Goal: Information Seeking & Learning: Learn about a topic

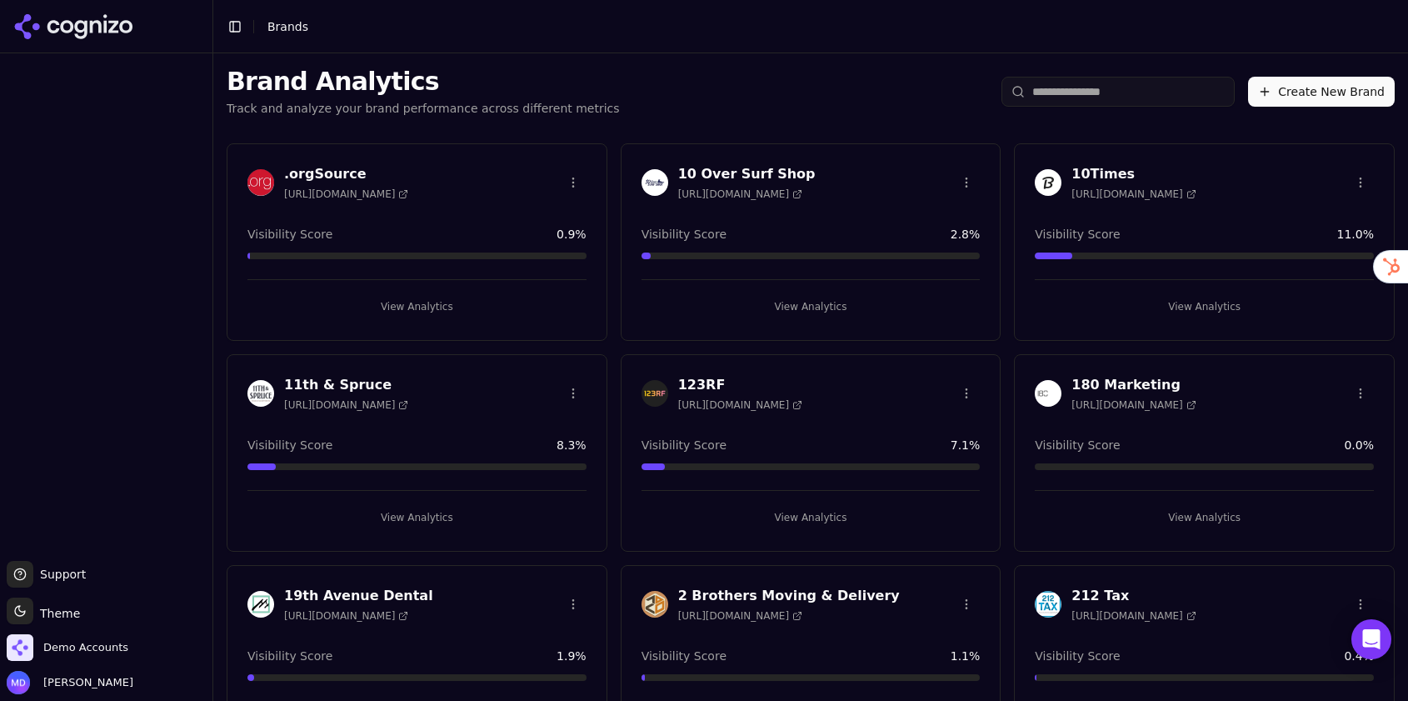
click at [1054, 92] on input "search" at bounding box center [1117, 92] width 233 height 30
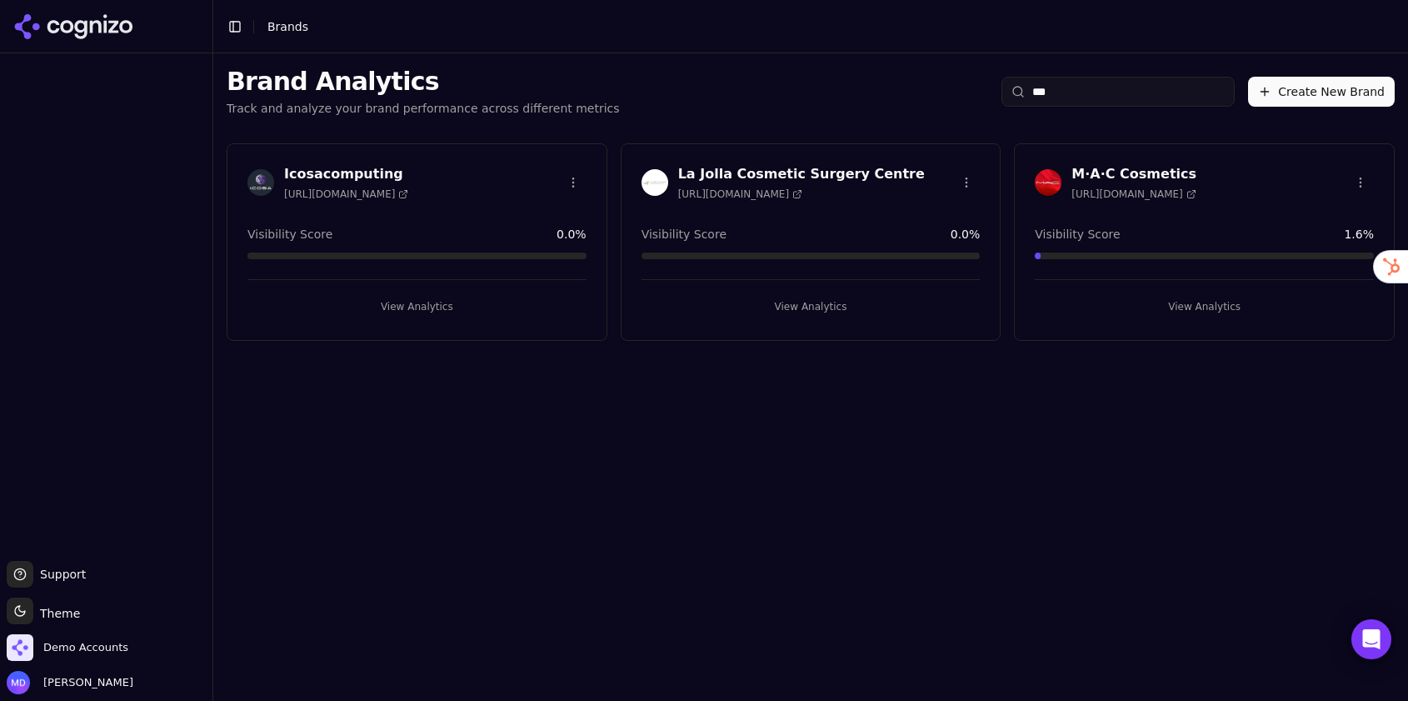
click at [1054, 92] on input "***" at bounding box center [1117, 92] width 233 height 30
type input "***"
click at [59, 655] on span "Demo Accounts" at bounding box center [68, 647] width 122 height 27
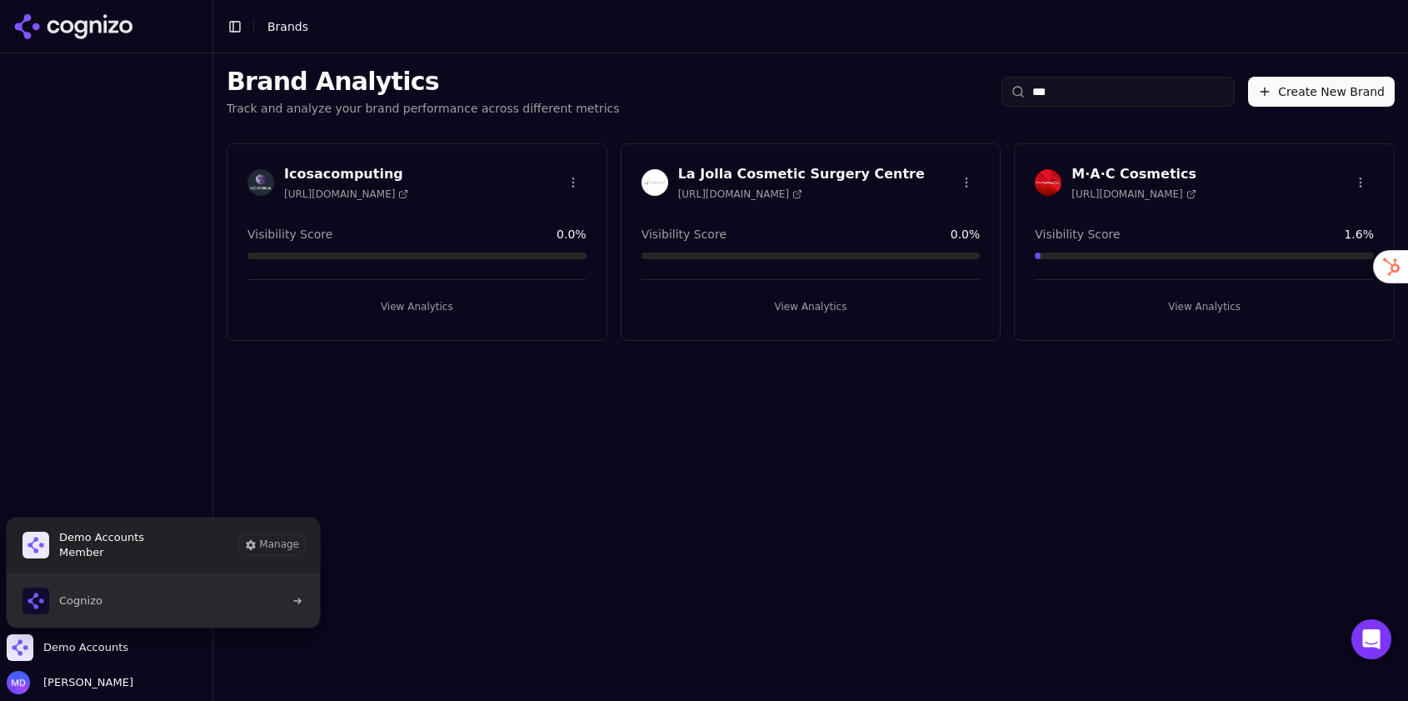
click at [105, 606] on button "Cognizo" at bounding box center [163, 600] width 315 height 53
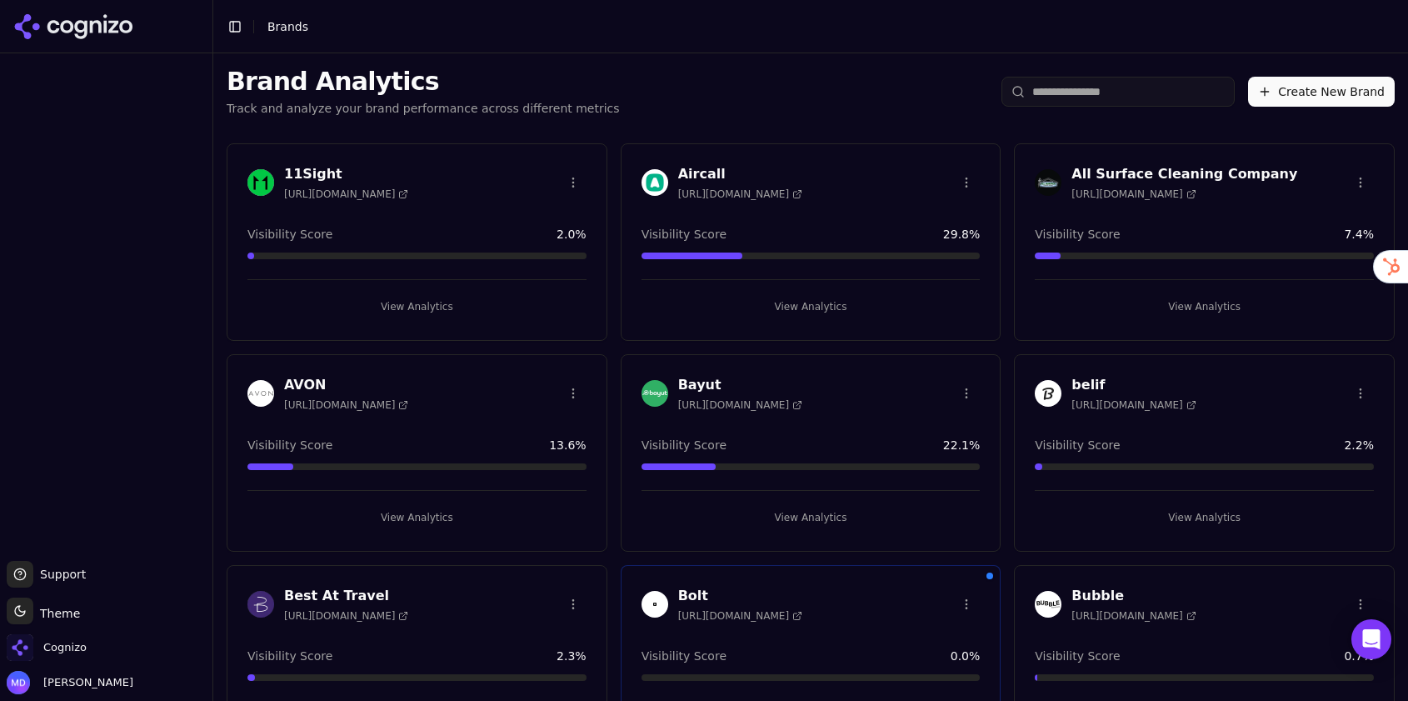
click at [1104, 88] on input "search" at bounding box center [1117, 92] width 233 height 30
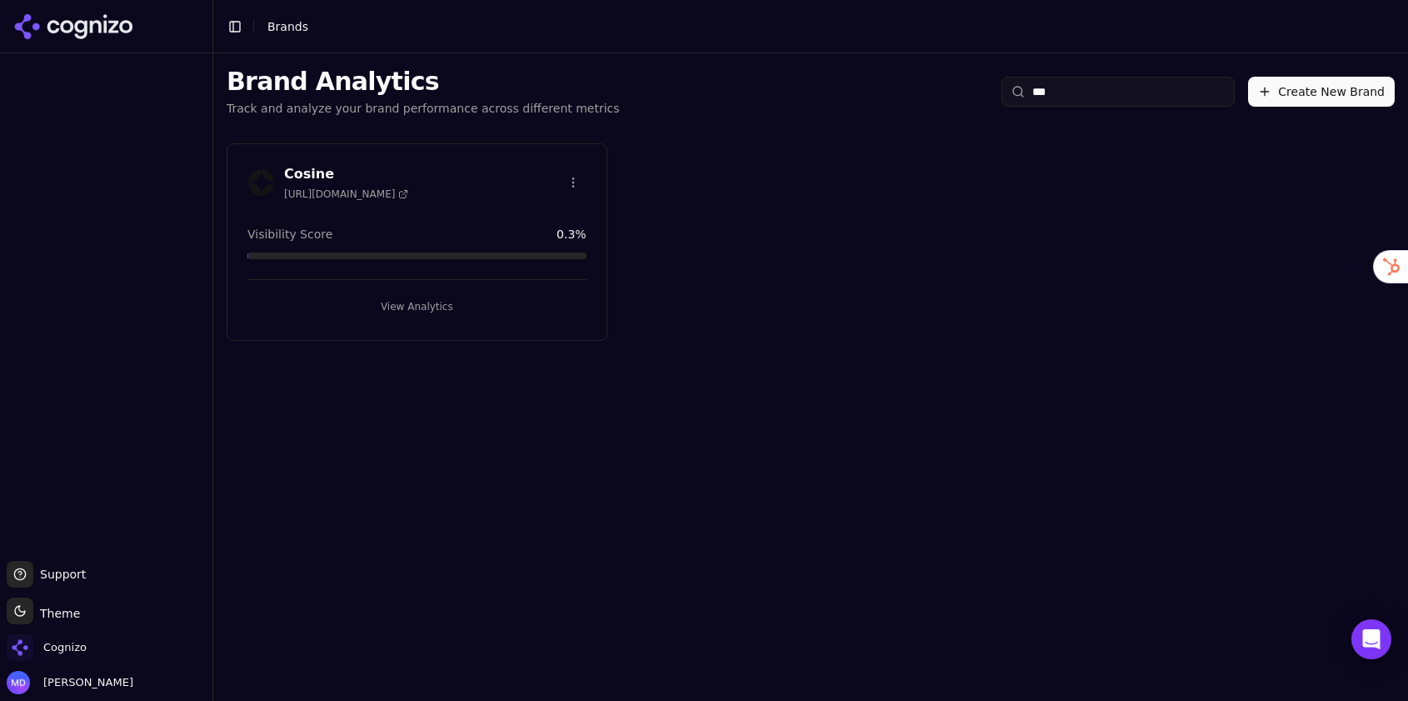
type input "***"
click at [489, 298] on button "View Analytics" at bounding box center [416, 306] width 339 height 27
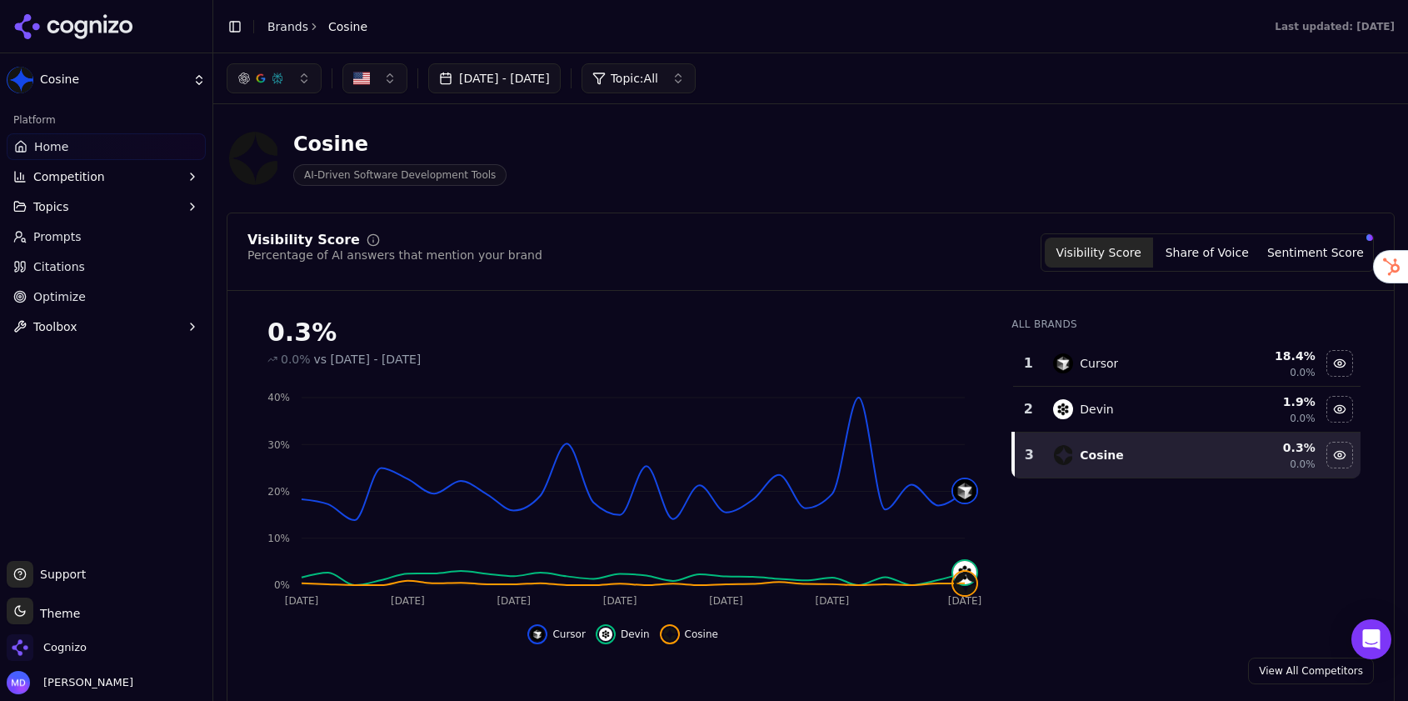
click at [1288, 240] on button "Sentiment Score" at bounding box center [1315, 252] width 108 height 30
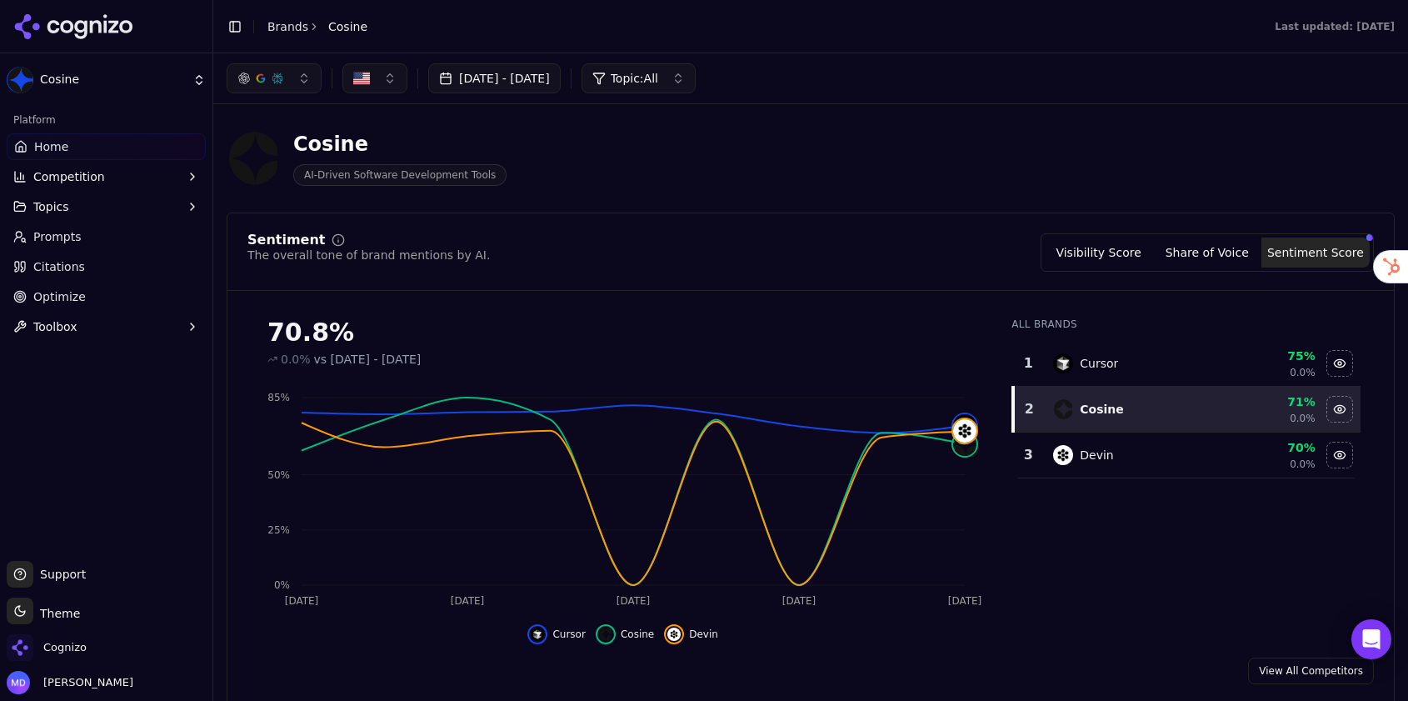
click at [299, 32] on link "Brands" at bounding box center [287, 26] width 41 height 13
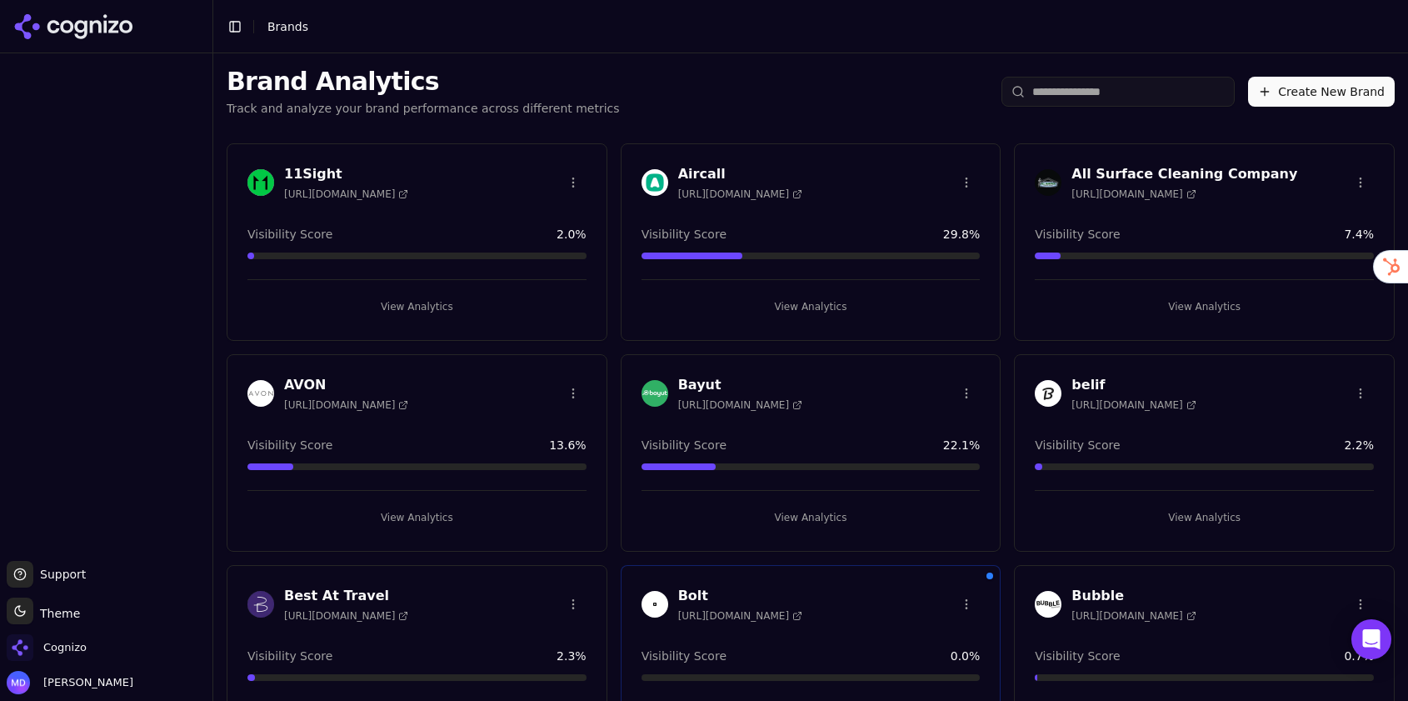
click at [1136, 92] on input "search" at bounding box center [1117, 92] width 233 height 30
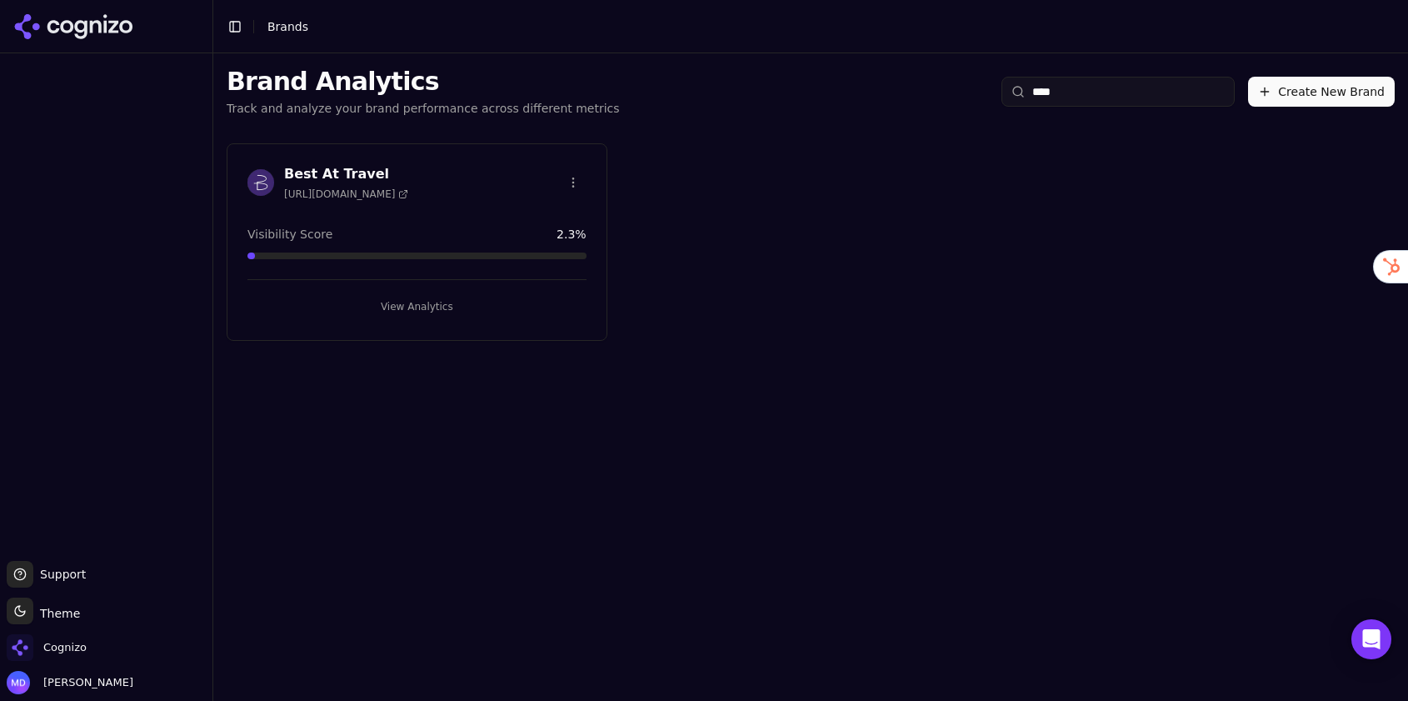
type input "****"
click at [51, 651] on span "Cognizo" at bounding box center [64, 647] width 43 height 15
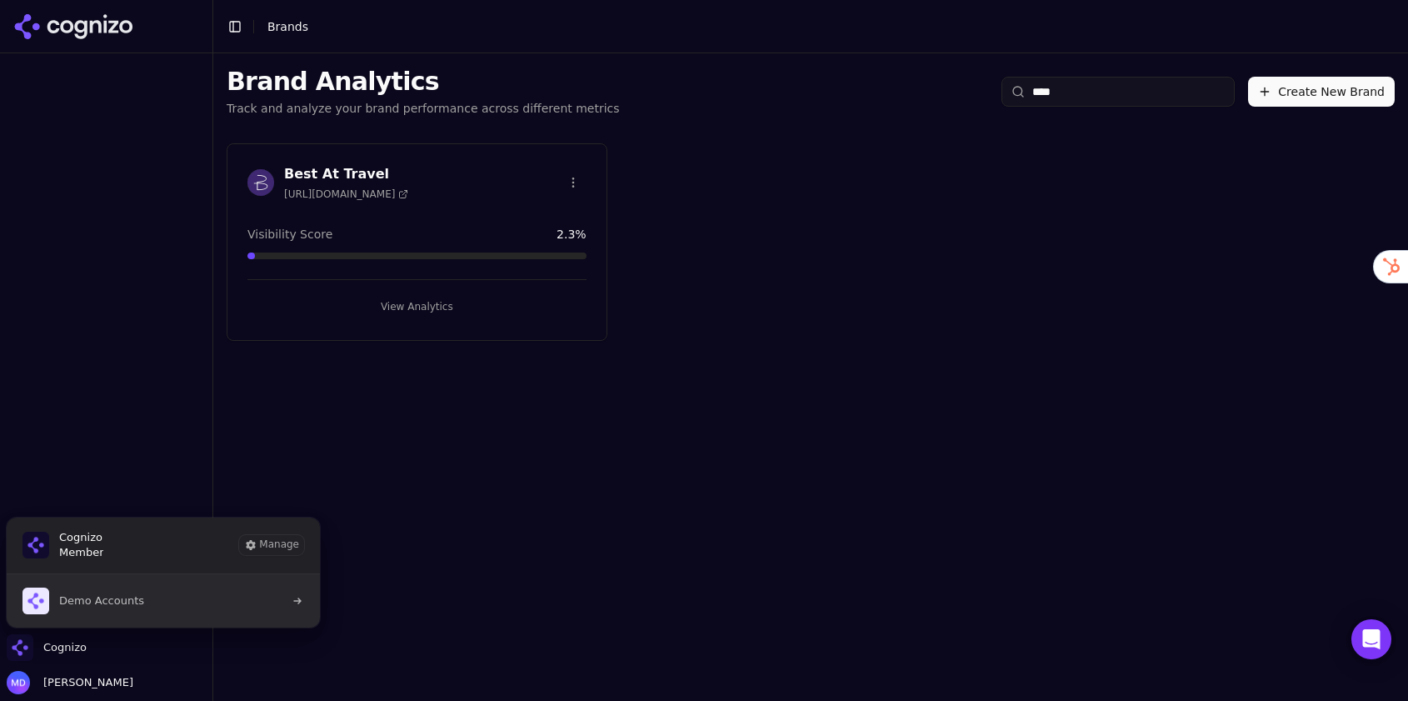
click at [137, 602] on span "Demo Accounts" at bounding box center [101, 600] width 85 height 15
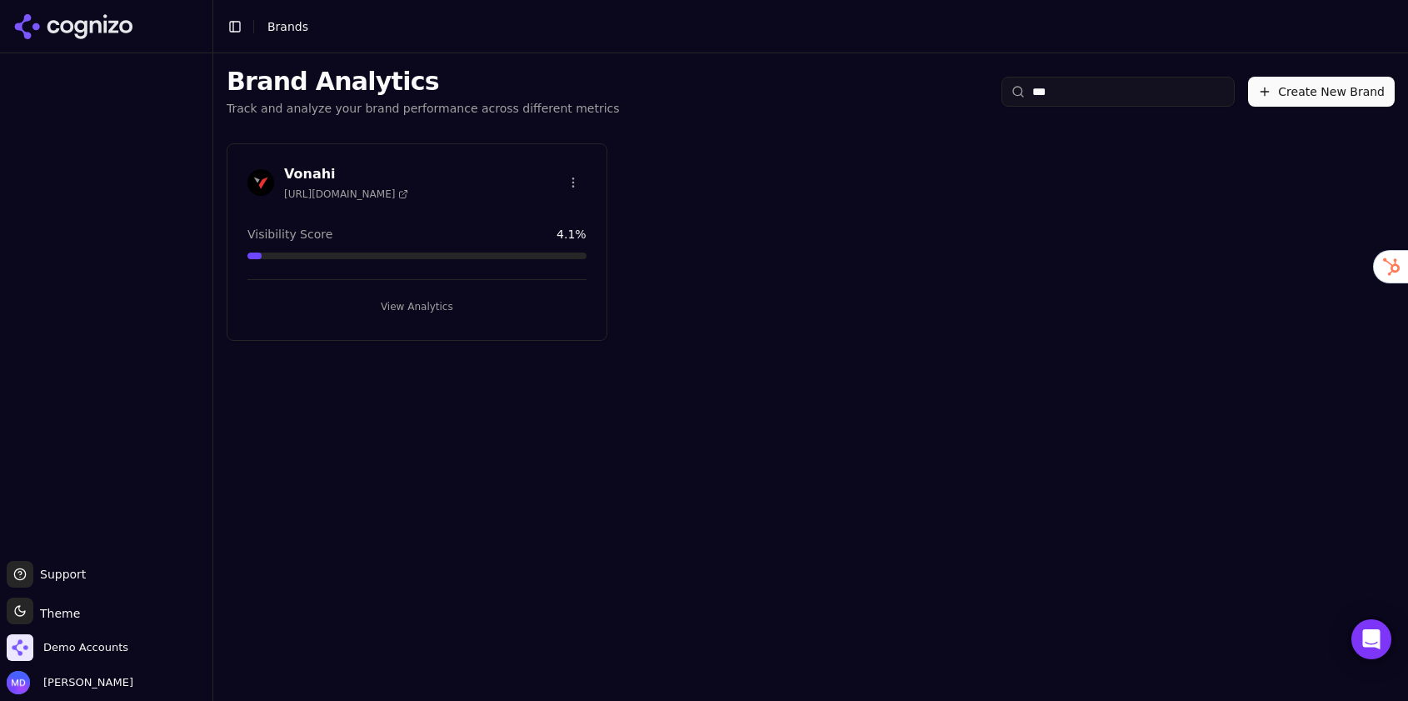
type input "***"
click at [461, 303] on button "View Analytics" at bounding box center [416, 306] width 339 height 27
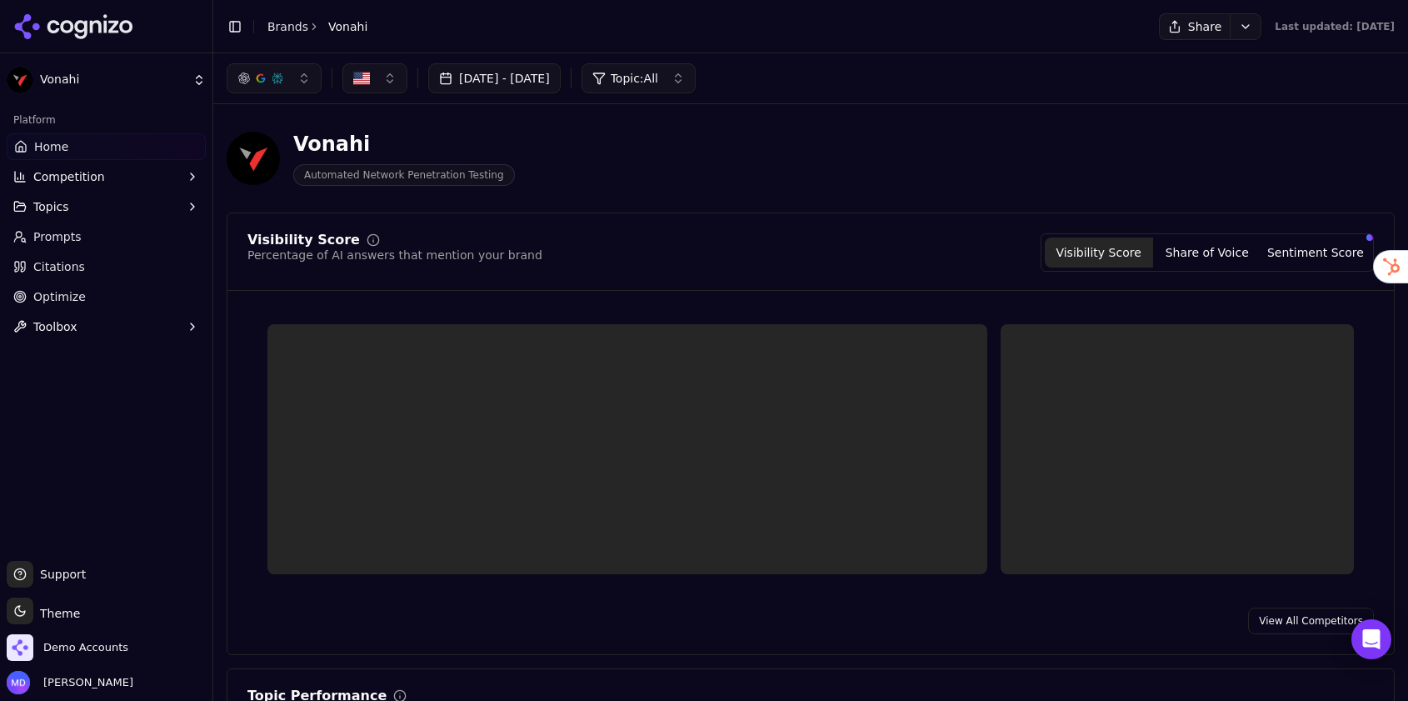
click at [79, 302] on span "Optimize" at bounding box center [59, 296] width 52 height 17
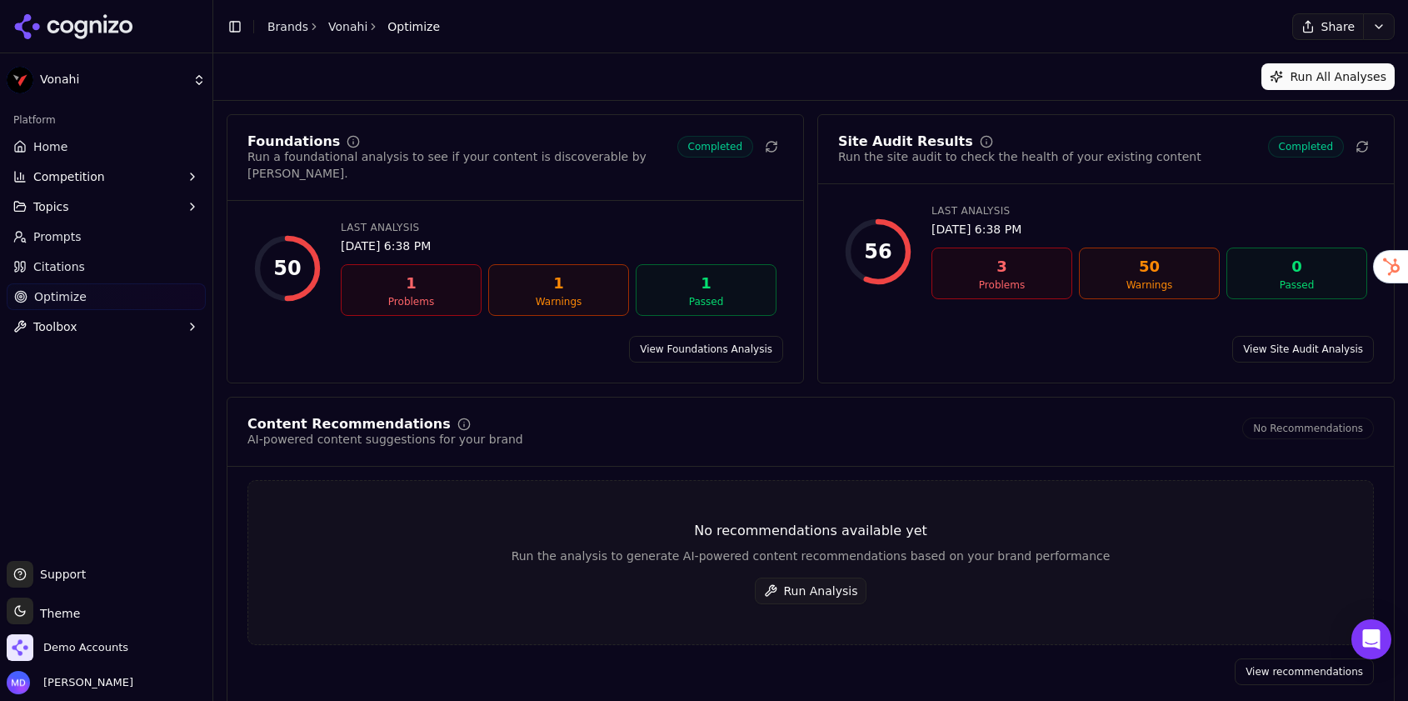
click at [825, 581] on button "Run Analysis" at bounding box center [811, 590] width 112 height 27
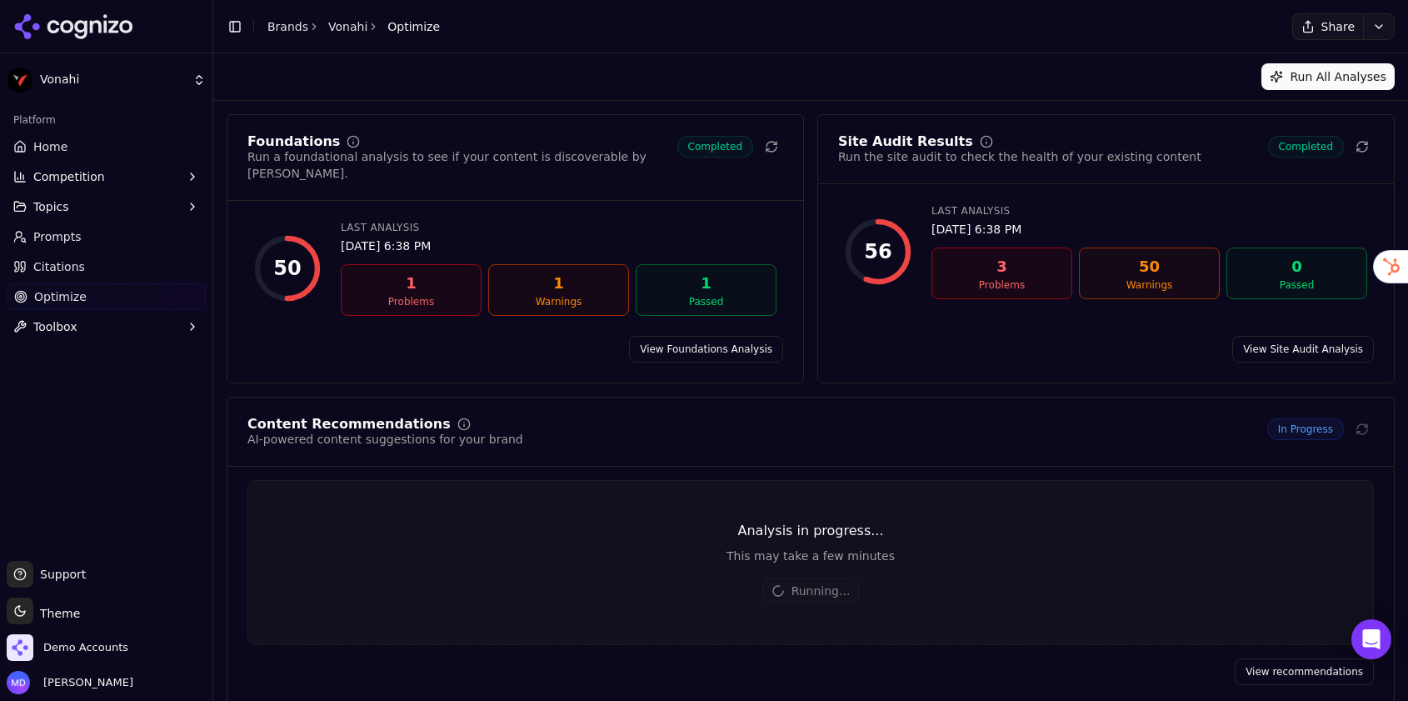
click at [88, 142] on link "Home" at bounding box center [106, 146] width 199 height 27
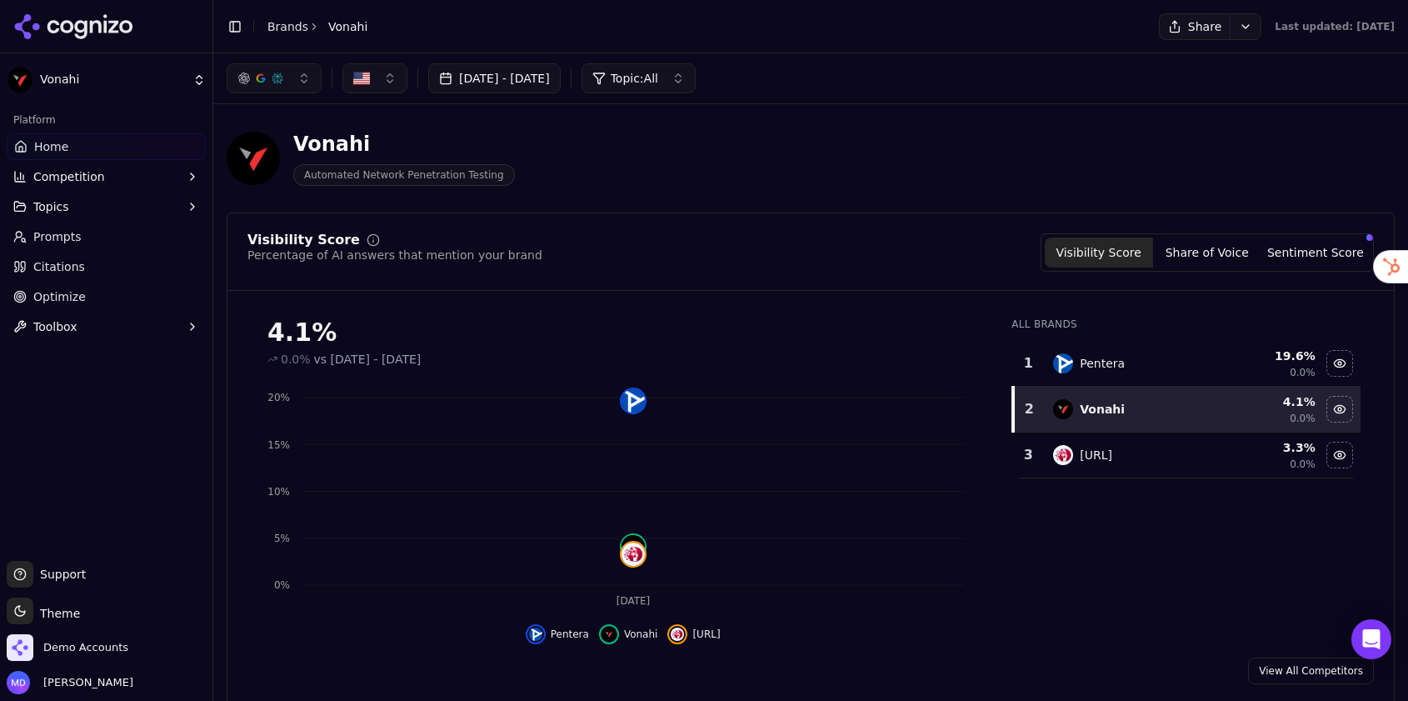
click at [77, 287] on link "Optimize" at bounding box center [106, 296] width 199 height 27
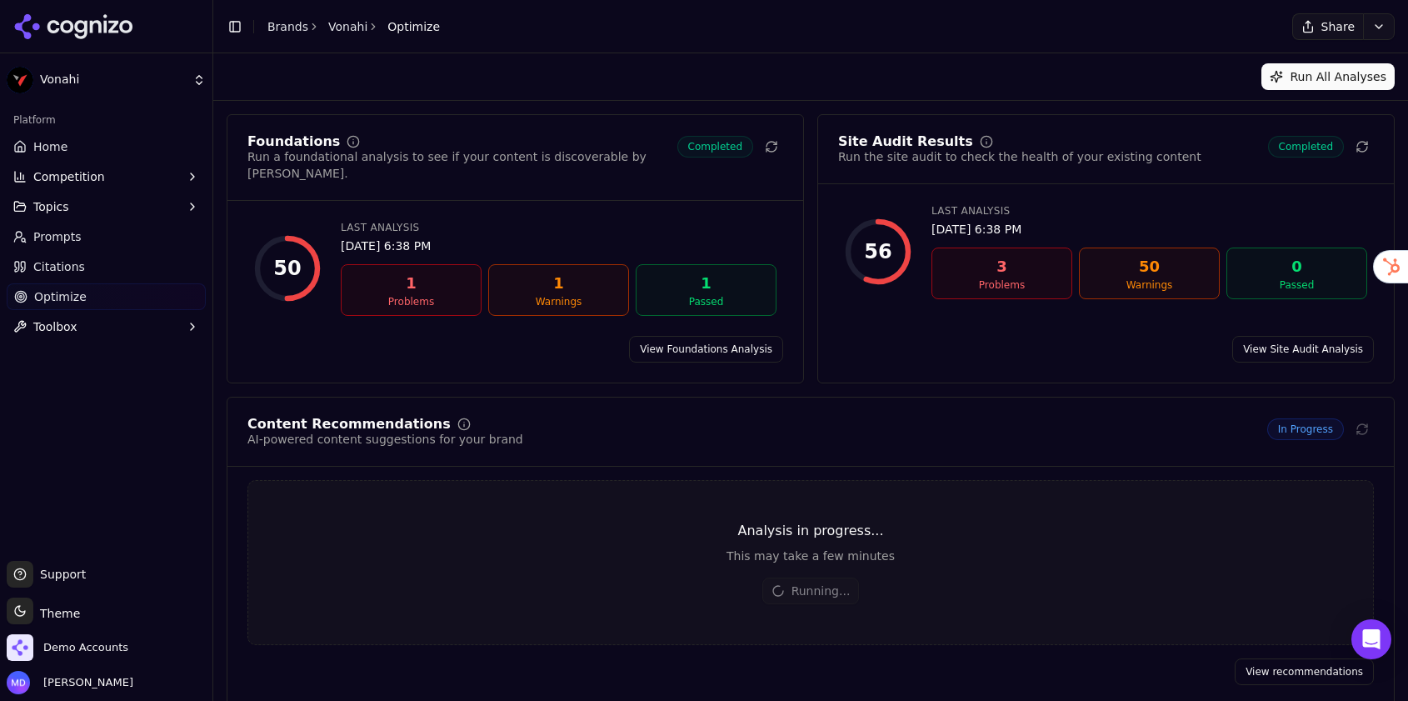
click at [294, 28] on link "Brands" at bounding box center [287, 26] width 41 height 13
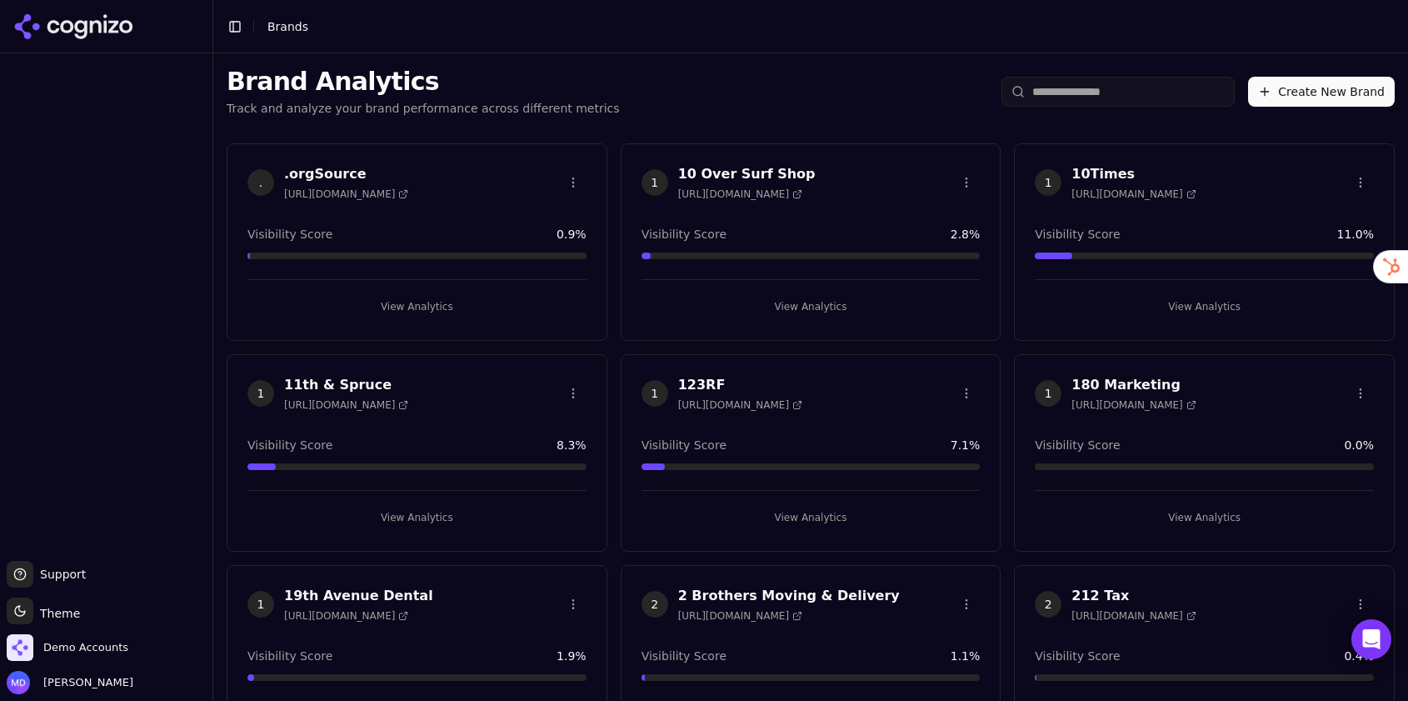
click at [1122, 97] on html "Support Support Toggle theme Theme Demo Accounts Melissa Dowd Toggle Sidebar Br…" at bounding box center [704, 350] width 1408 height 701
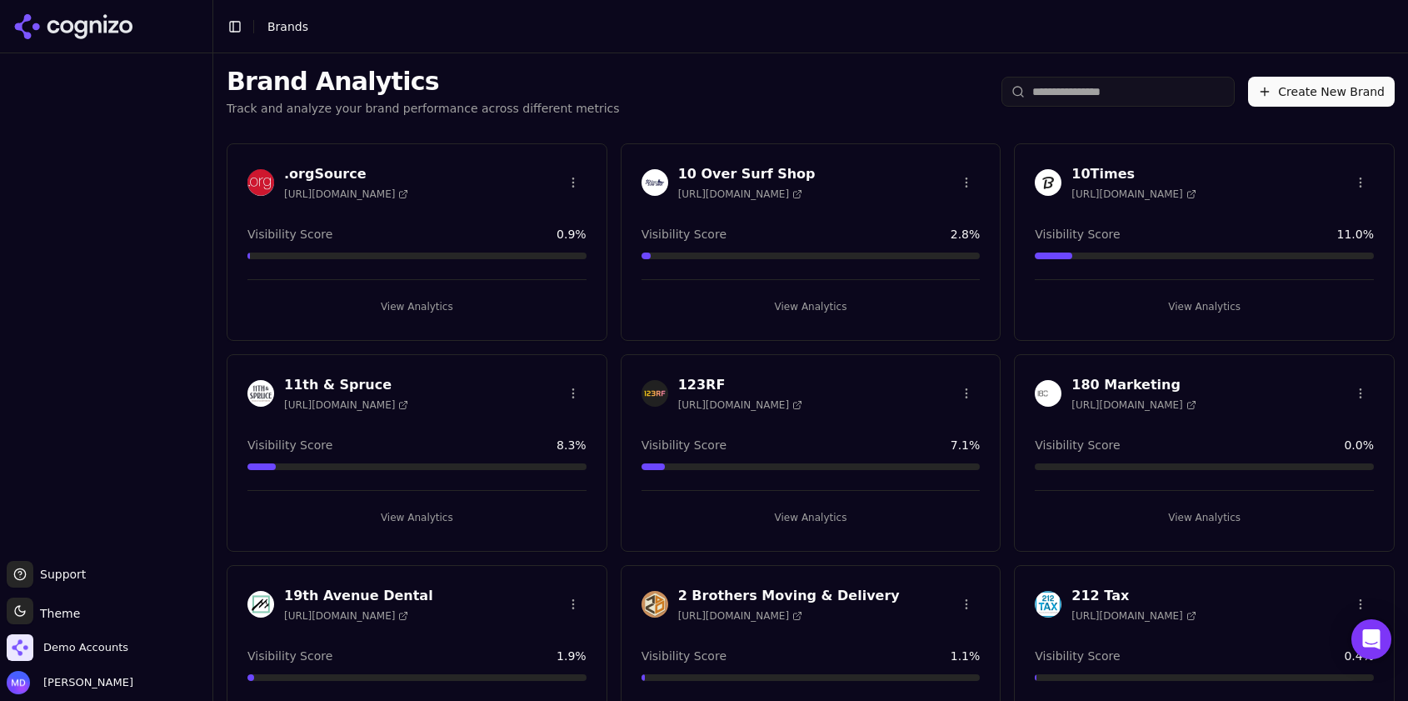
click at [1120, 89] on input "search" at bounding box center [1117, 92] width 233 height 30
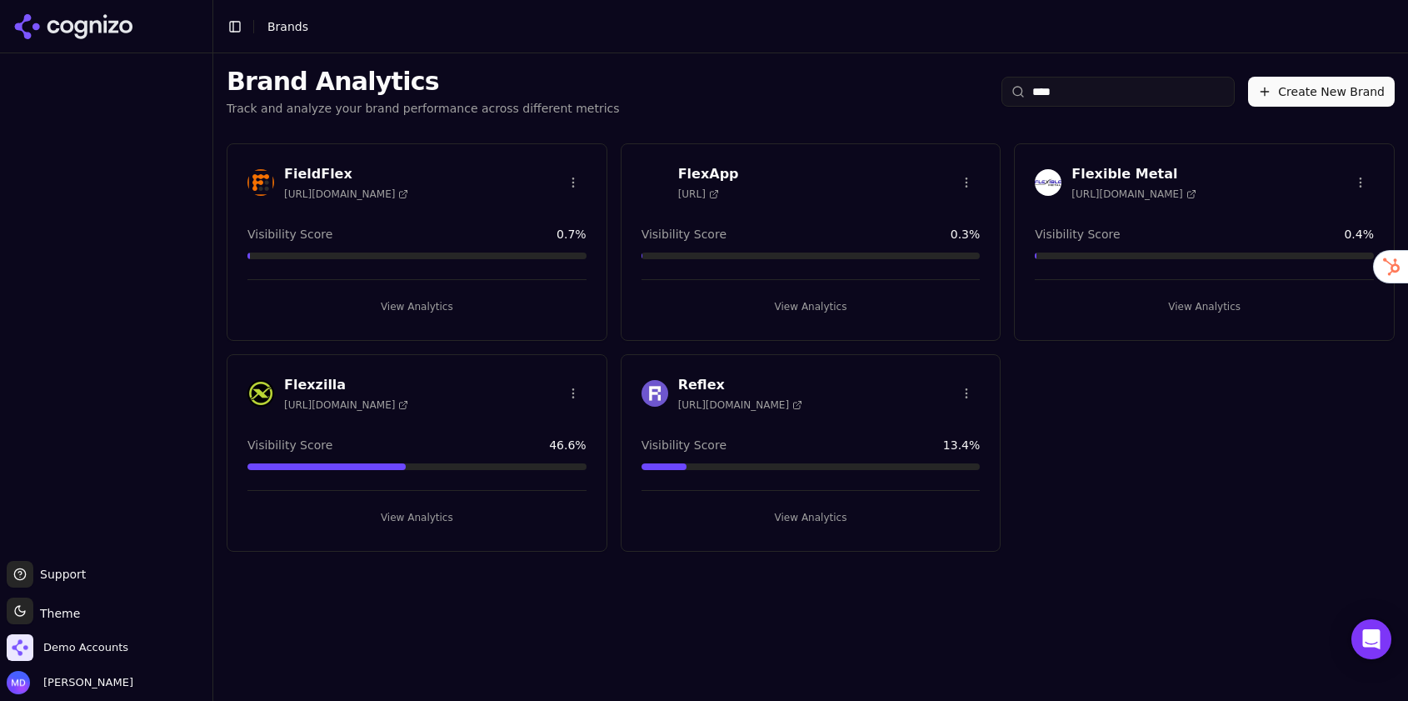
type input "****"
click at [460, 523] on button "View Analytics" at bounding box center [416, 517] width 339 height 27
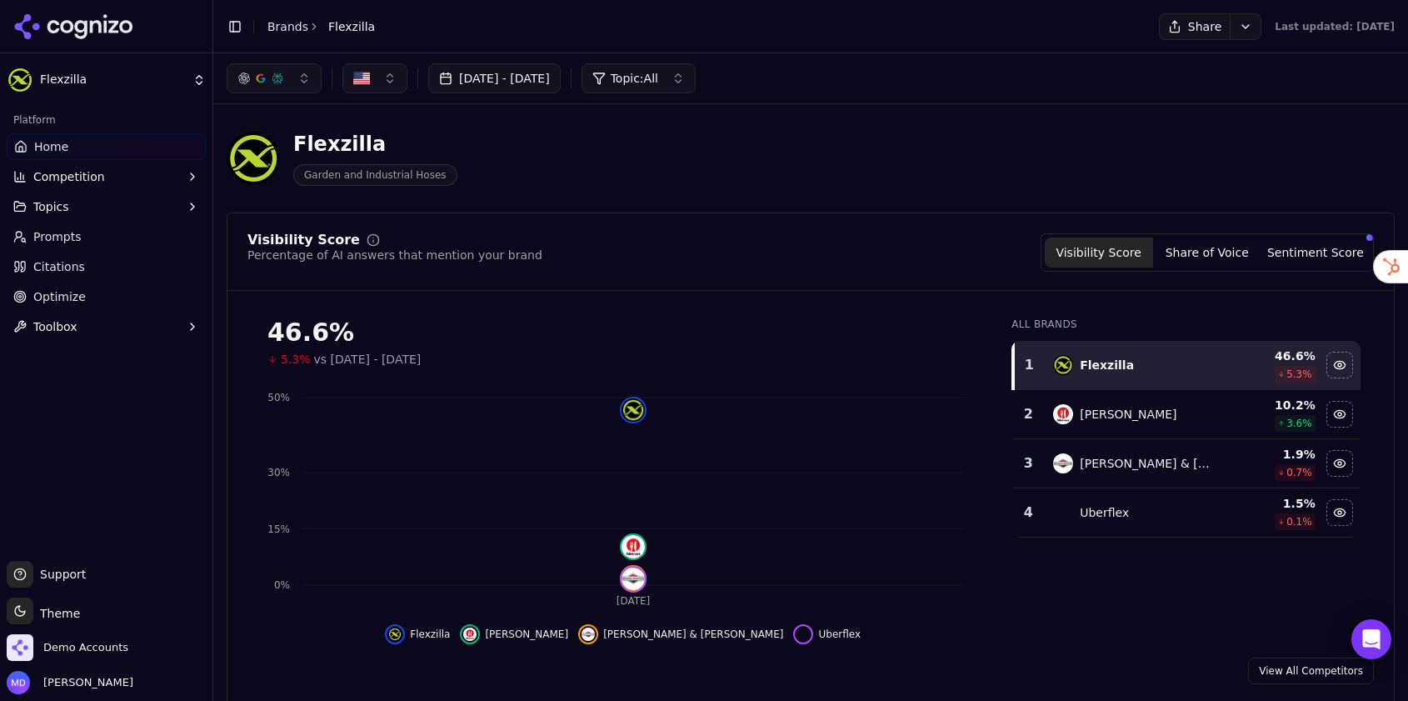
click at [561, 77] on button "[DATE] - [DATE]" at bounding box center [494, 78] width 132 height 30
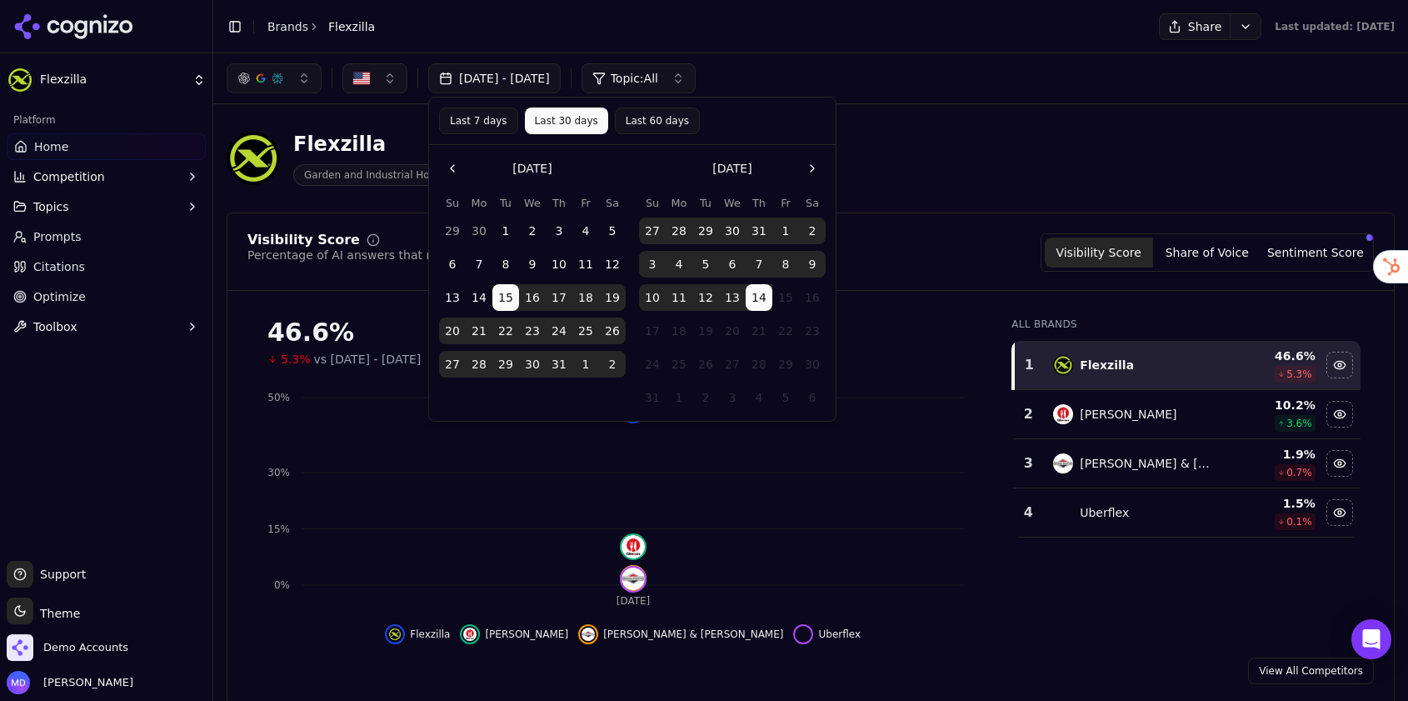
click at [650, 119] on button "Last 60 days" at bounding box center [657, 120] width 85 height 27
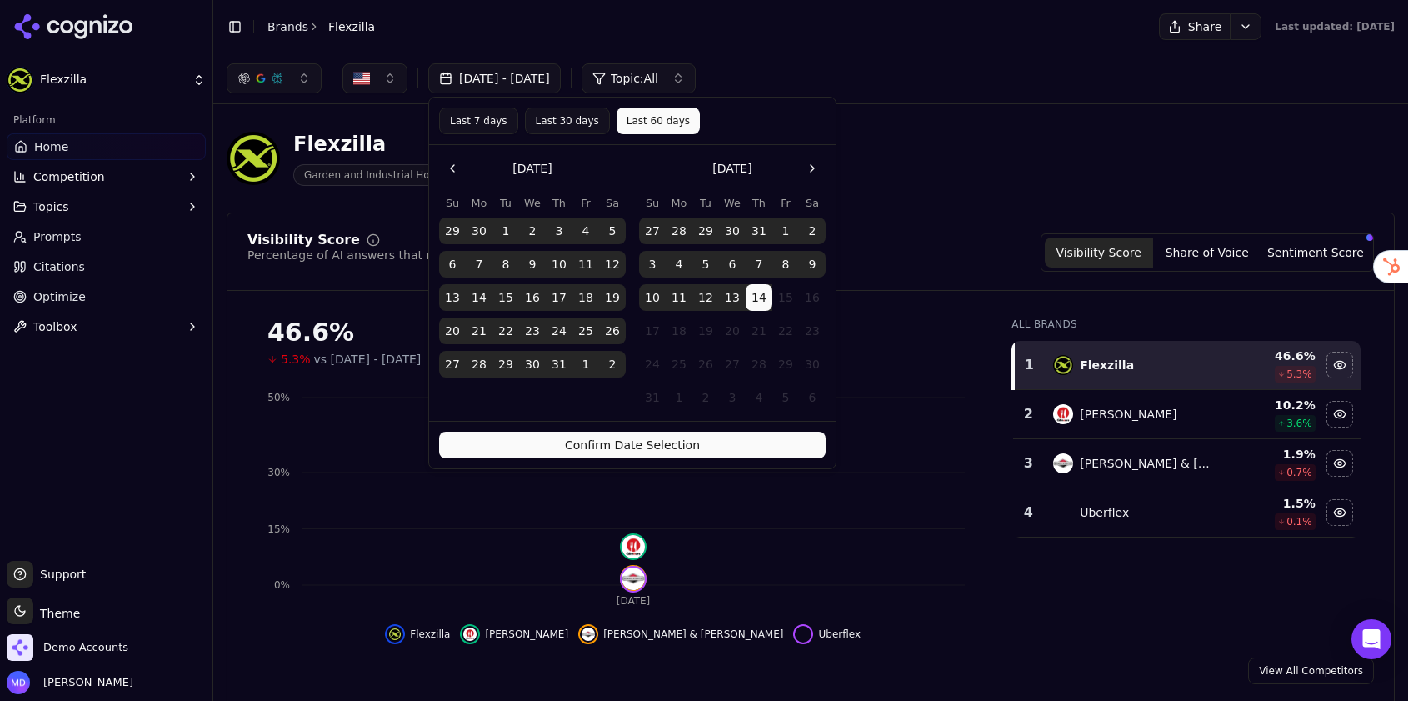
click at [617, 452] on button "Confirm Date Selection" at bounding box center [632, 445] width 387 height 27
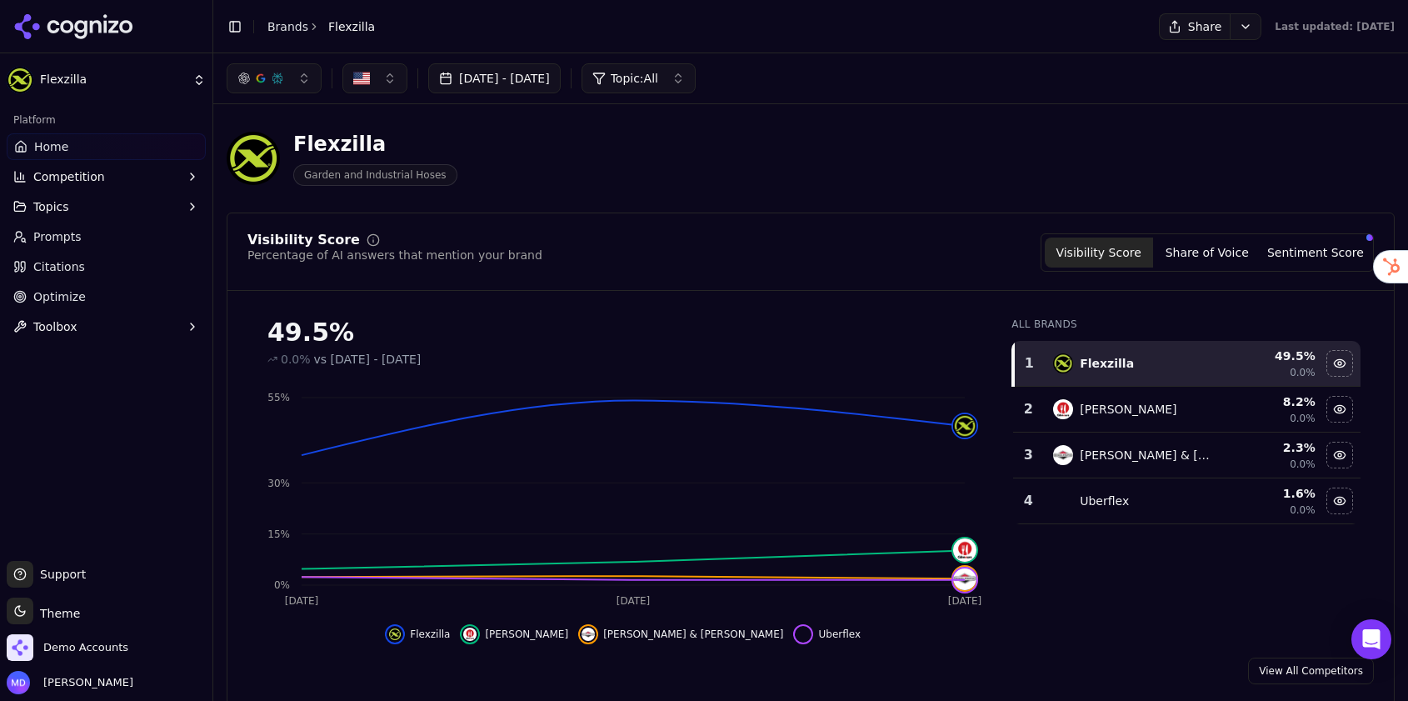
click at [596, 58] on div "Jun 15, 2025 - Aug 14, 2025 Topic: All" at bounding box center [810, 78] width 1195 height 50
click at [561, 73] on button "Jun 15, 2025 - Aug 14, 2025" at bounding box center [494, 78] width 132 height 30
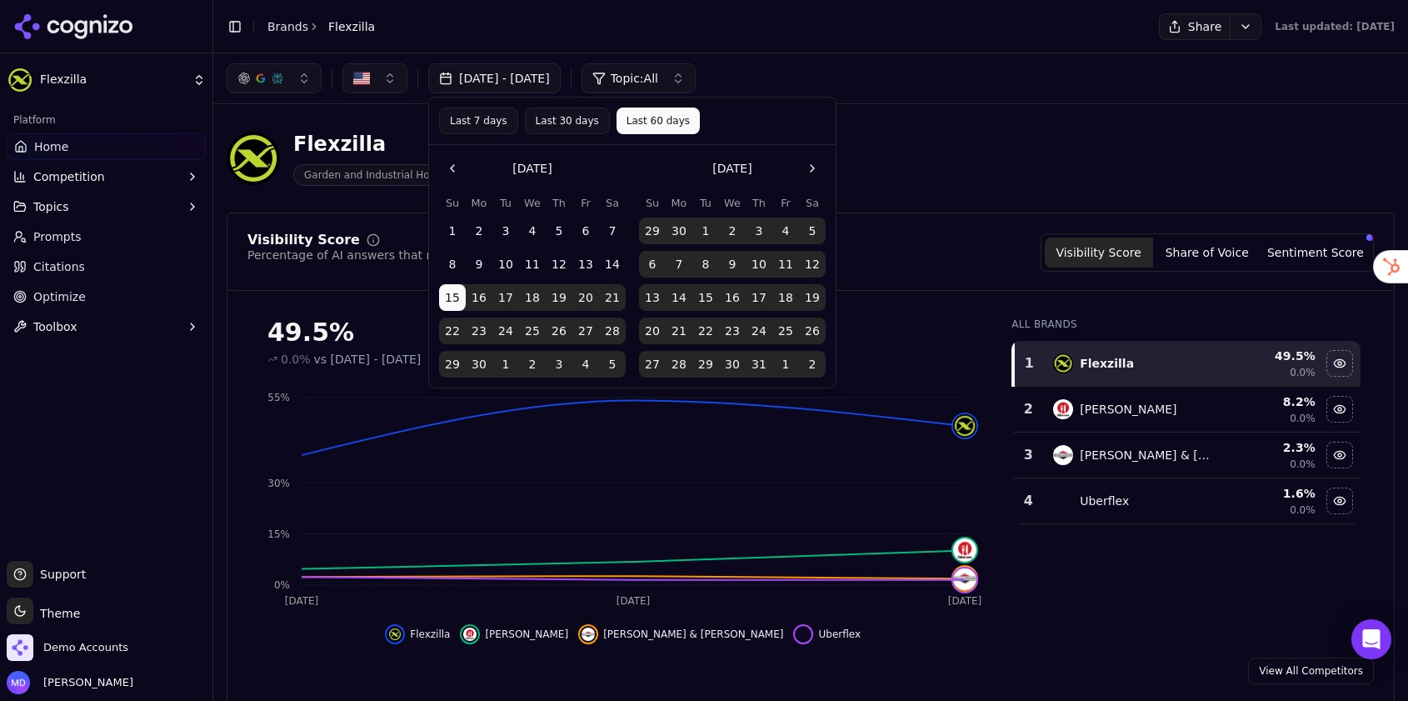
click at [566, 122] on button "Last 30 days" at bounding box center [567, 120] width 85 height 27
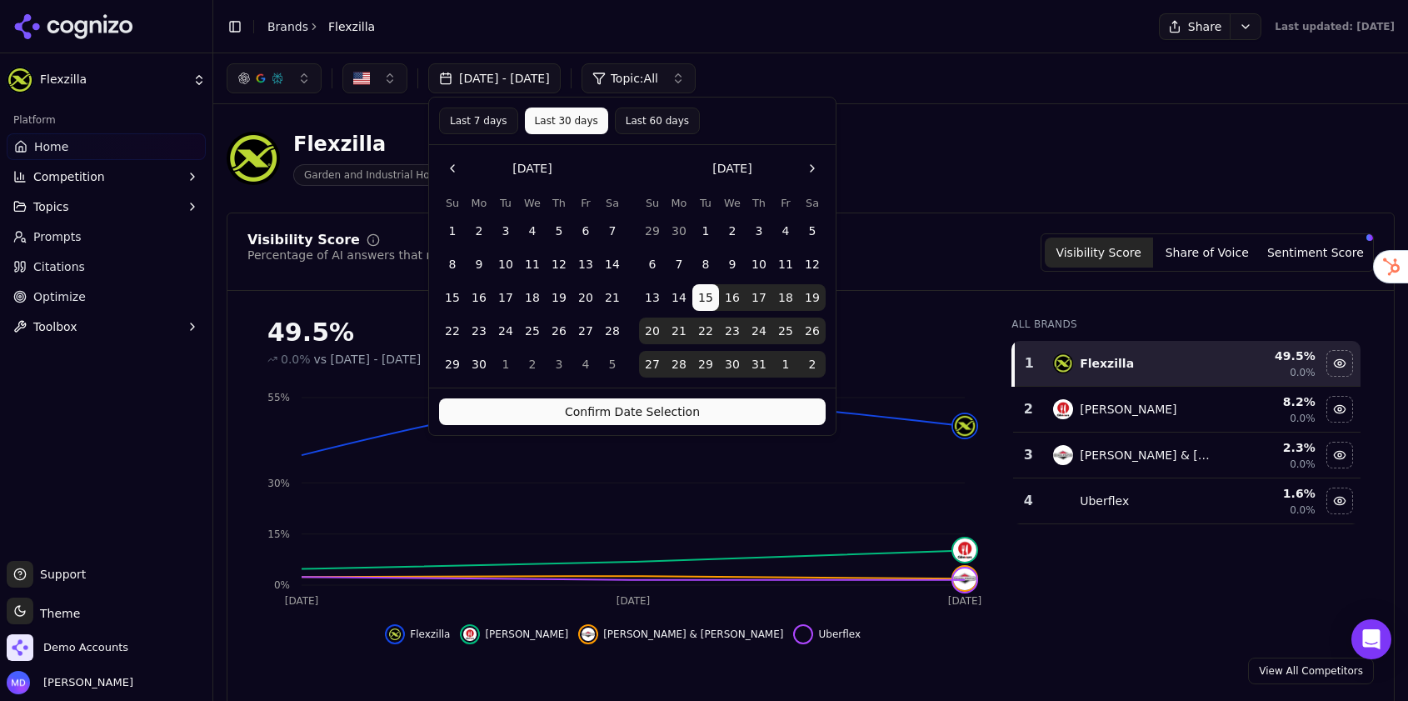
click at [587, 409] on button "Confirm Date Selection" at bounding box center [632, 411] width 387 height 27
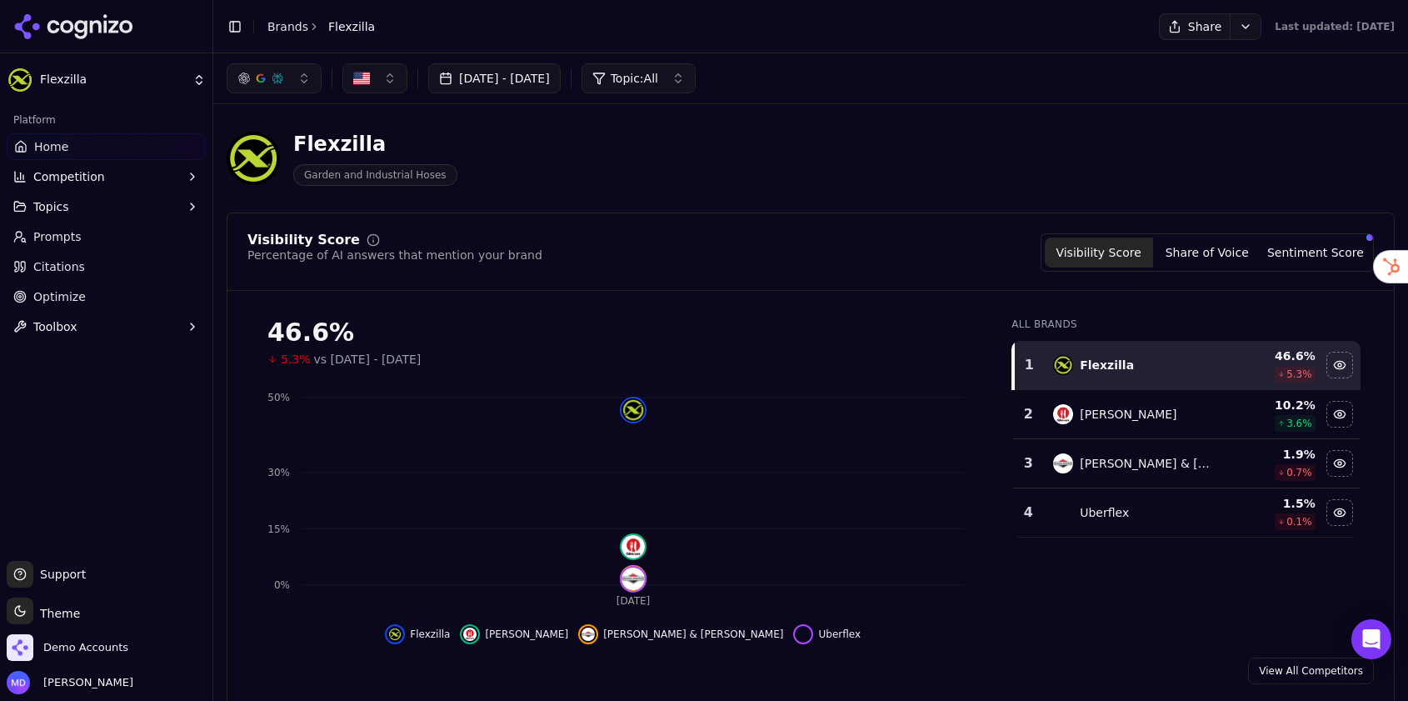
click at [1329, 260] on button "Sentiment Score" at bounding box center [1315, 252] width 108 height 30
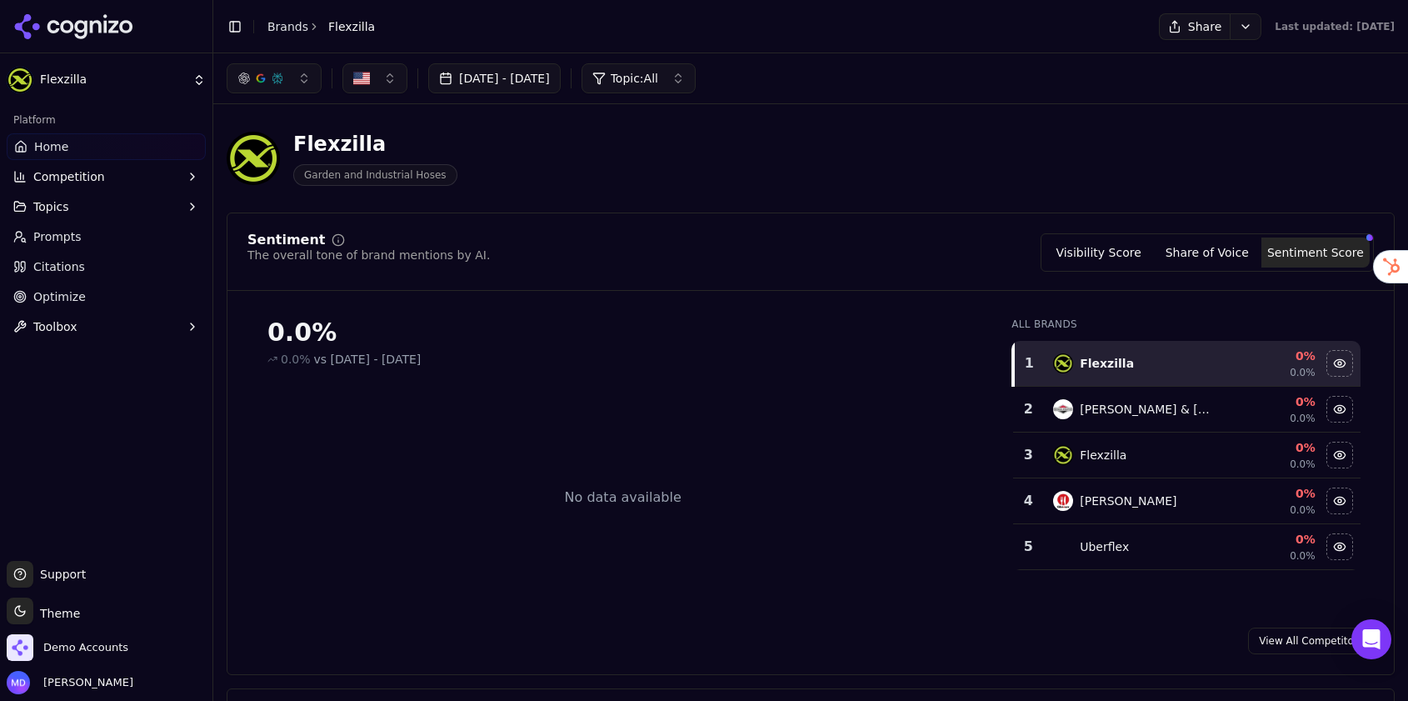
click at [585, 52] on header "Toggle Sidebar Brands Flexzilla Share Last updated: August 2nd, 2025" at bounding box center [810, 26] width 1195 height 53
click at [561, 73] on button "[DATE] - [DATE]" at bounding box center [494, 78] width 132 height 30
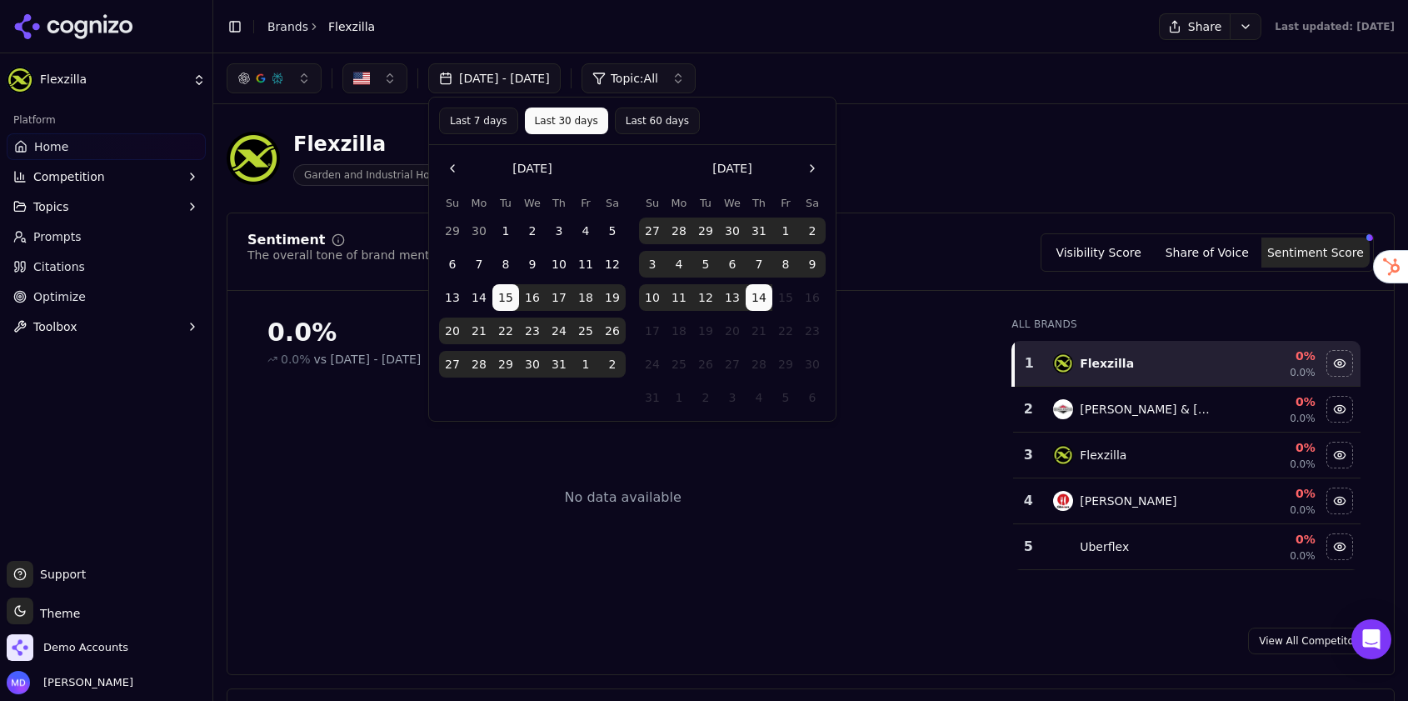
click at [493, 123] on button "Last 7 days" at bounding box center [478, 120] width 79 height 27
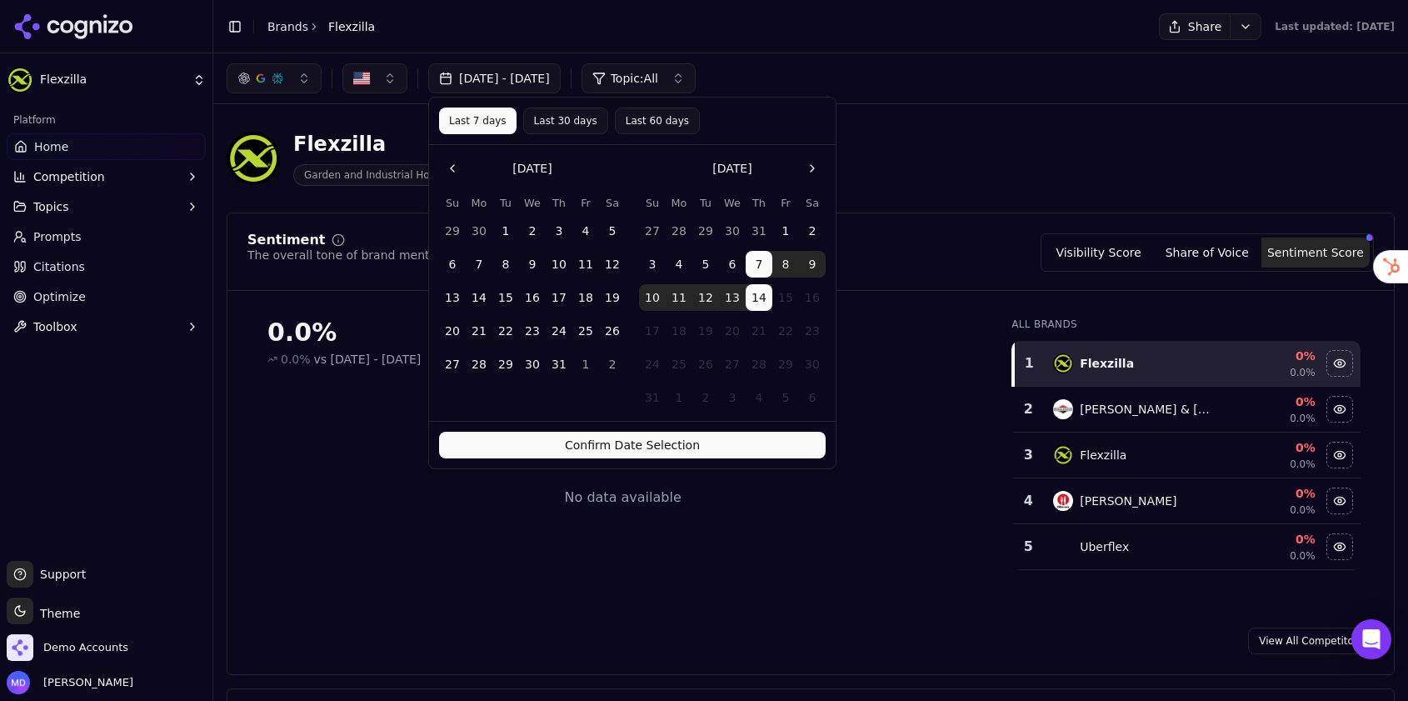
click at [564, 441] on button "Confirm Date Selection" at bounding box center [632, 445] width 387 height 27
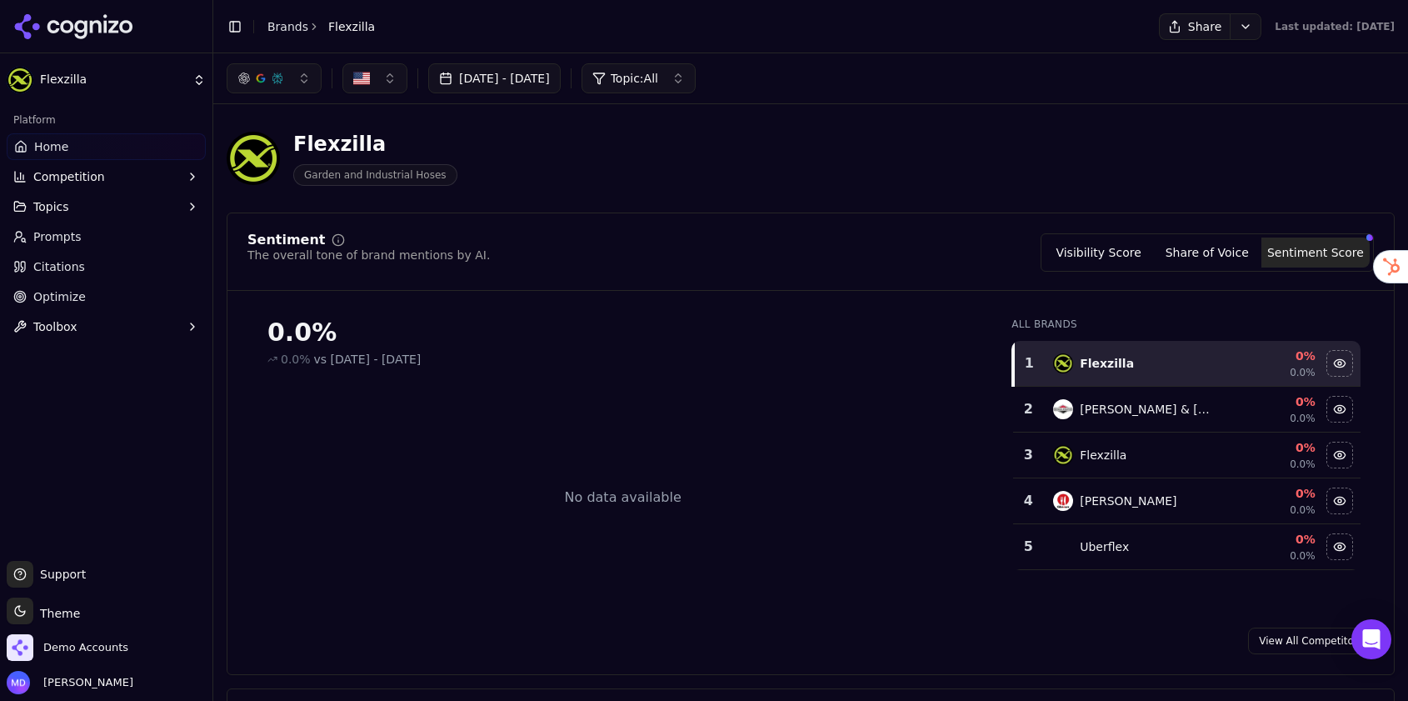
click at [85, 257] on link "Citations" at bounding box center [106, 266] width 199 height 27
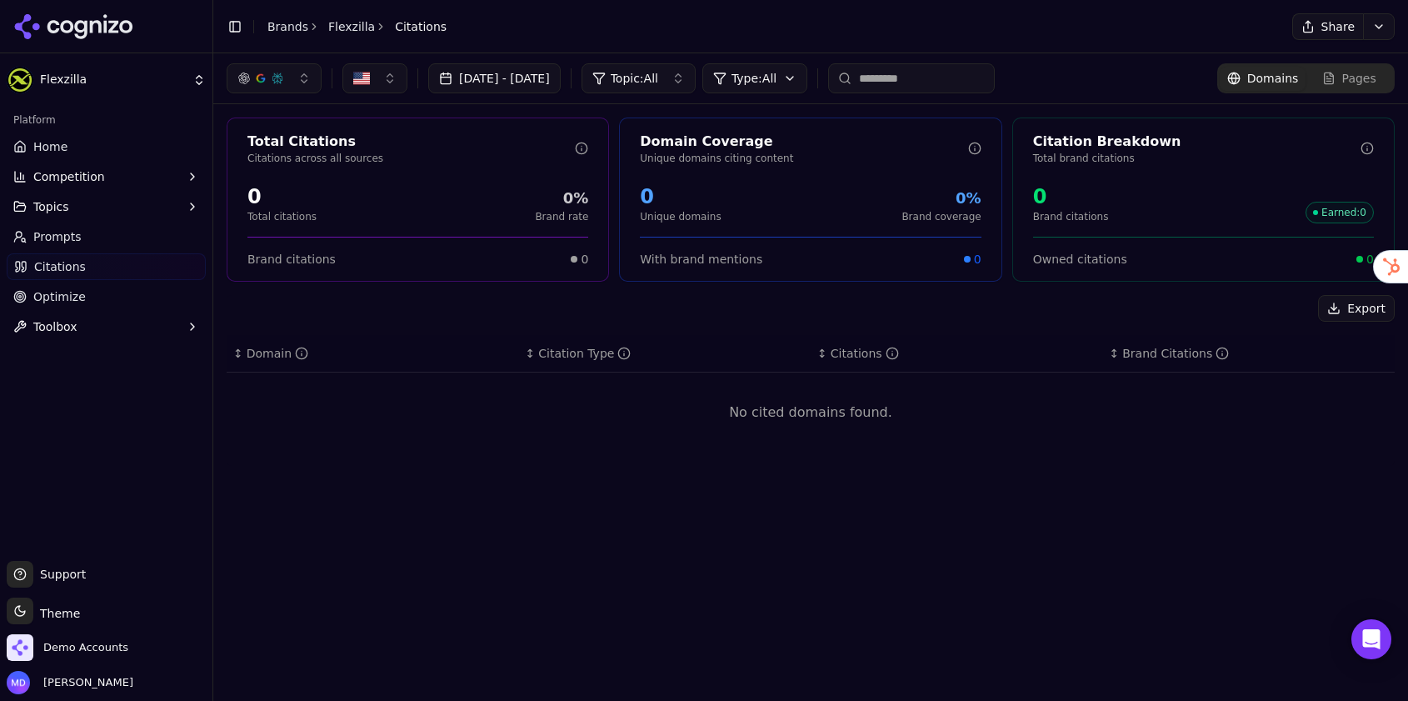
click at [83, 247] on link "Prompts" at bounding box center [106, 236] width 199 height 27
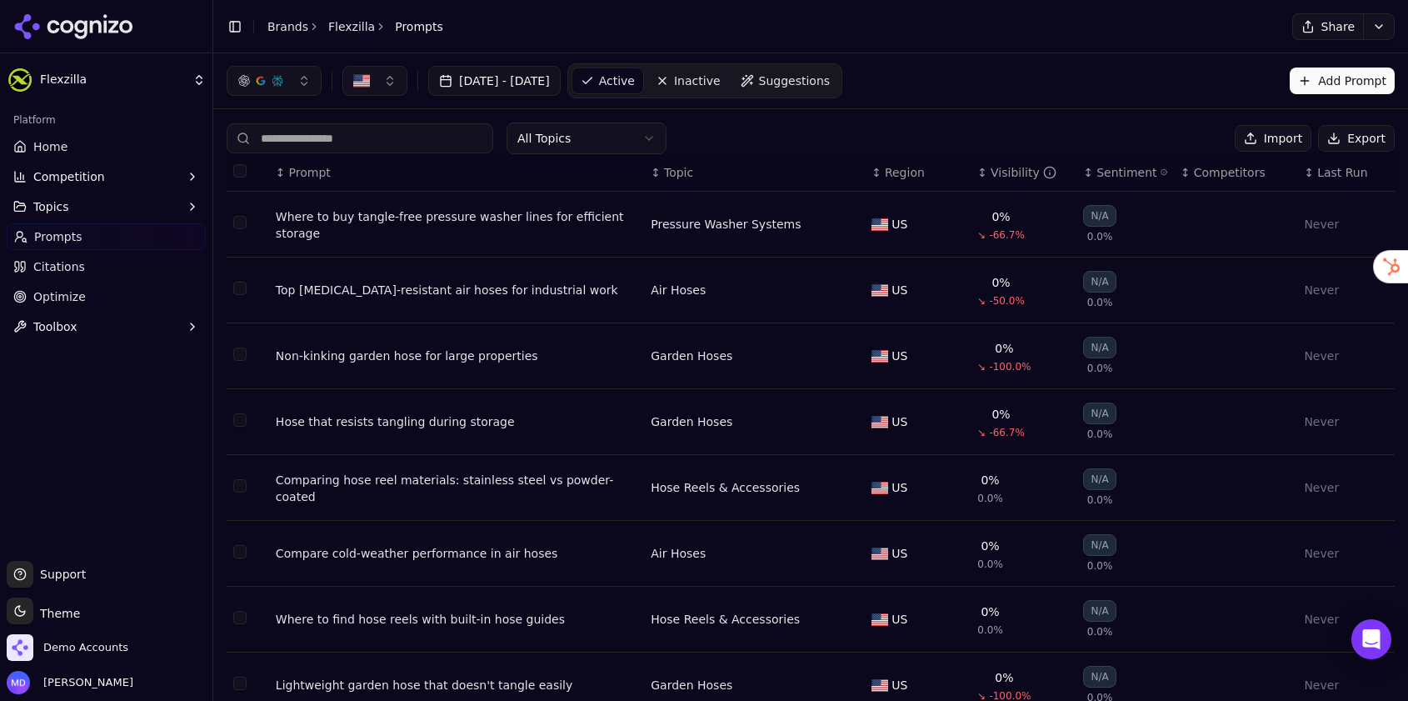
scroll to position [36, 0]
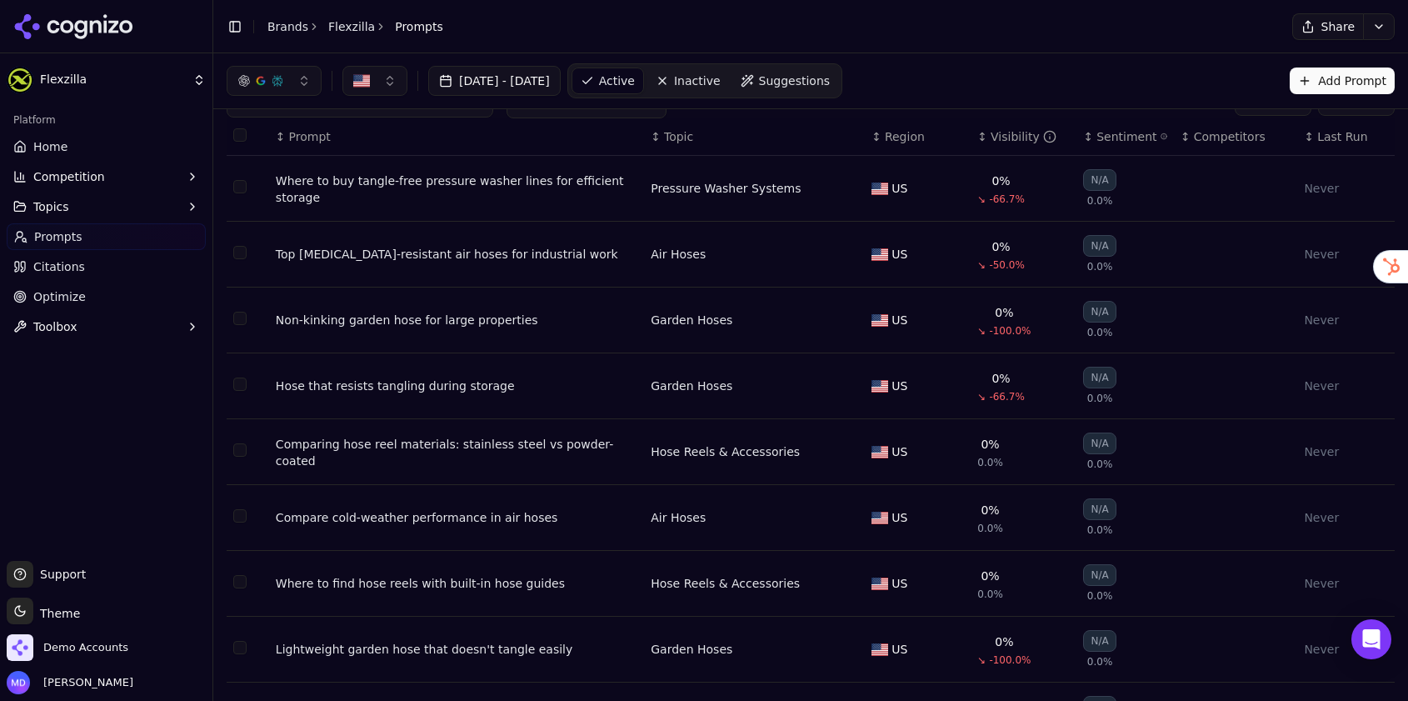
click at [561, 77] on button "Aug 07, 2025 - Aug 14, 2025" at bounding box center [494, 81] width 132 height 30
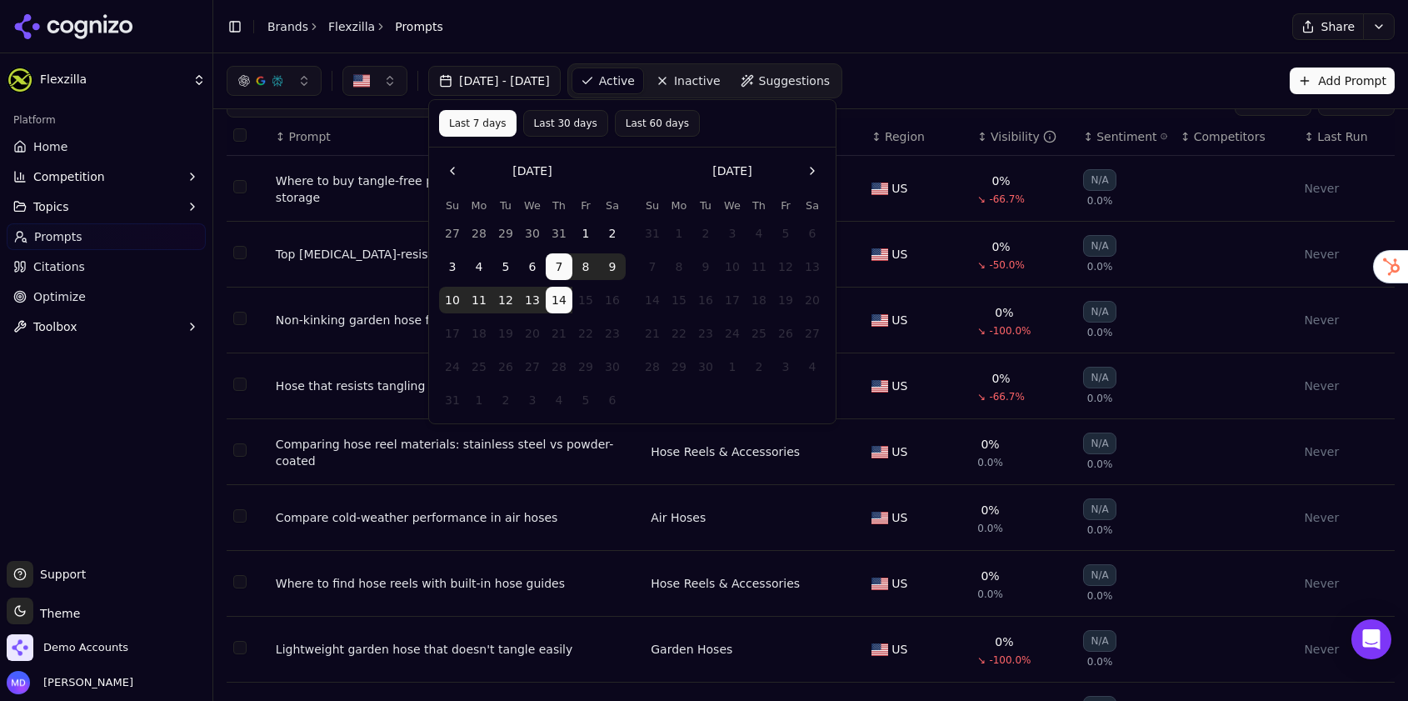
click at [563, 127] on button "Last 30 days" at bounding box center [565, 123] width 85 height 27
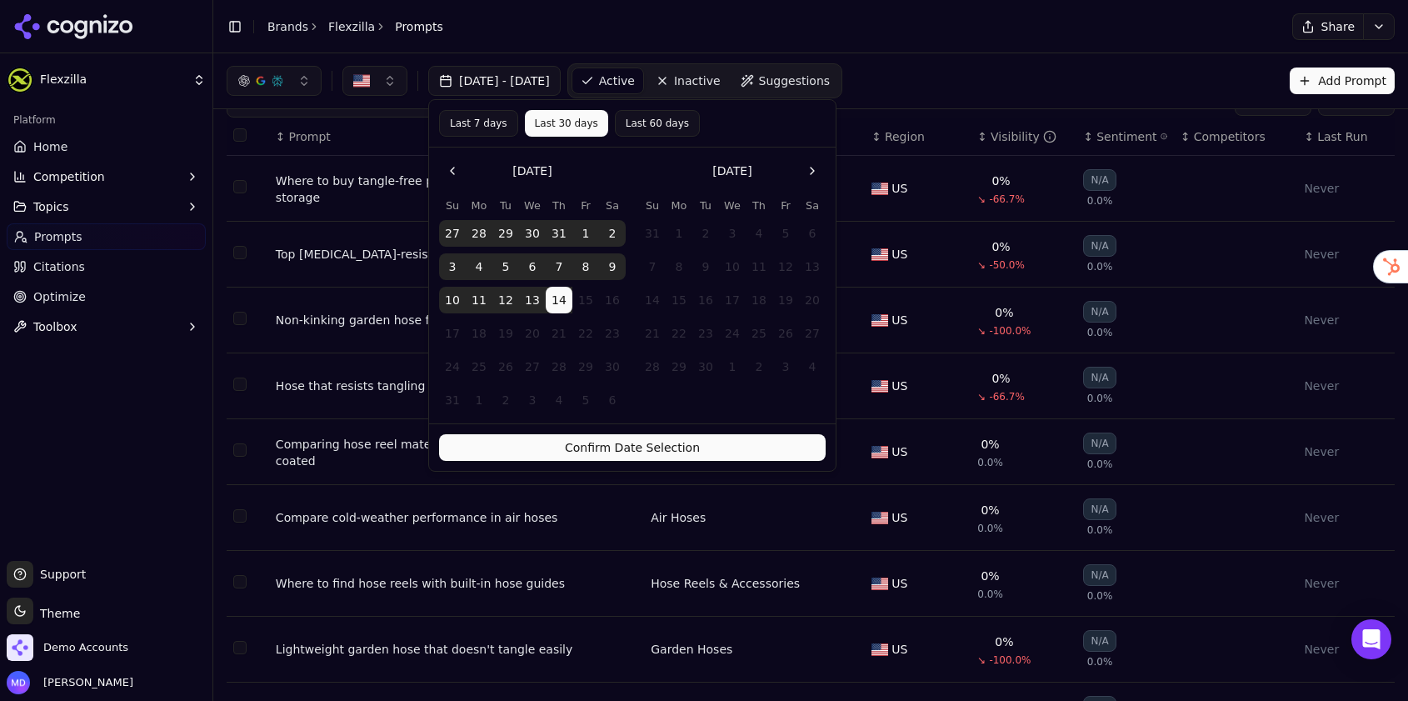
click at [571, 441] on button "Confirm Date Selection" at bounding box center [632, 447] width 387 height 27
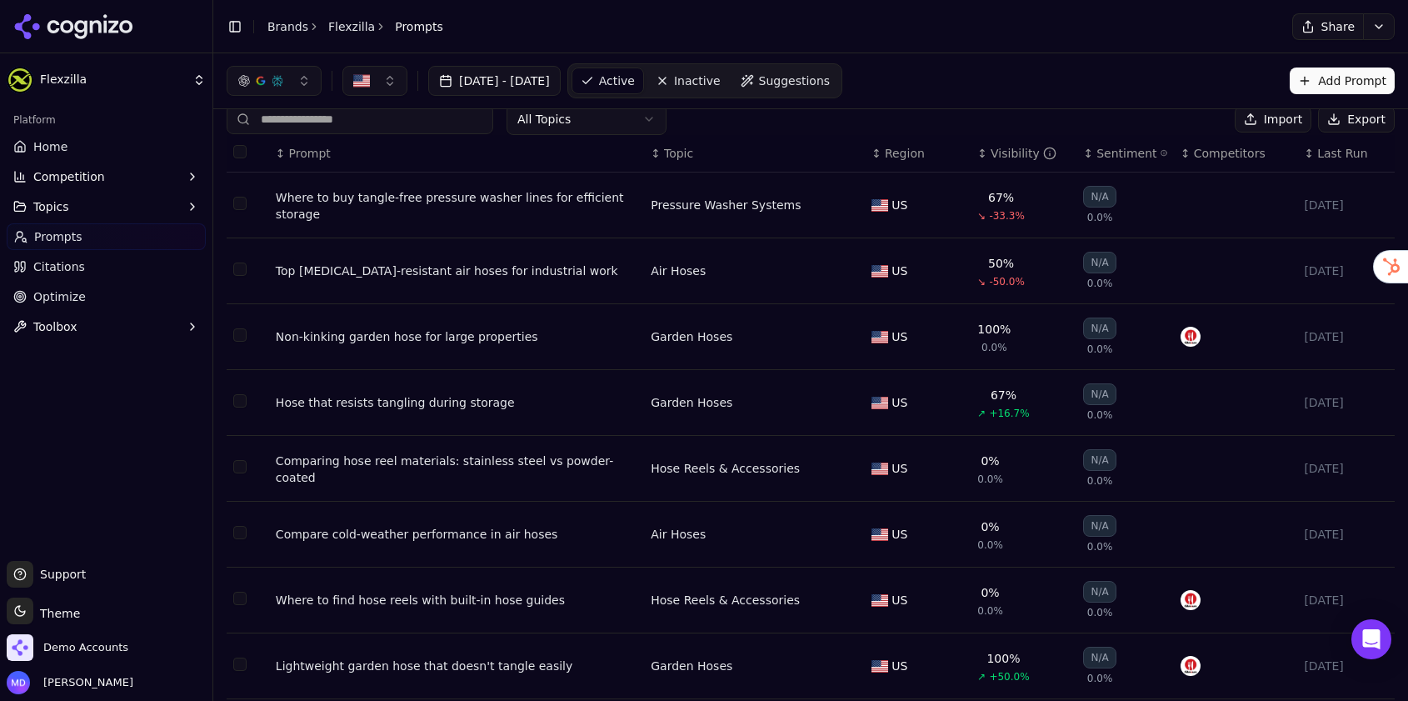
scroll to position [21, 0]
click at [282, 12] on header "Toggle Sidebar Brands Flexzilla Prompts Share" at bounding box center [810, 26] width 1195 height 53
click at [282, 22] on link "Brands" at bounding box center [287, 26] width 41 height 13
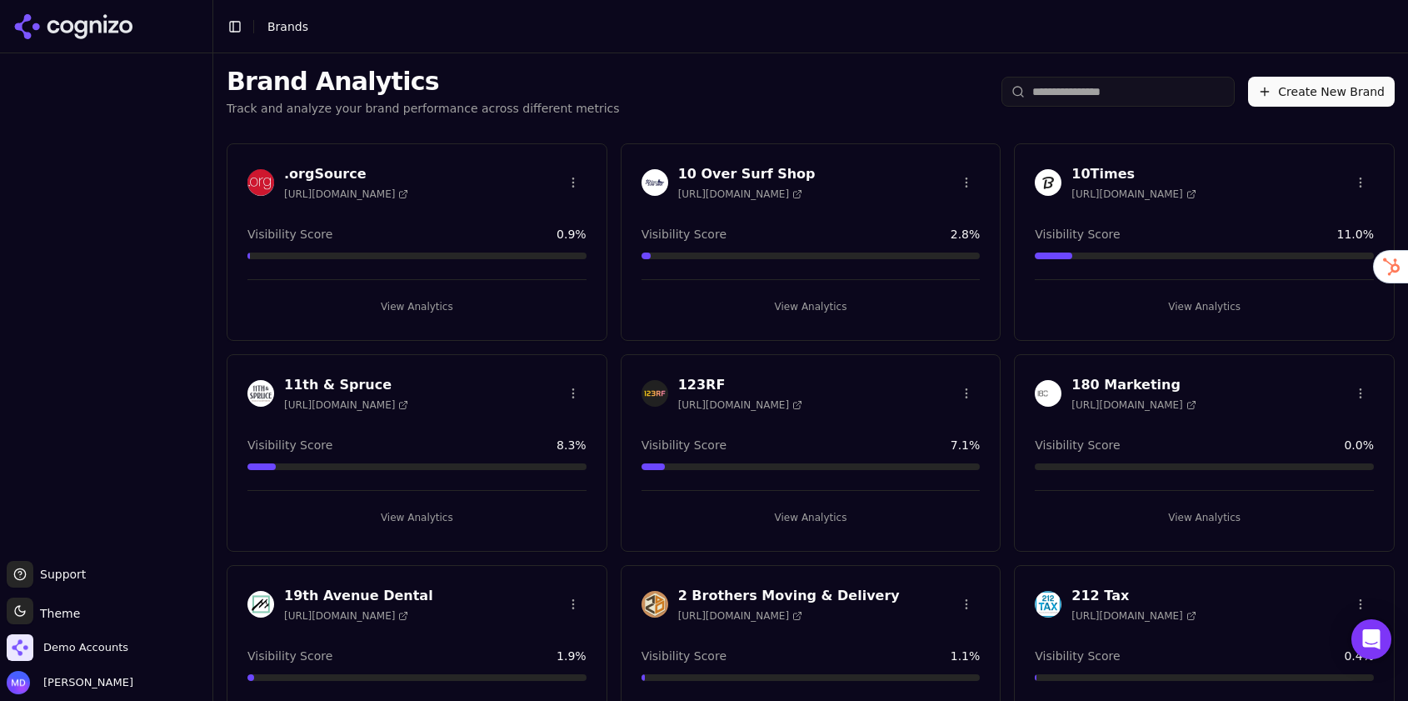
click at [1054, 98] on input "search" at bounding box center [1117, 92] width 233 height 30
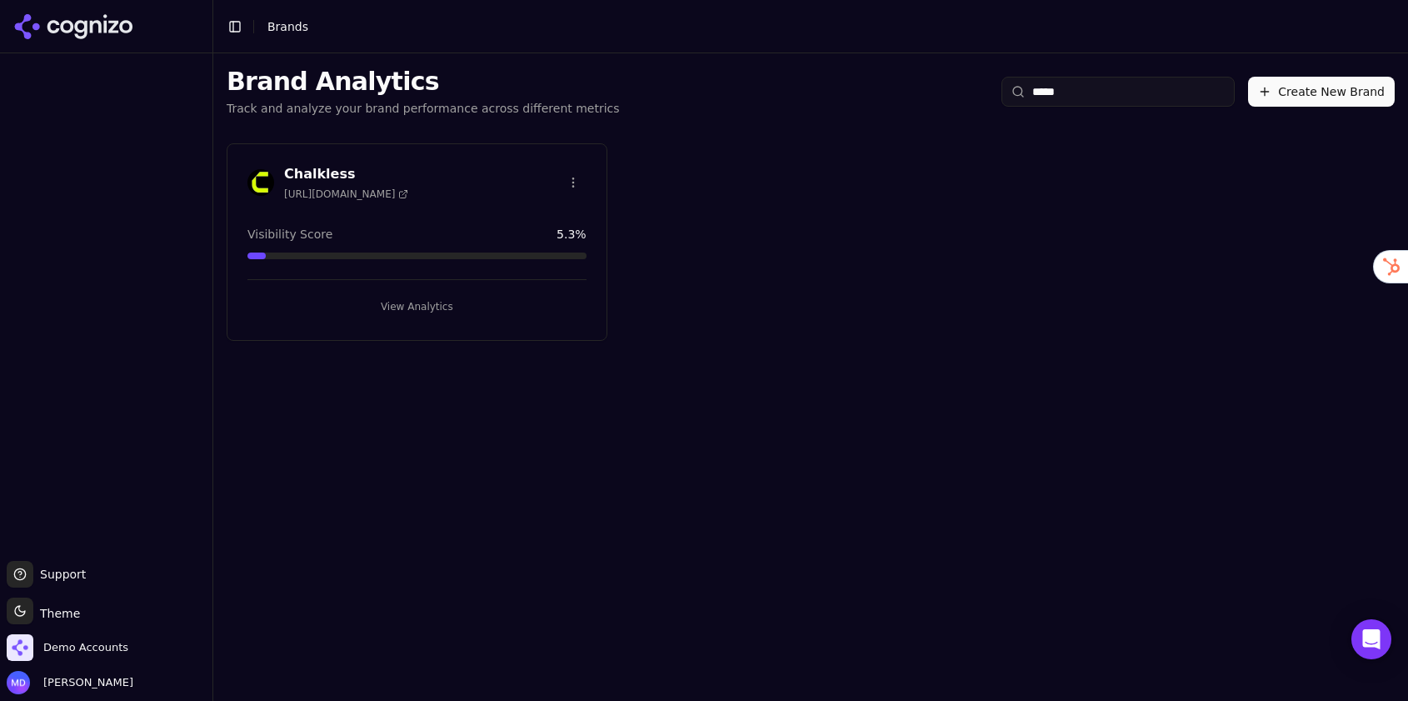
type input "*****"
click at [387, 296] on button "View Analytics" at bounding box center [416, 306] width 339 height 27
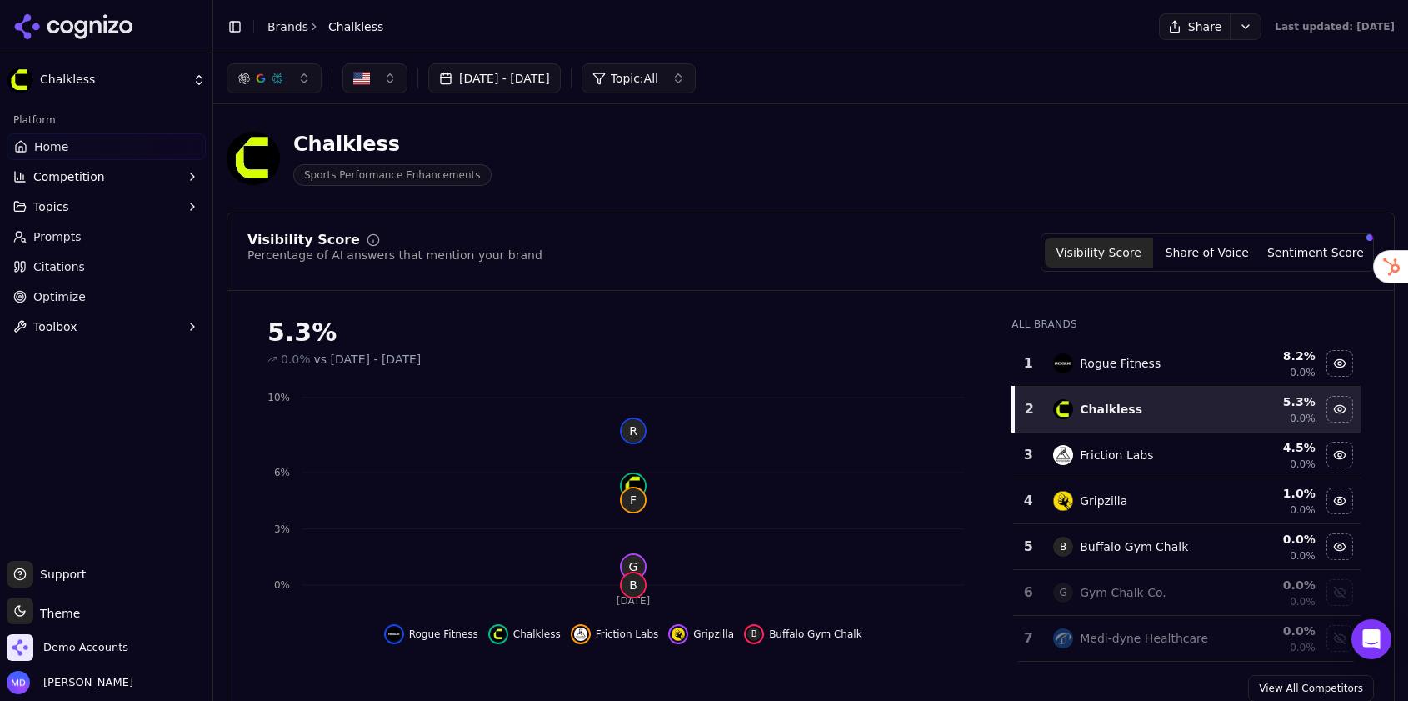
click at [77, 236] on span "Prompts" at bounding box center [57, 236] width 48 height 17
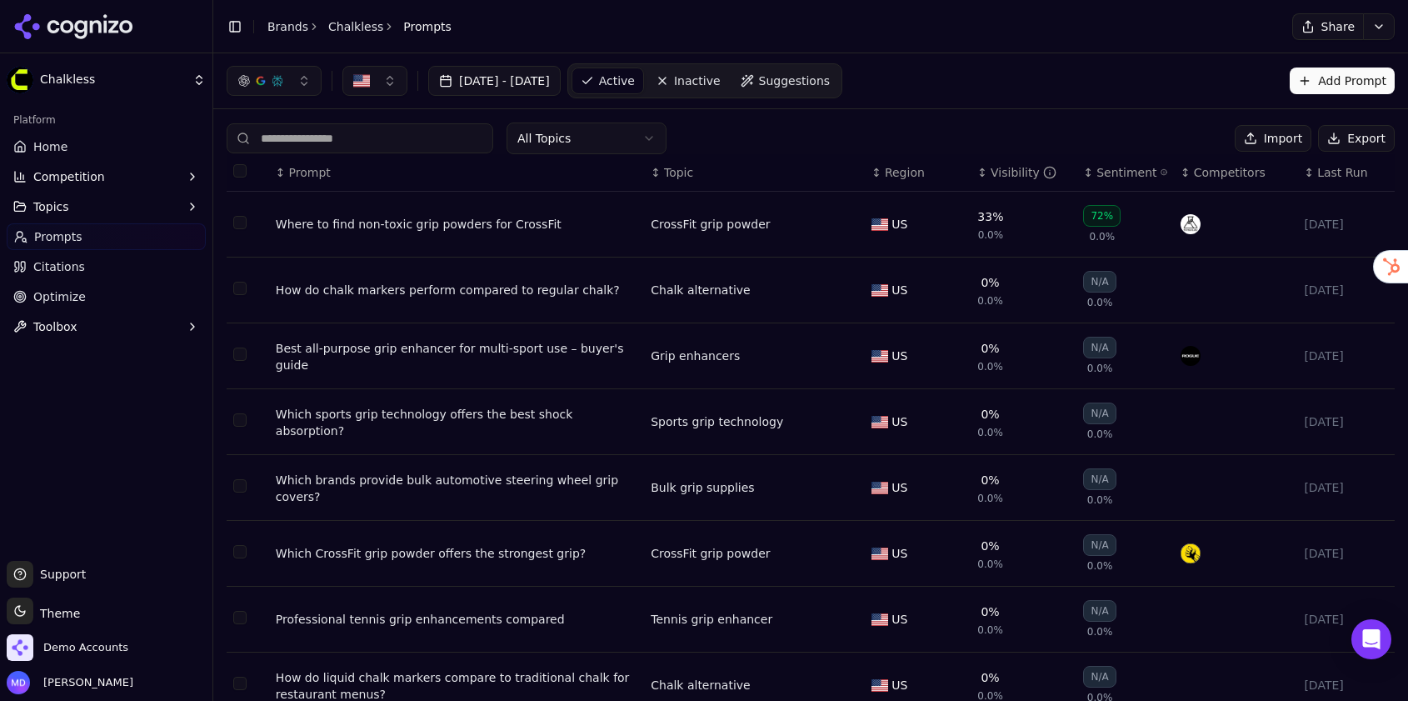
click at [75, 151] on link "Home" at bounding box center [106, 146] width 199 height 27
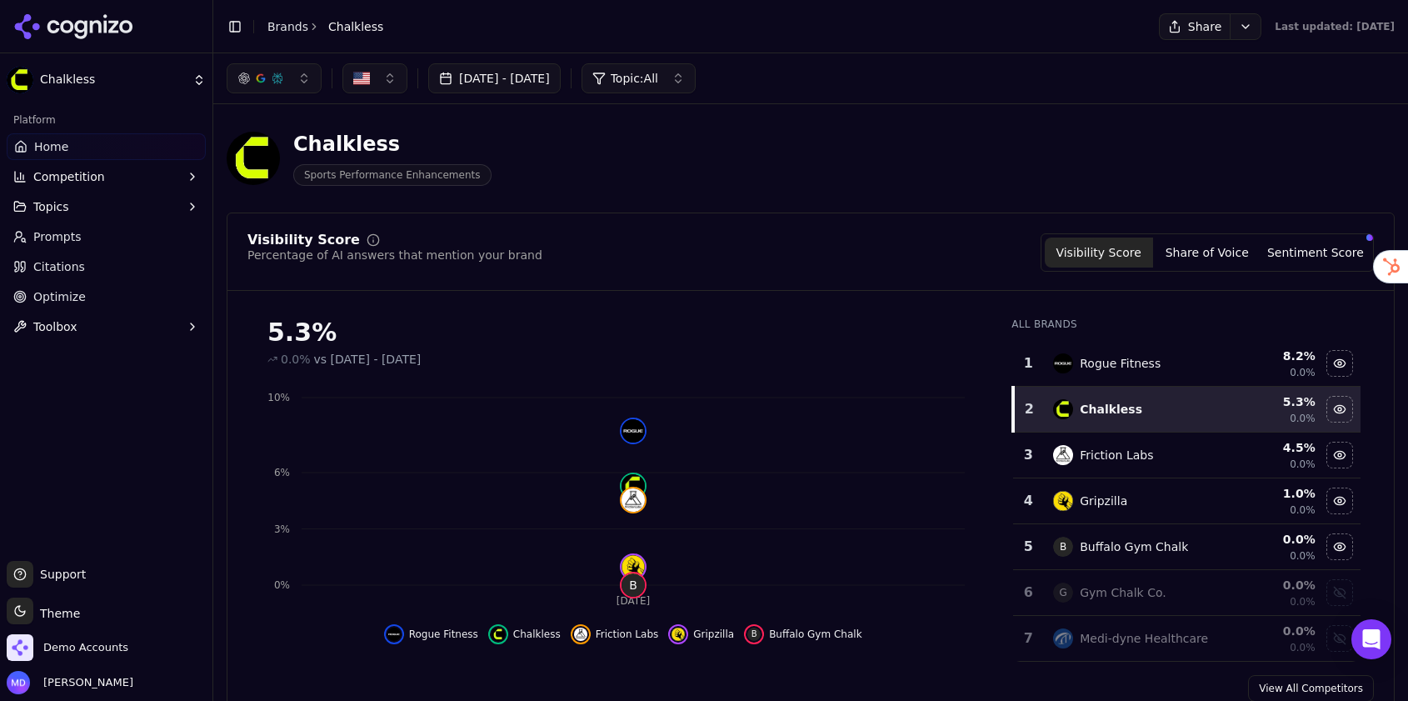
click at [1216, 19] on html "Chalkless Platform Home Competition Topics Prompts Citations Optimize Toolbox S…" at bounding box center [704, 350] width 1408 height 701
click at [1189, 56] on div "Run Again" at bounding box center [1171, 60] width 98 height 27
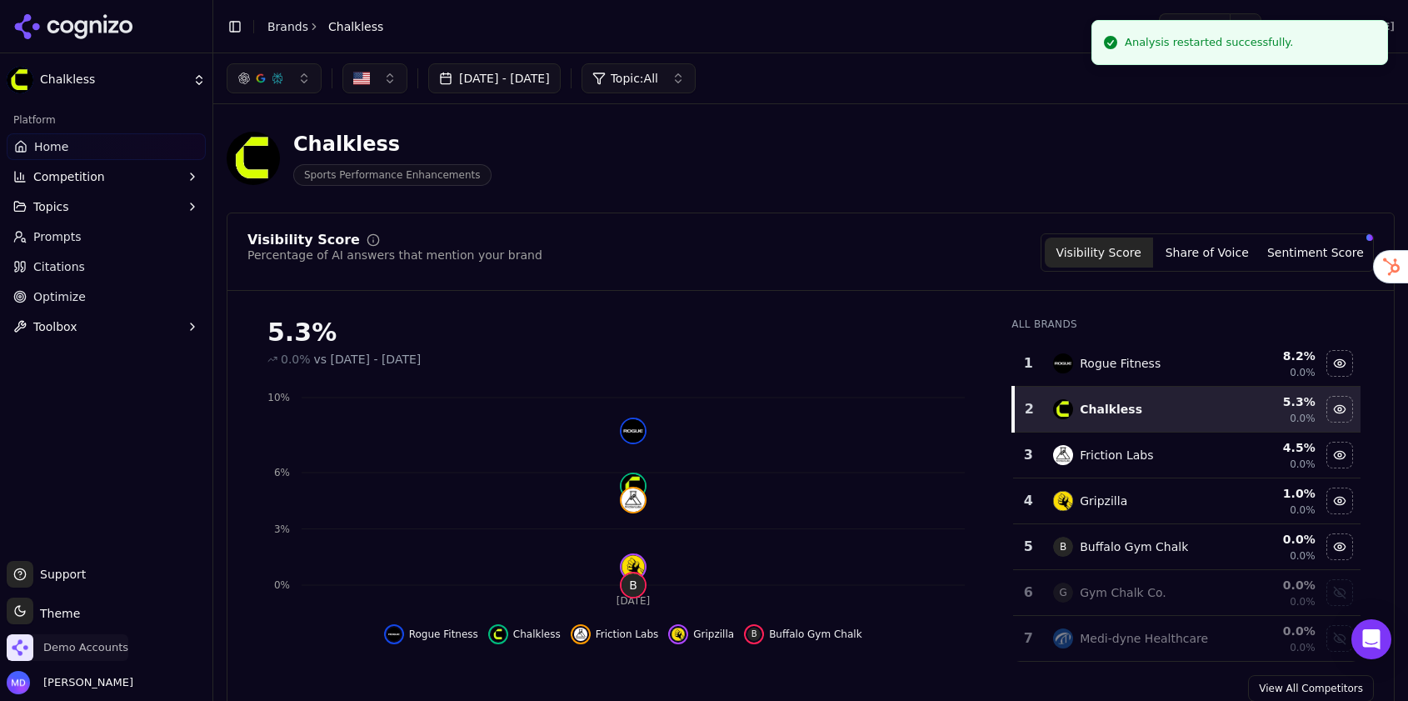
click at [111, 636] on span "Demo Accounts" at bounding box center [68, 647] width 122 height 27
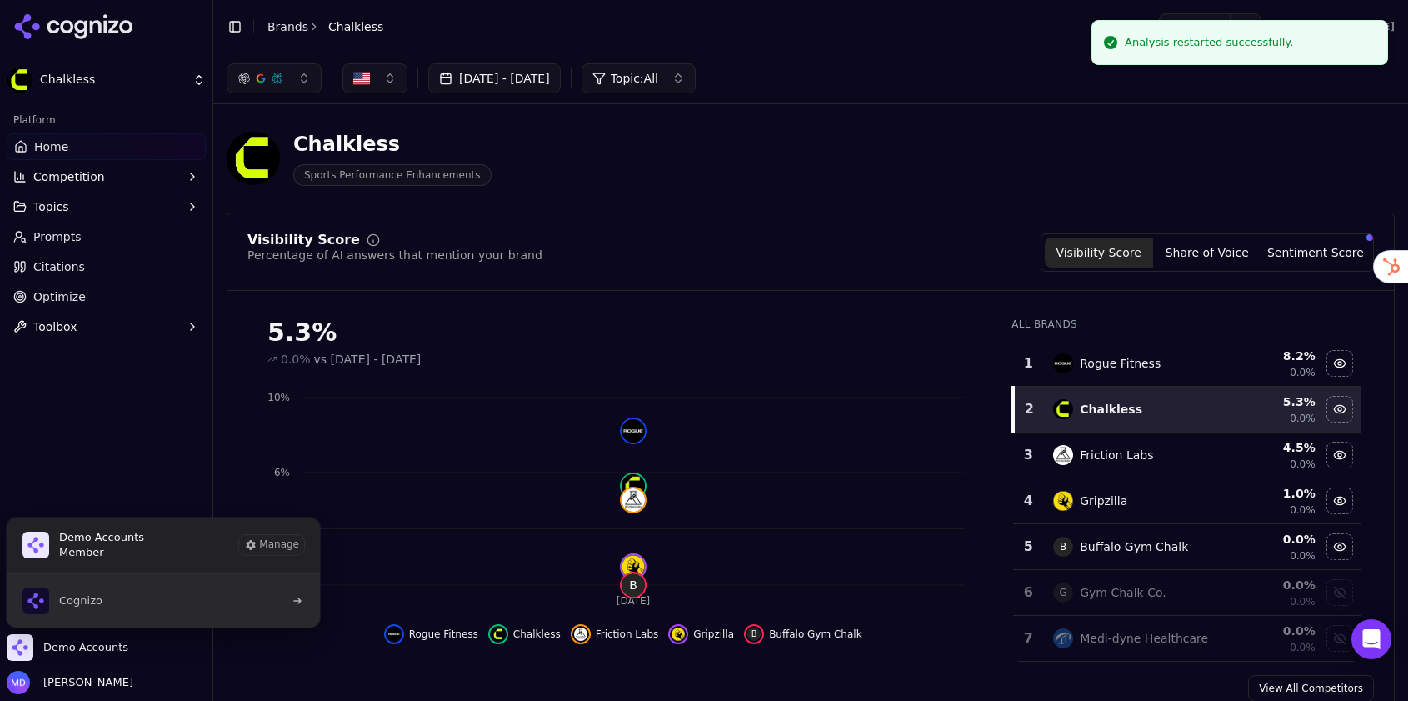
click at [132, 601] on button "Cognizo" at bounding box center [163, 600] width 315 height 53
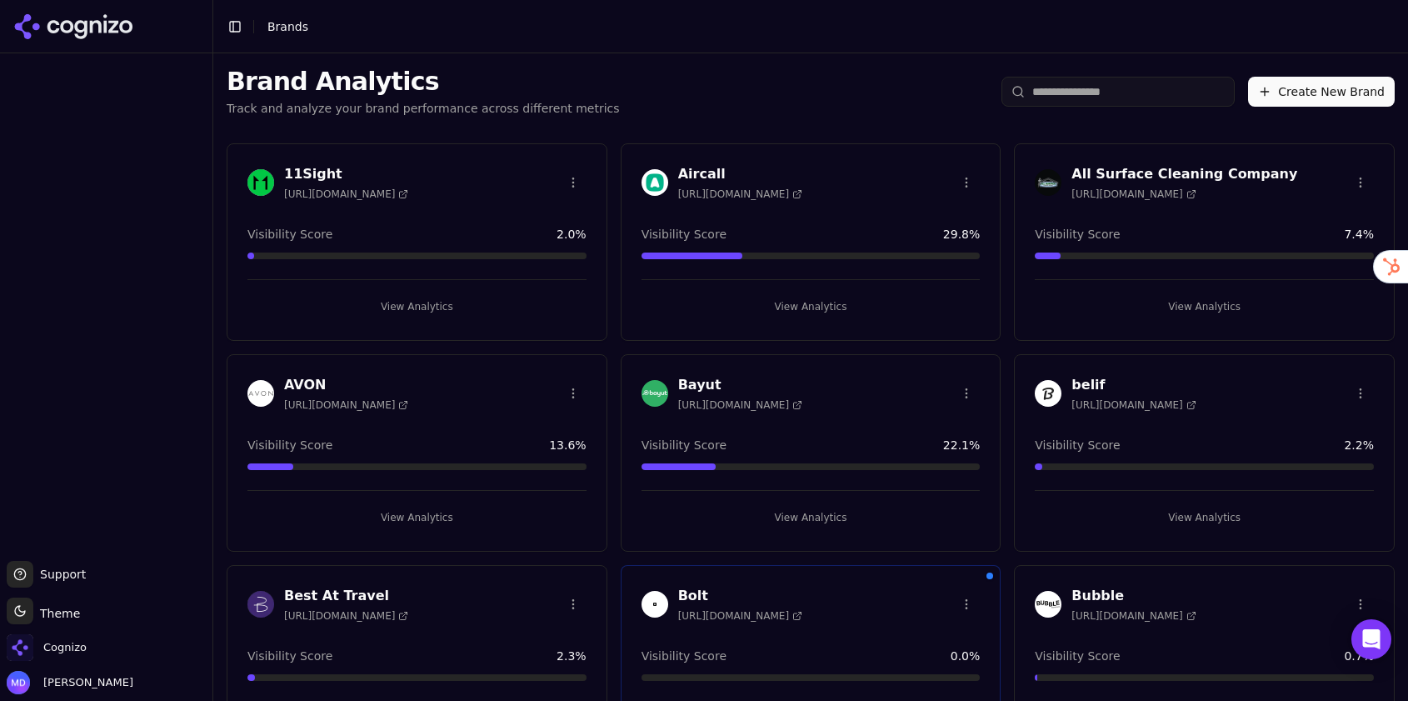
click at [1094, 99] on input "search" at bounding box center [1117, 92] width 233 height 30
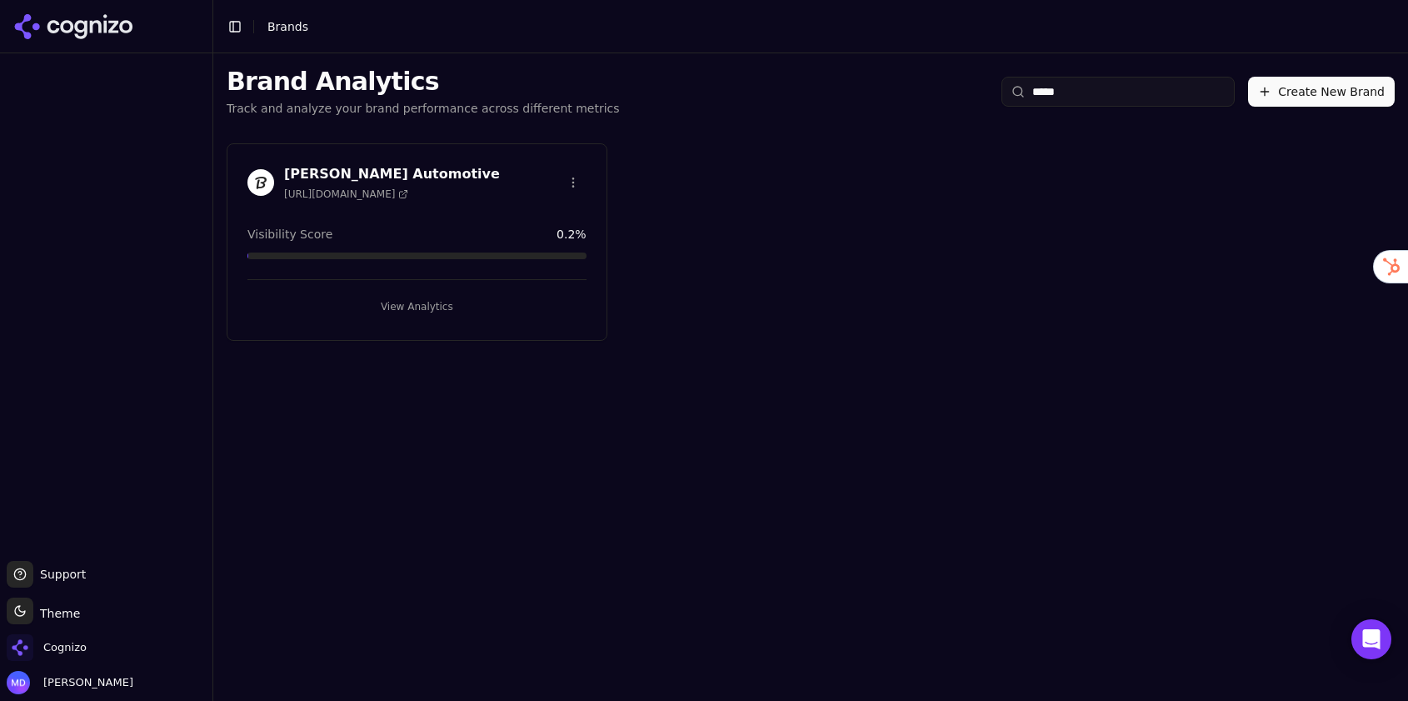
type input "*****"
click at [437, 298] on button "View Analytics" at bounding box center [416, 306] width 339 height 27
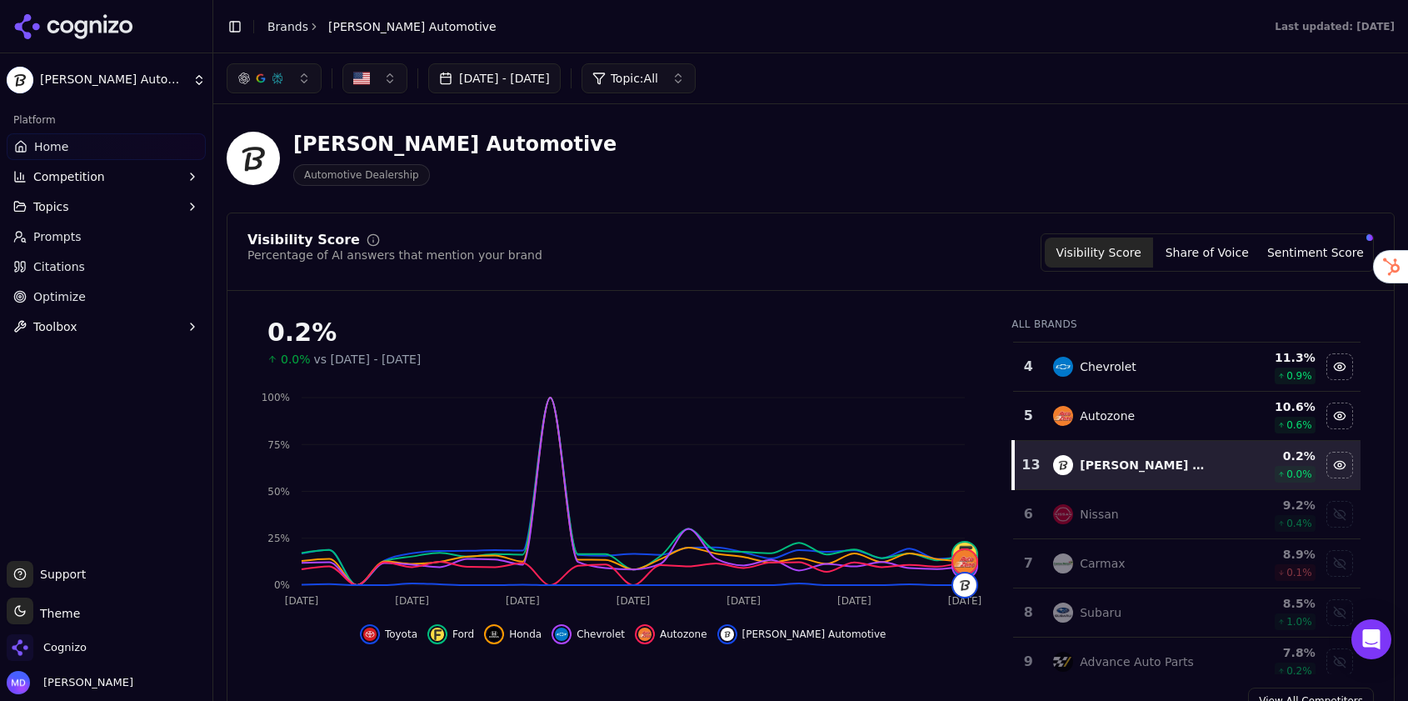
scroll to position [149, 0]
click at [79, 242] on link "Prompts" at bounding box center [106, 236] width 199 height 27
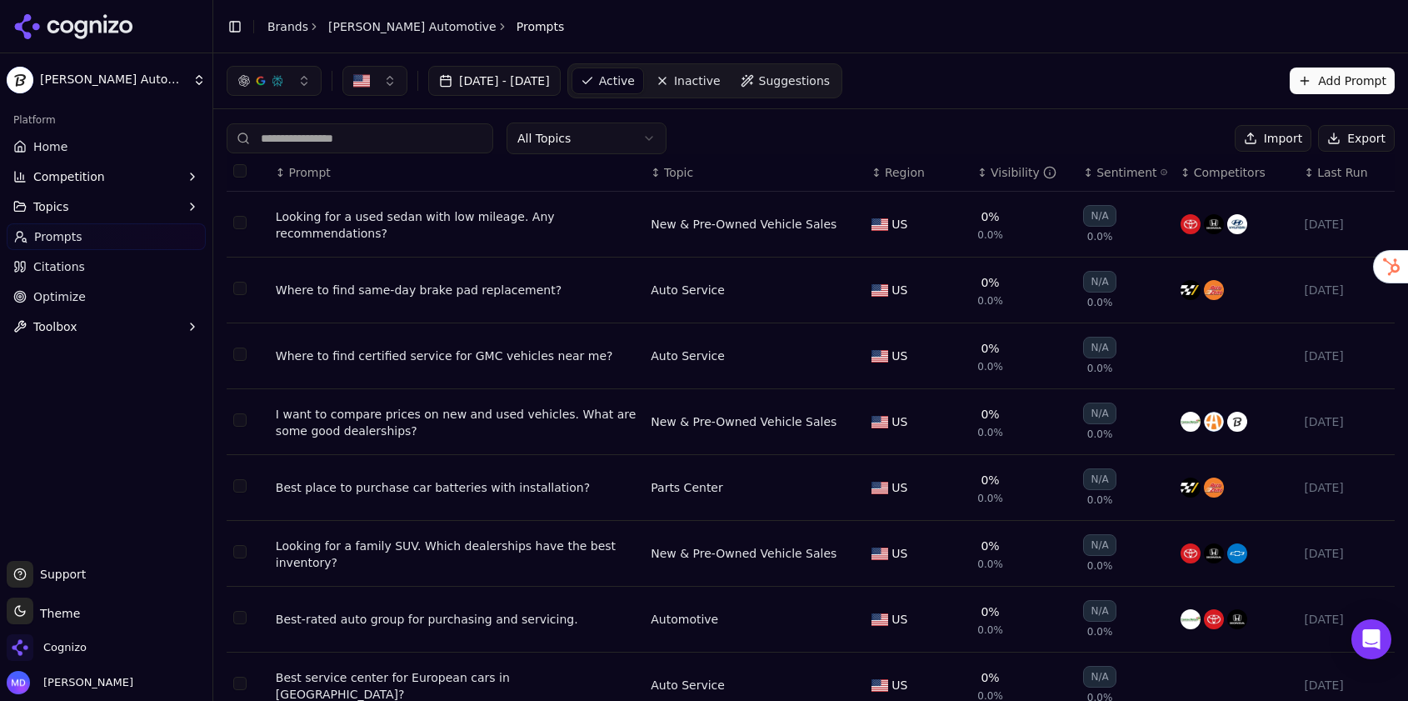
click at [1001, 162] on th "↕ Visibility" at bounding box center [1023, 172] width 106 height 37
click at [1001, 173] on div "Visibility" at bounding box center [1023, 172] width 66 height 17
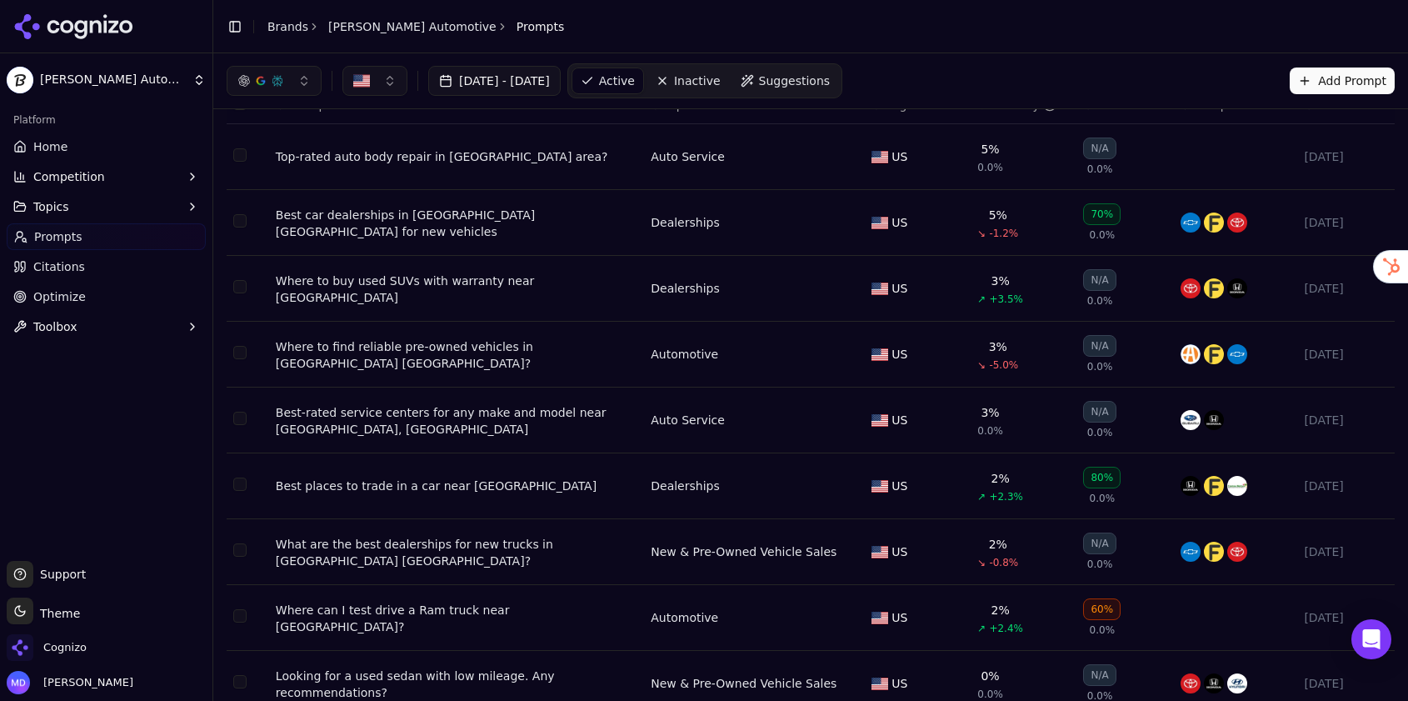
scroll to position [68, 0]
click at [524, 165] on td "Top-rated auto body repair in Altoona area?" at bounding box center [456, 156] width 375 height 66
click at [511, 164] on div "Top-rated auto body repair in Altoona area?" at bounding box center [457, 155] width 362 height 17
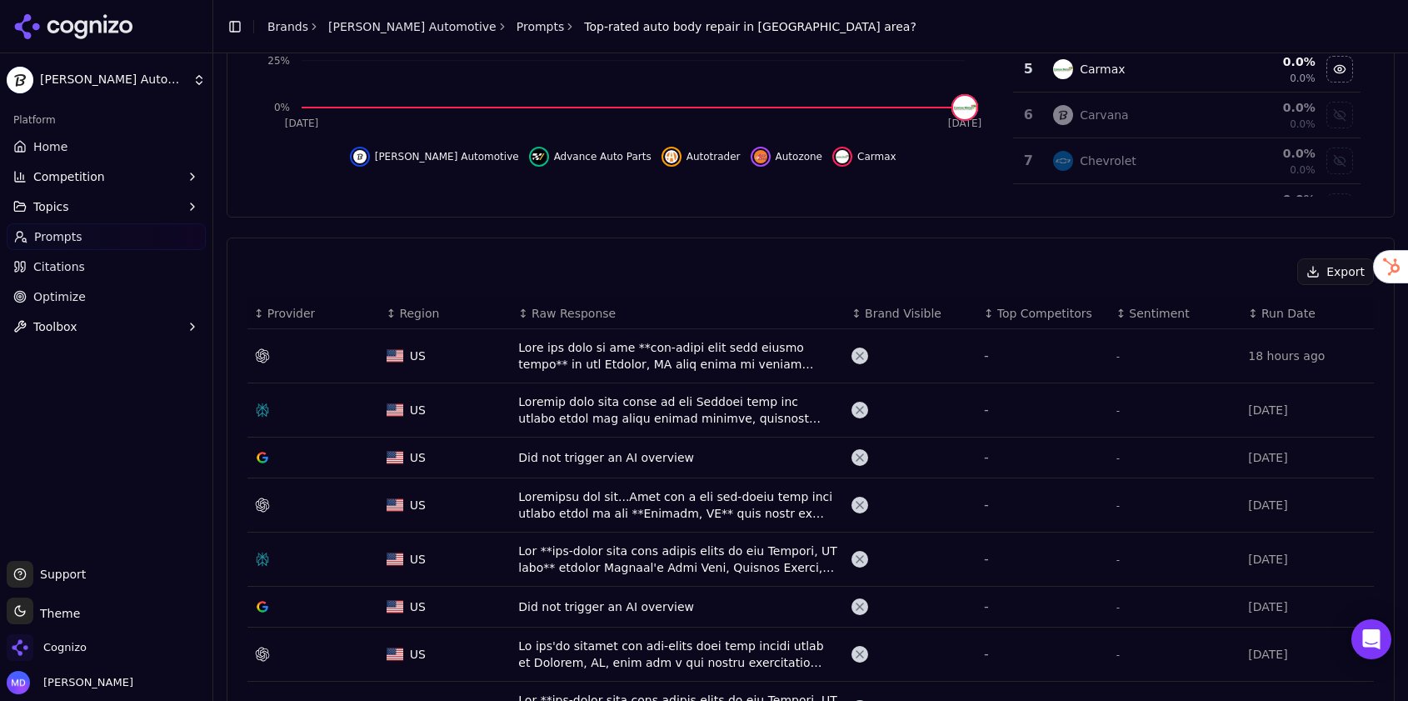
scroll to position [383, 0]
click at [686, 356] on div "Data table" at bounding box center [678, 354] width 320 height 33
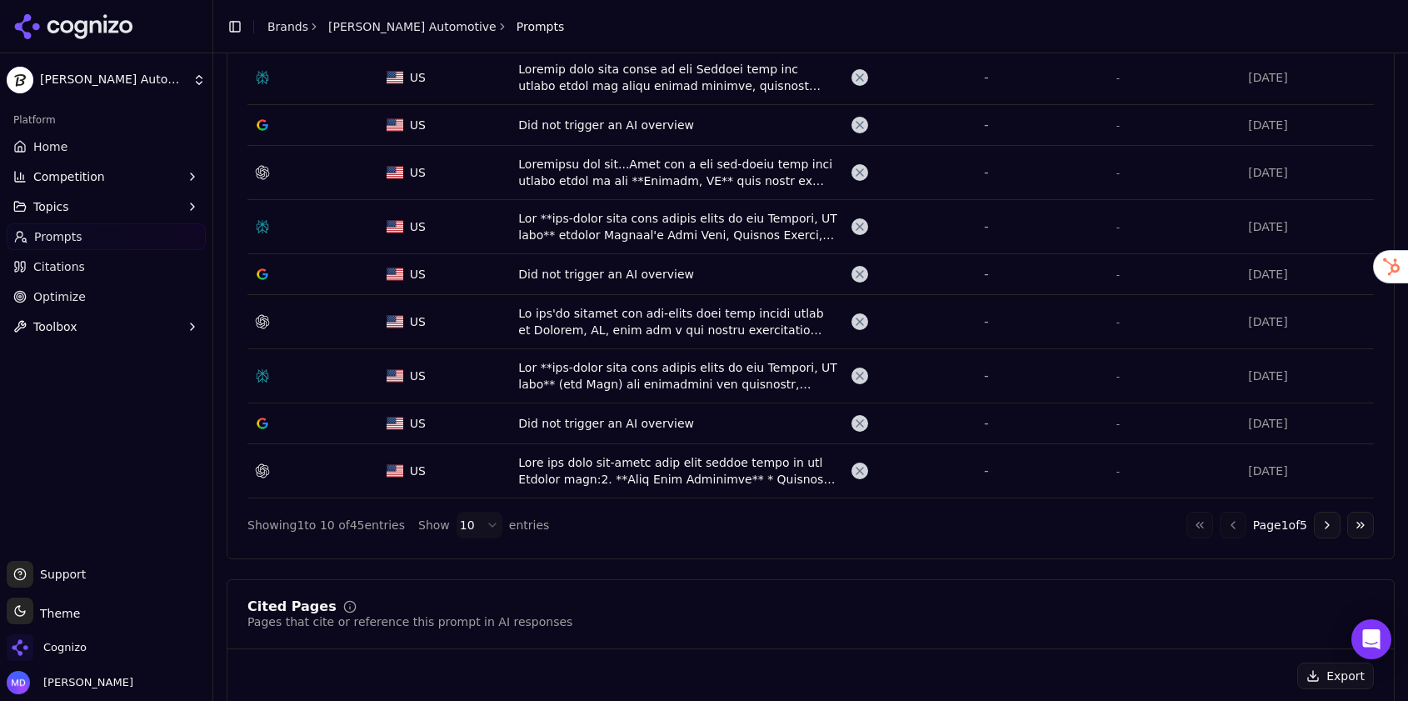
scroll to position [720, 0]
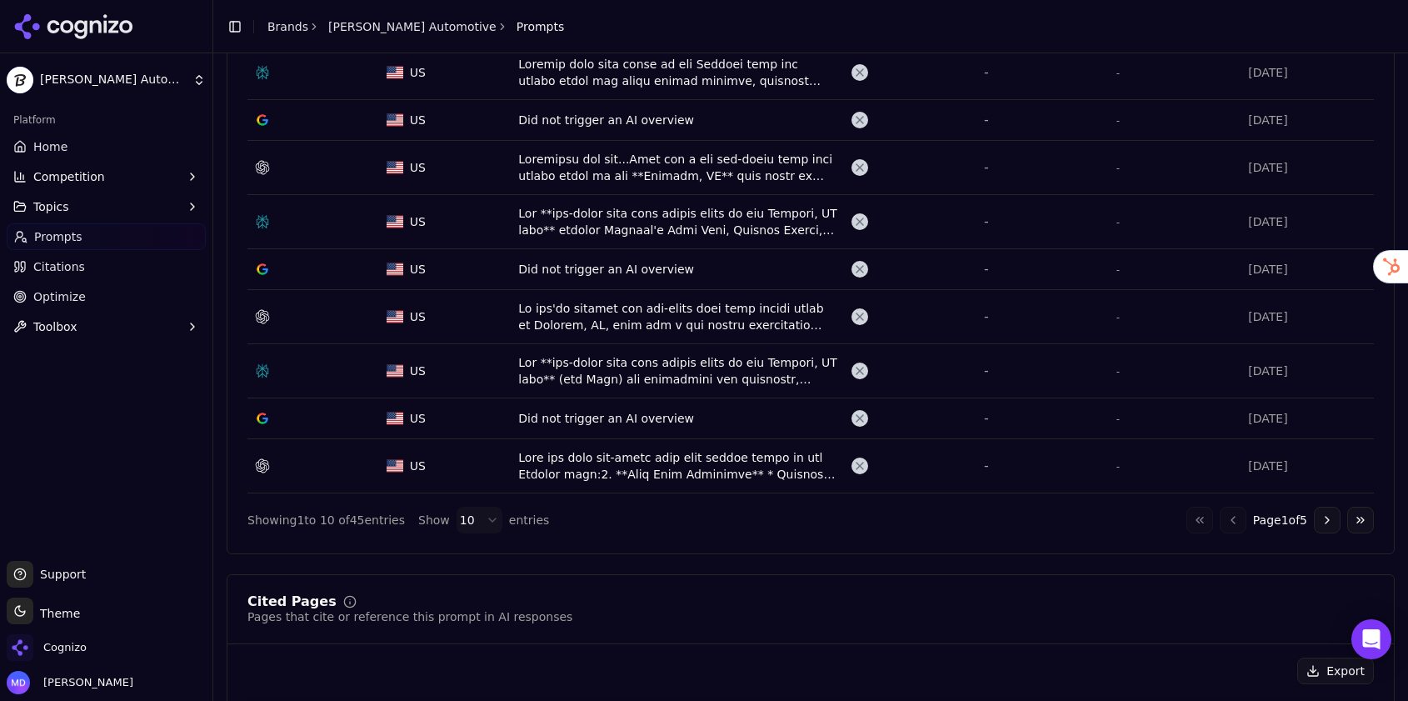
click at [1324, 520] on button "Go to next page" at bounding box center [1327, 519] width 27 height 27
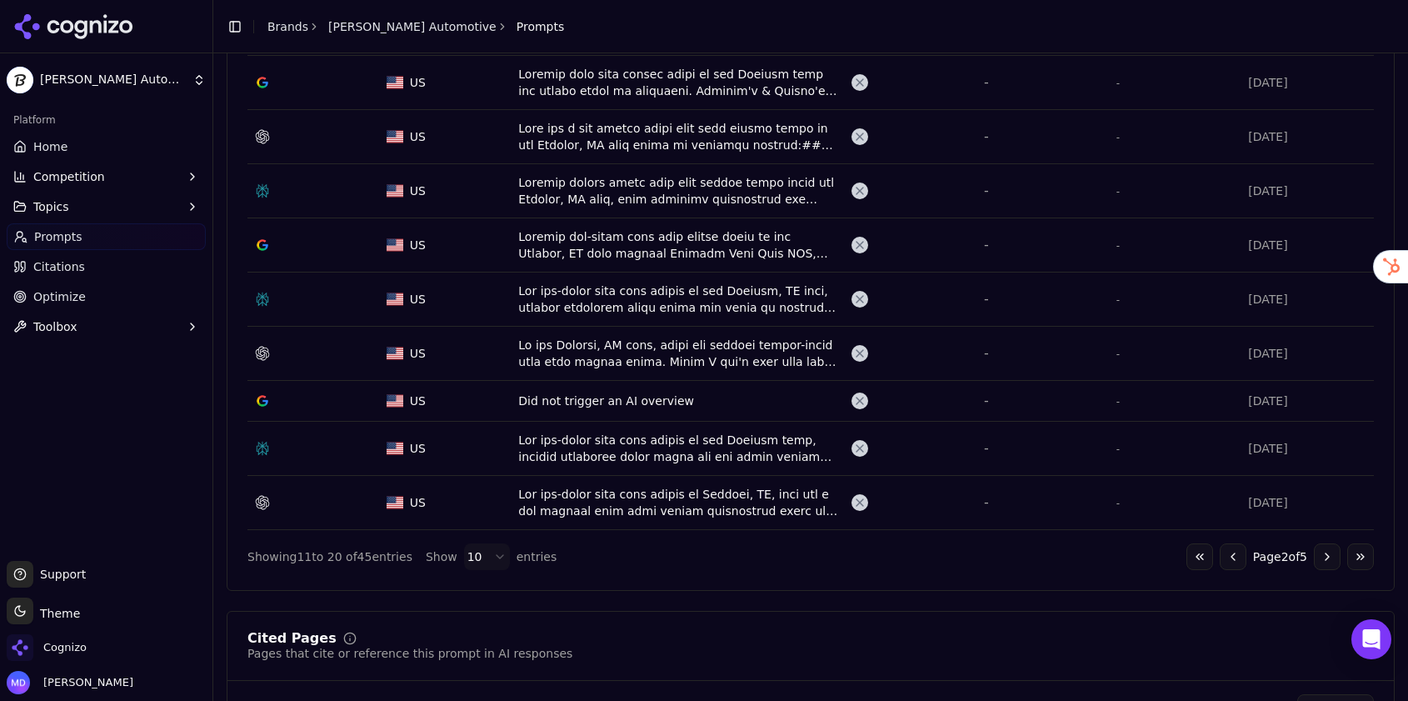
scroll to position [747, 0]
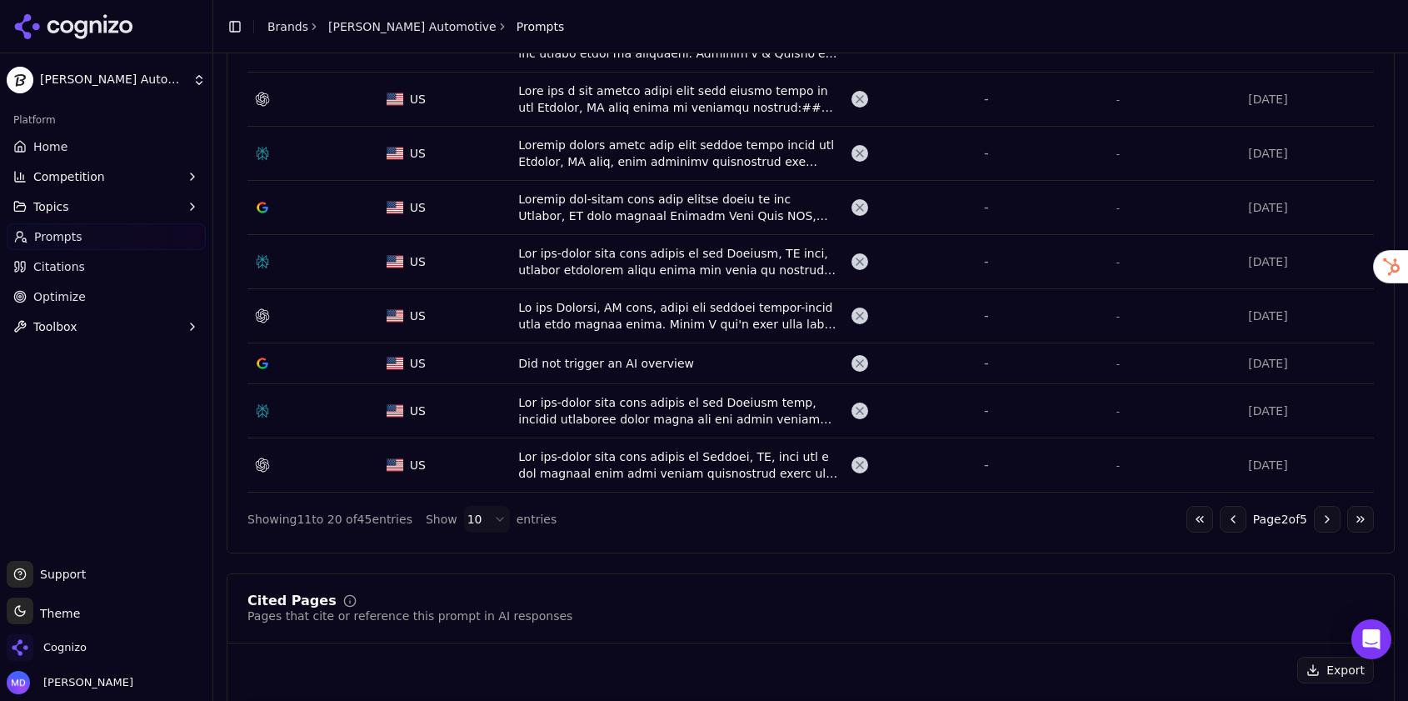
click at [1326, 516] on button "Go to next page" at bounding box center [1327, 519] width 27 height 27
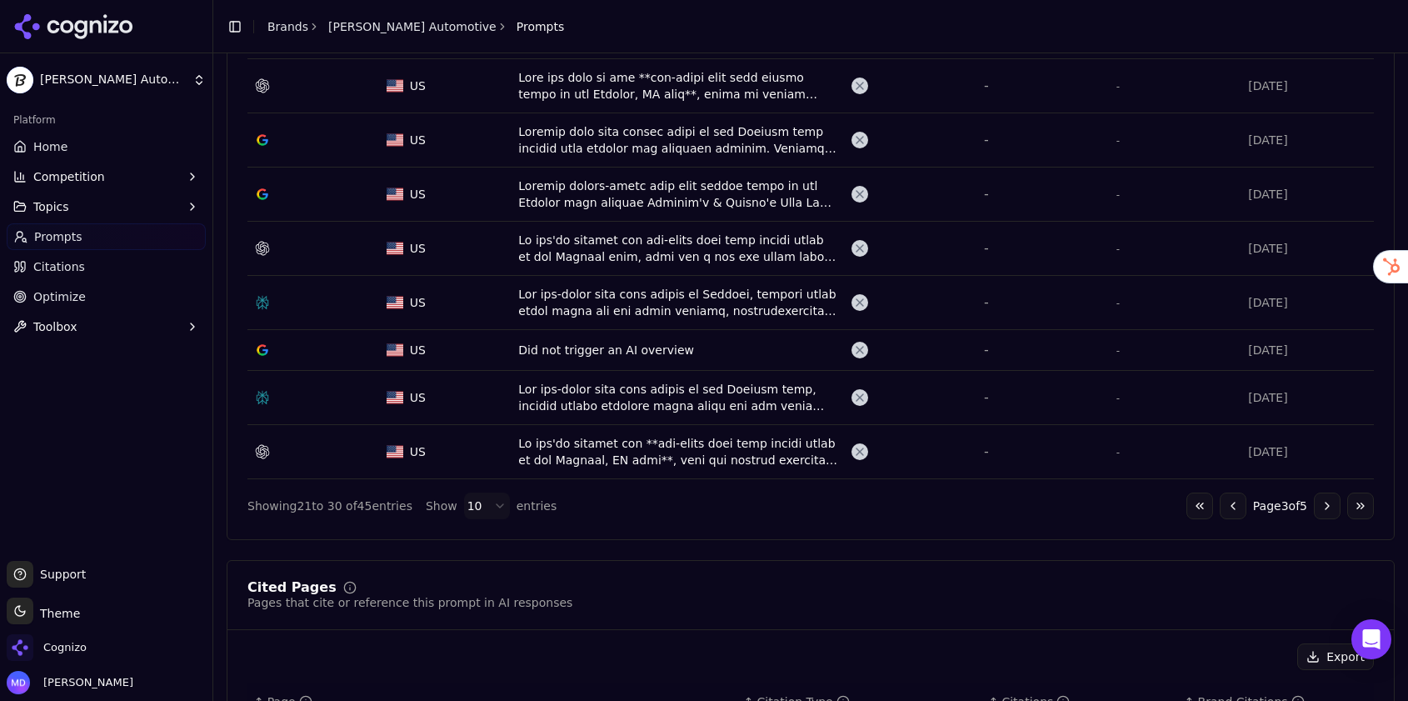
click at [1326, 504] on button "Go to next page" at bounding box center [1327, 505] width 27 height 27
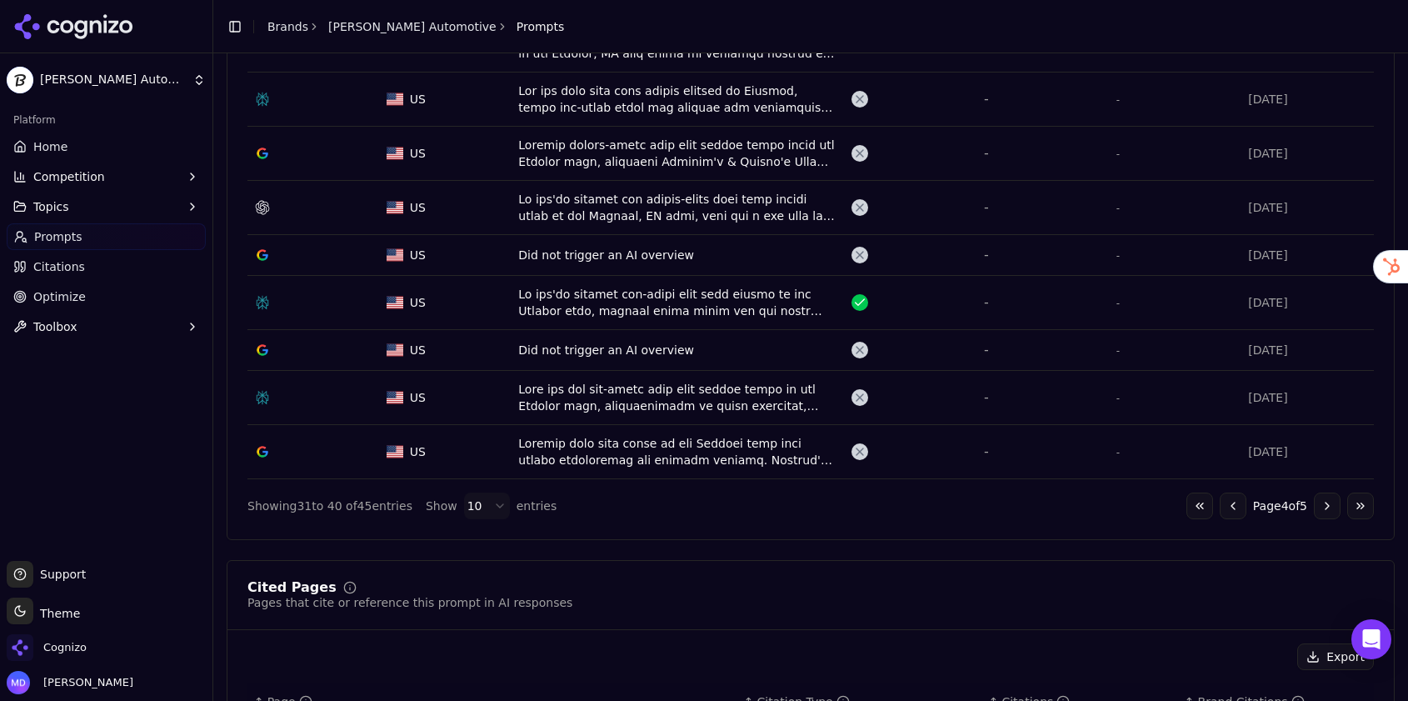
click at [743, 306] on div "Data table" at bounding box center [678, 302] width 320 height 33
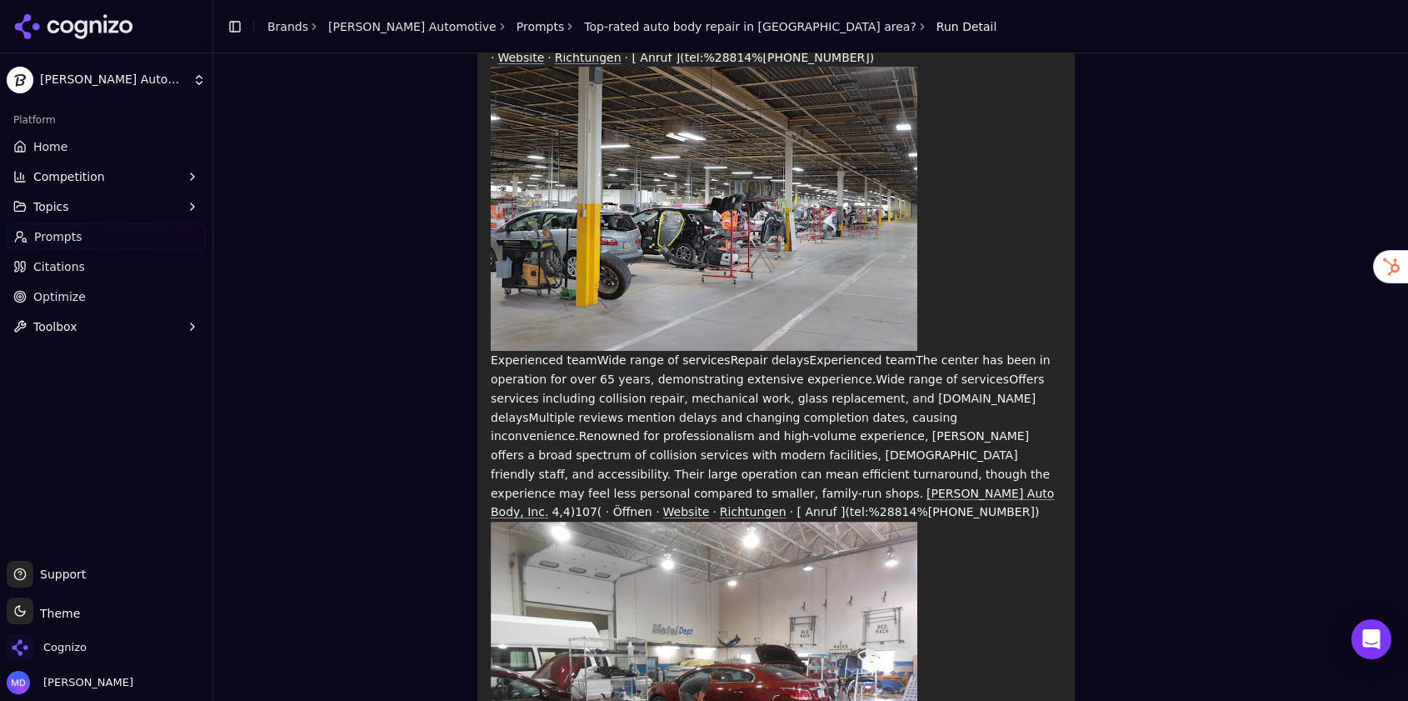
scroll to position [417, 0]
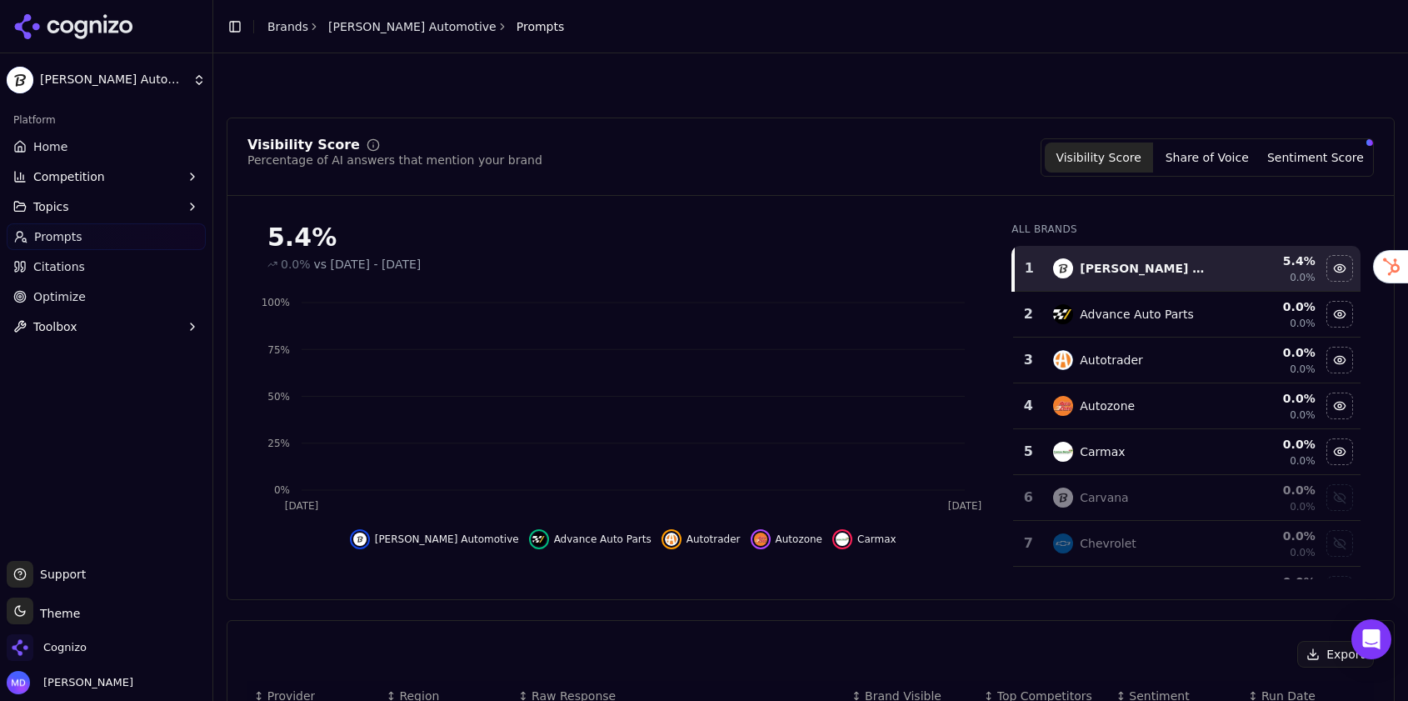
scroll to position [798, 0]
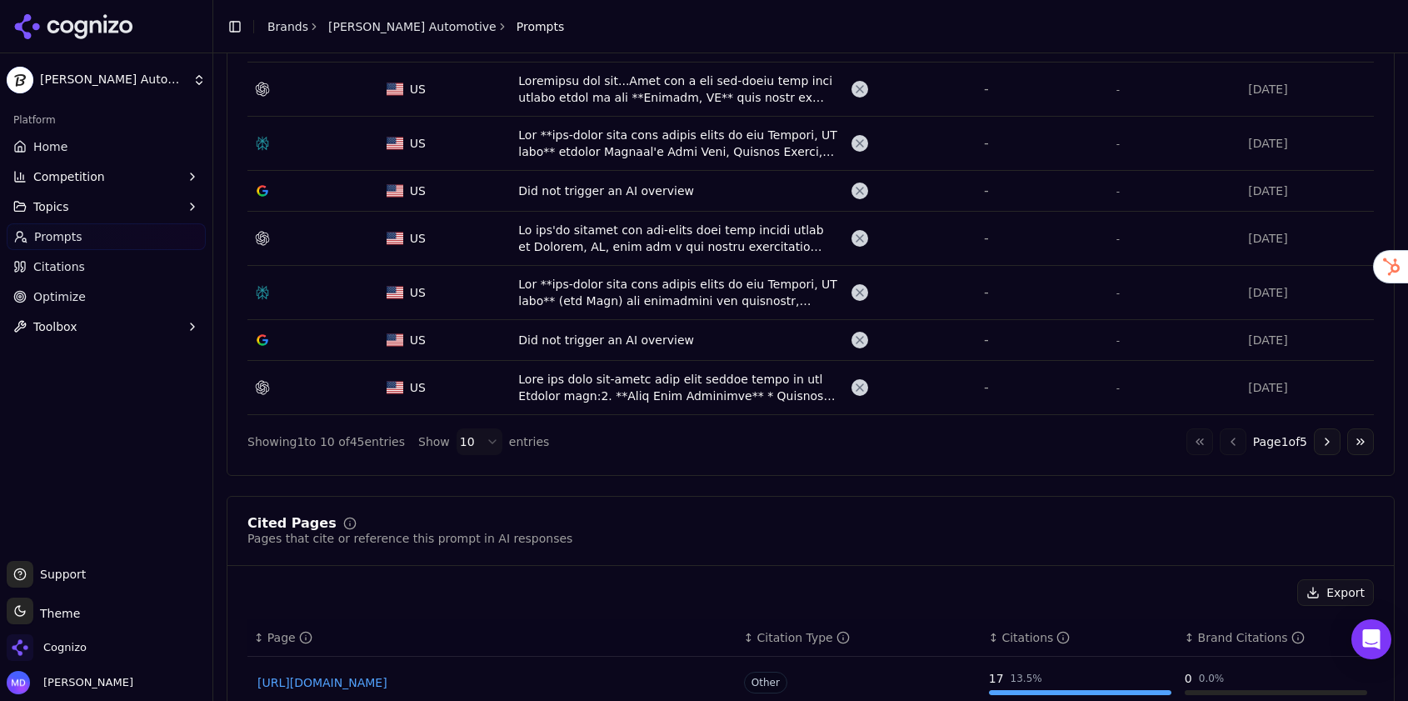
click at [95, 287] on link "Optimize" at bounding box center [106, 296] width 199 height 27
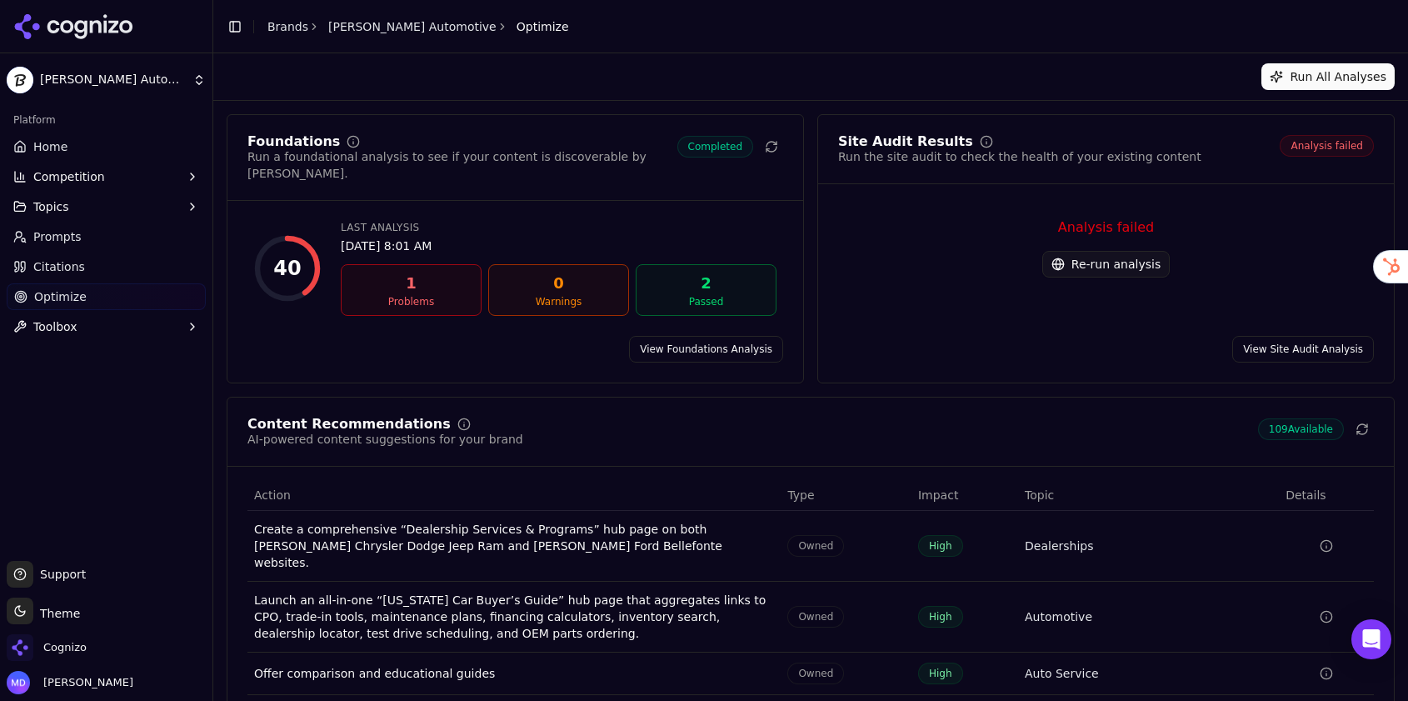
scroll to position [92, 0]
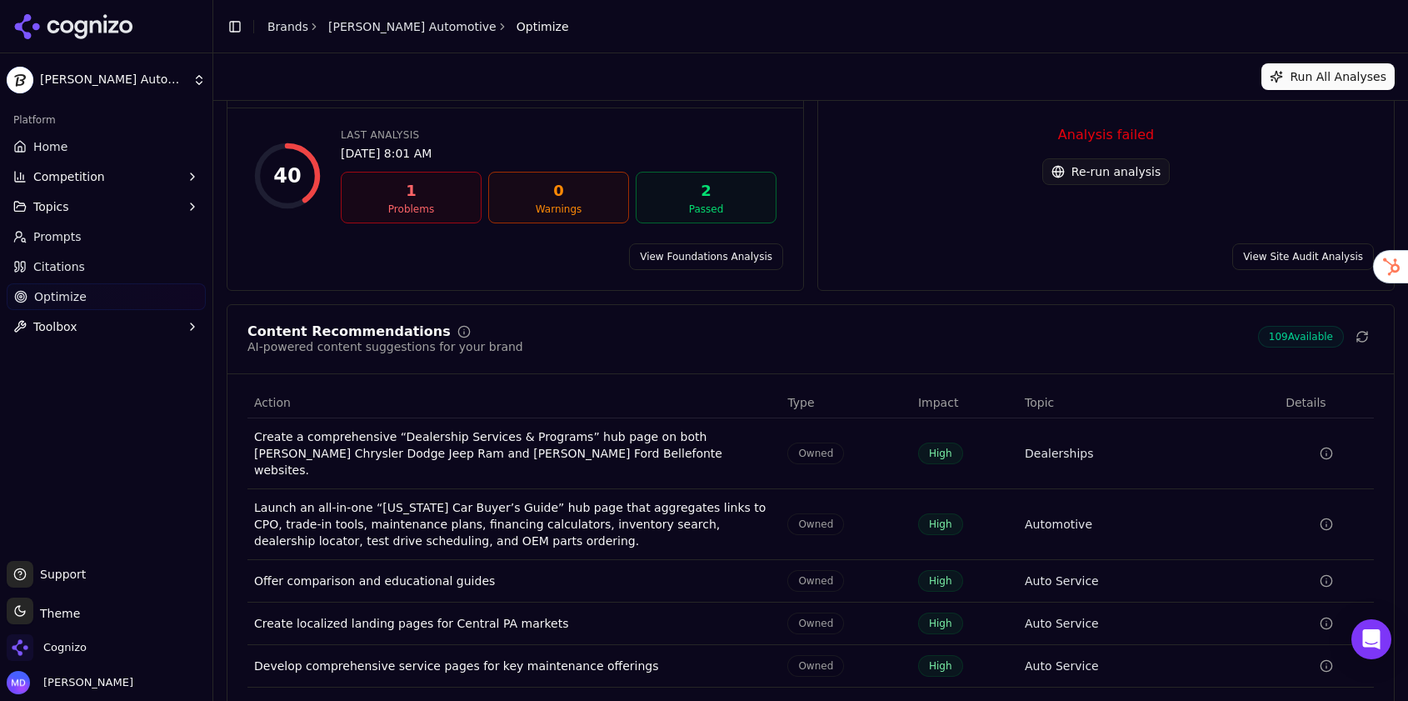
click at [1090, 168] on button "Re-run analysis" at bounding box center [1105, 171] width 127 height 27
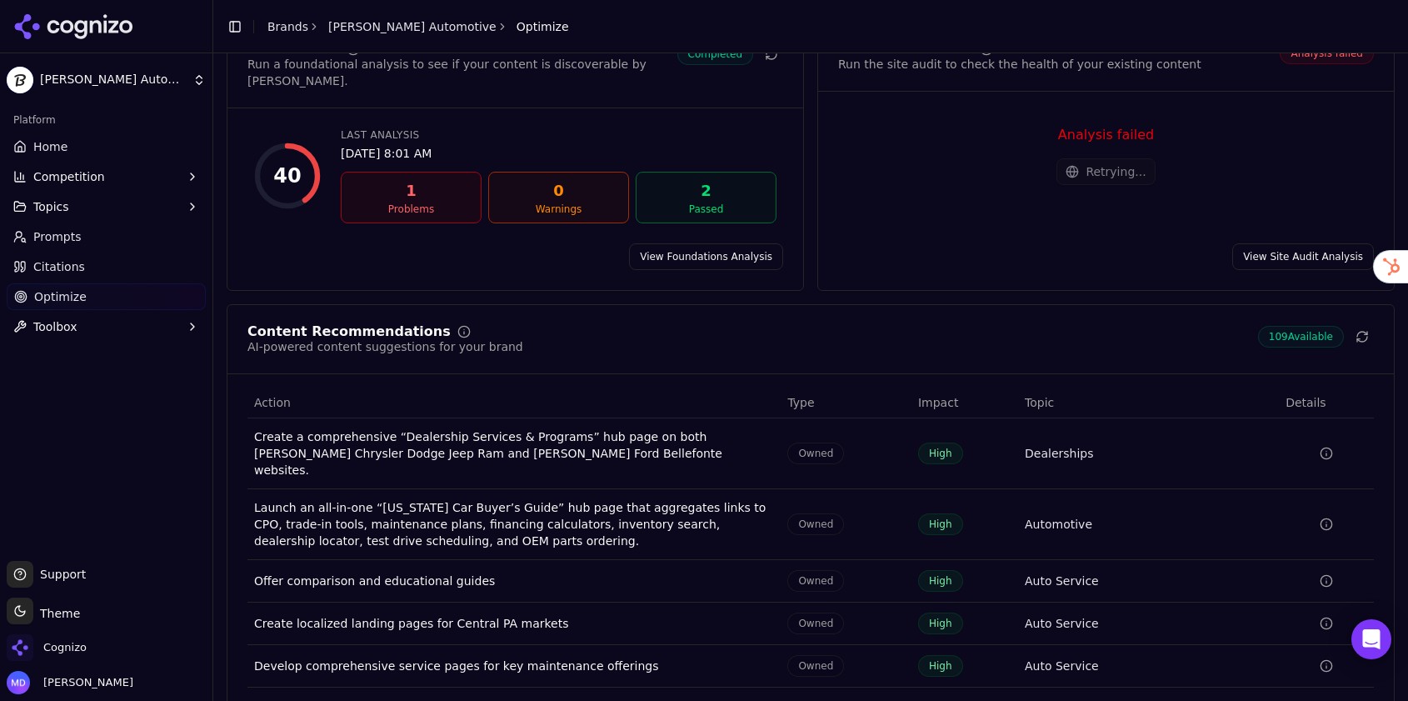
scroll to position [121, 0]
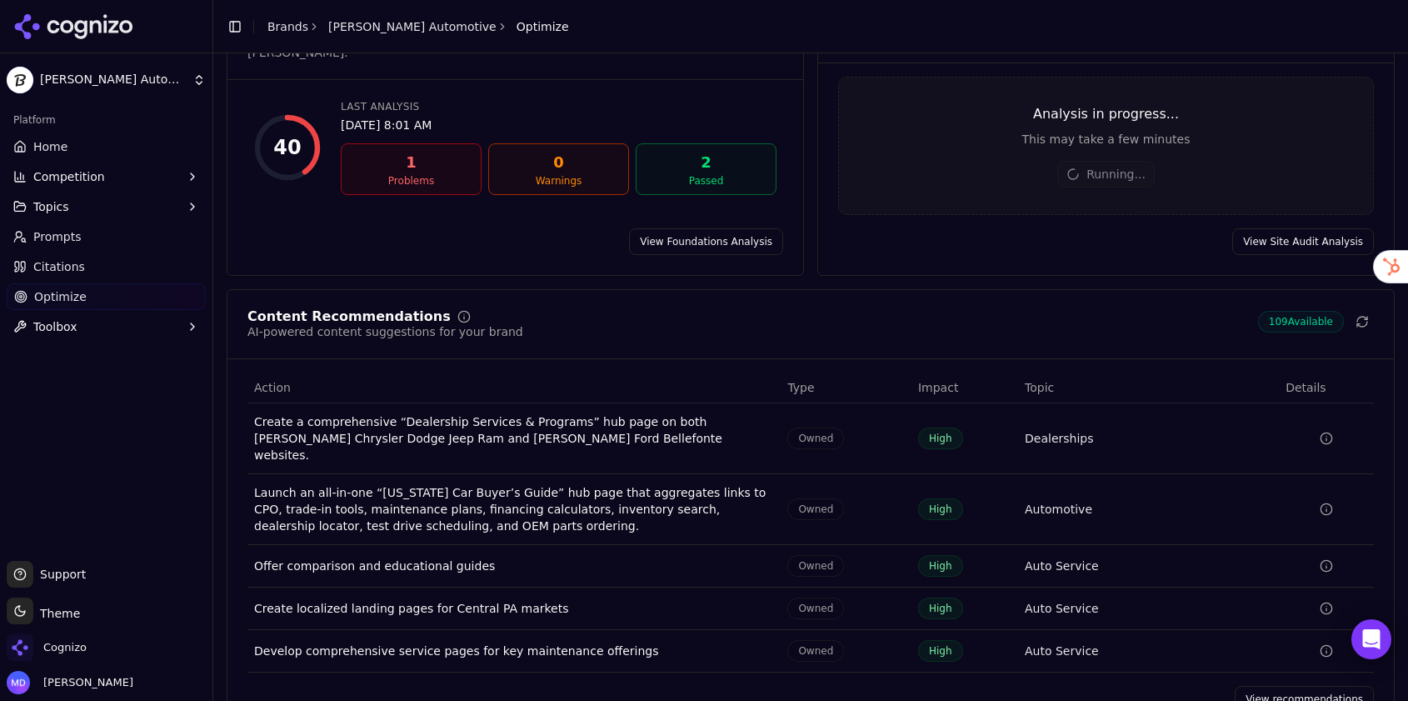
click at [1275, 689] on link "View recommendations" at bounding box center [1304, 699] width 139 height 27
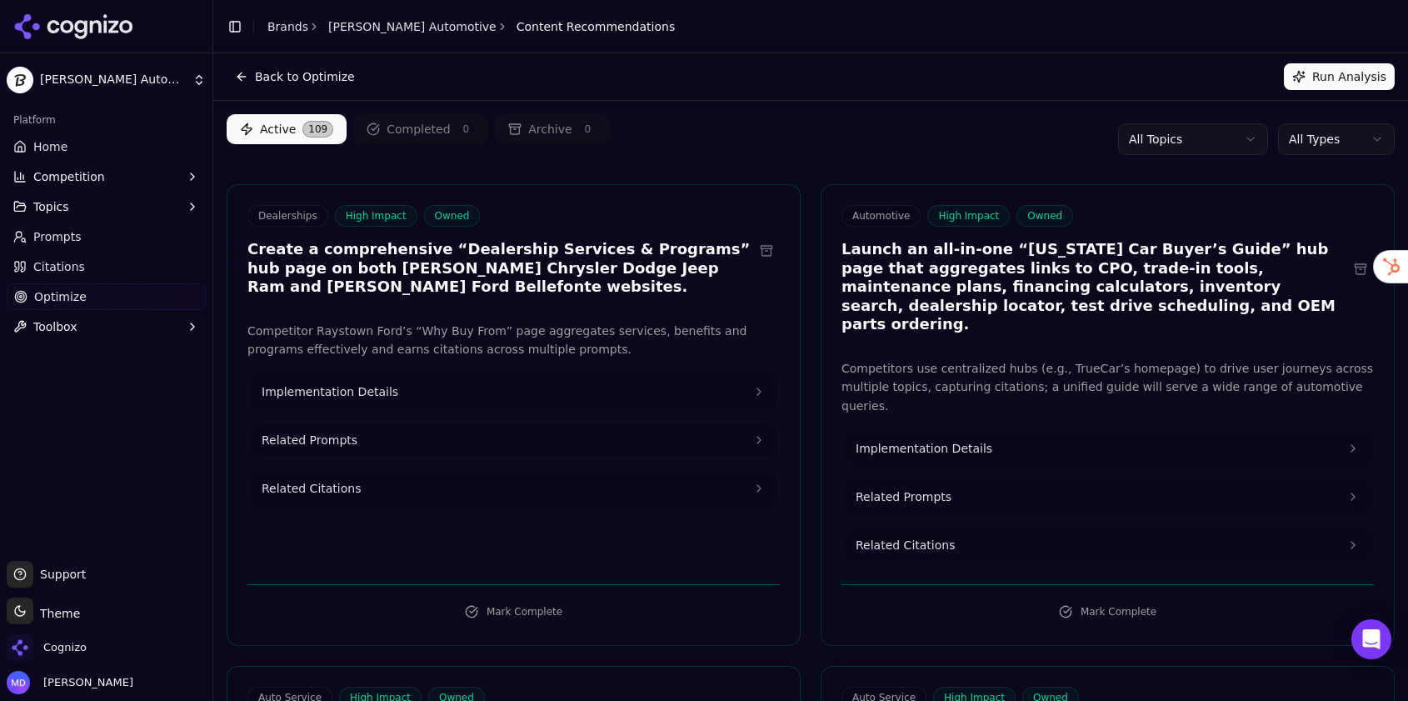
click at [1298, 132] on html "Stuckey Automotive Platform Home Competition Topics Prompts Citations Optimize …" at bounding box center [704, 350] width 1408 height 701
click at [1346, 137] on html "Stuckey Automotive Platform Home Competition Topics Prompts Citations Optimize …" at bounding box center [704, 350] width 1408 height 701
click at [112, 145] on html "Stuckey Automotive Platform Home Competition Topics Prompts Citations Optimize …" at bounding box center [704, 350] width 1408 height 701
click at [94, 147] on link "Home" at bounding box center [106, 146] width 199 height 27
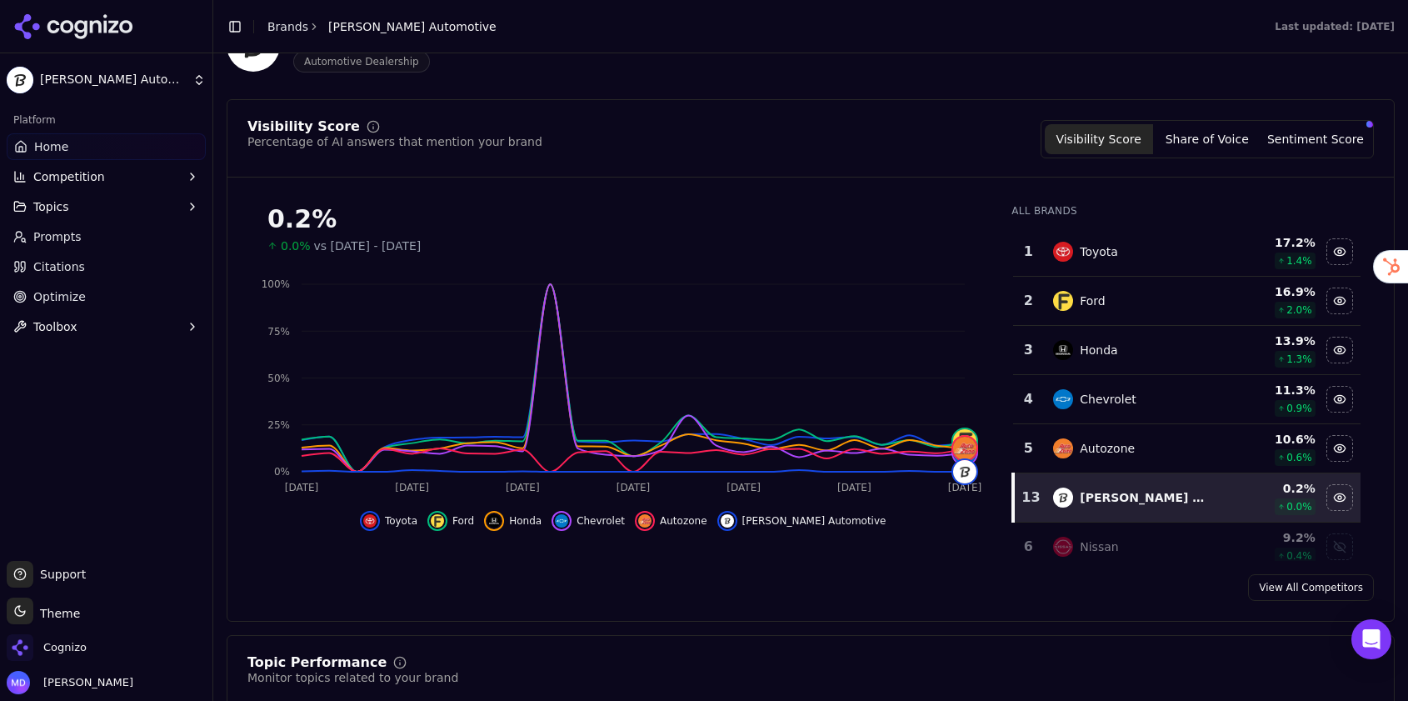
scroll to position [137, 0]
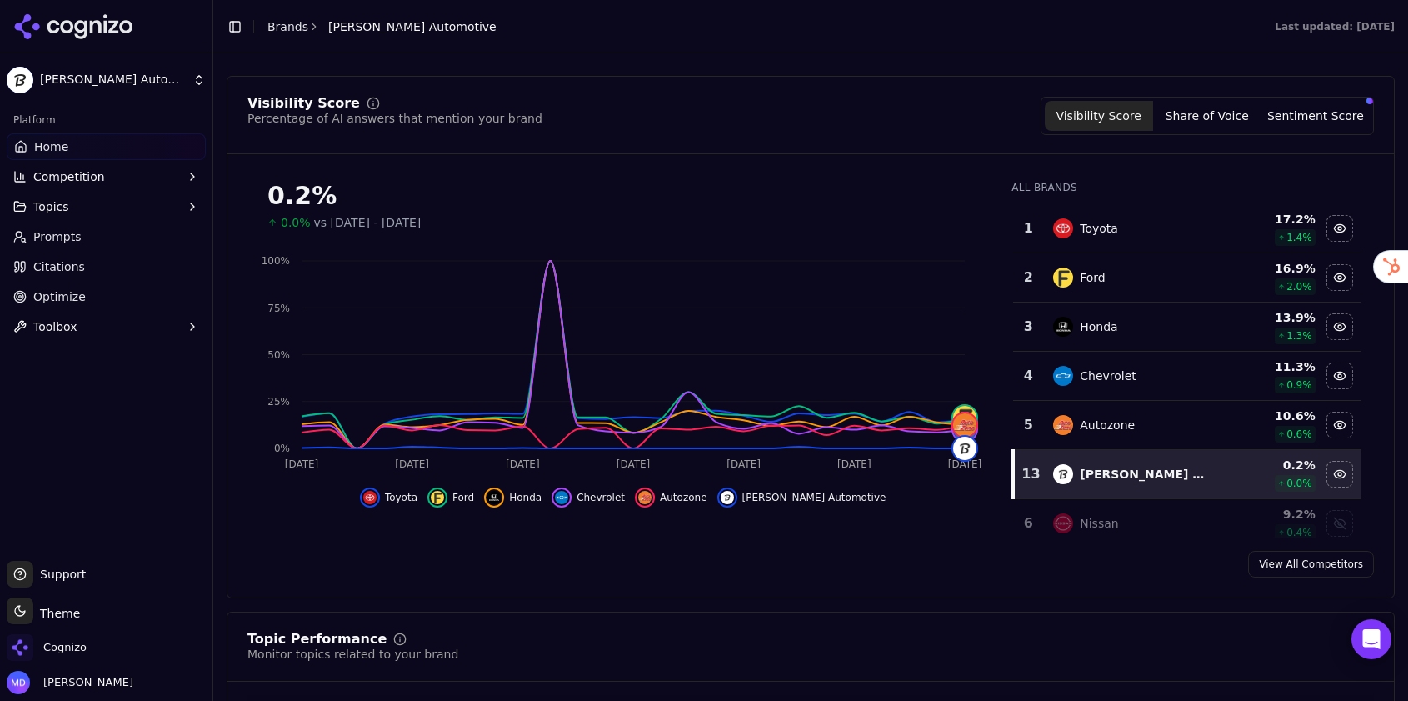
click at [92, 660] on div "Cognizo" at bounding box center [106, 650] width 199 height 33
click at [84, 646] on span "Cognizo" at bounding box center [64, 647] width 43 height 15
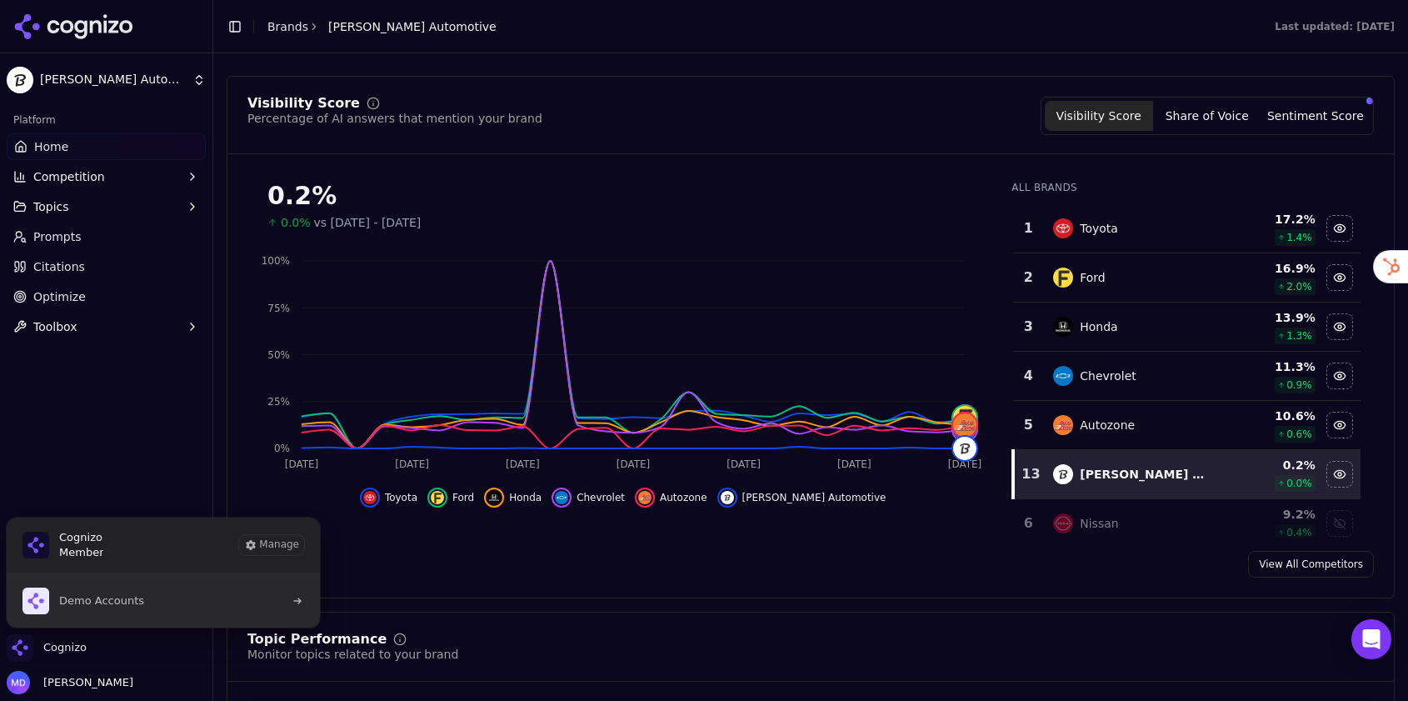
click at [125, 588] on span "Demo Accounts" at bounding box center [83, 600] width 122 height 27
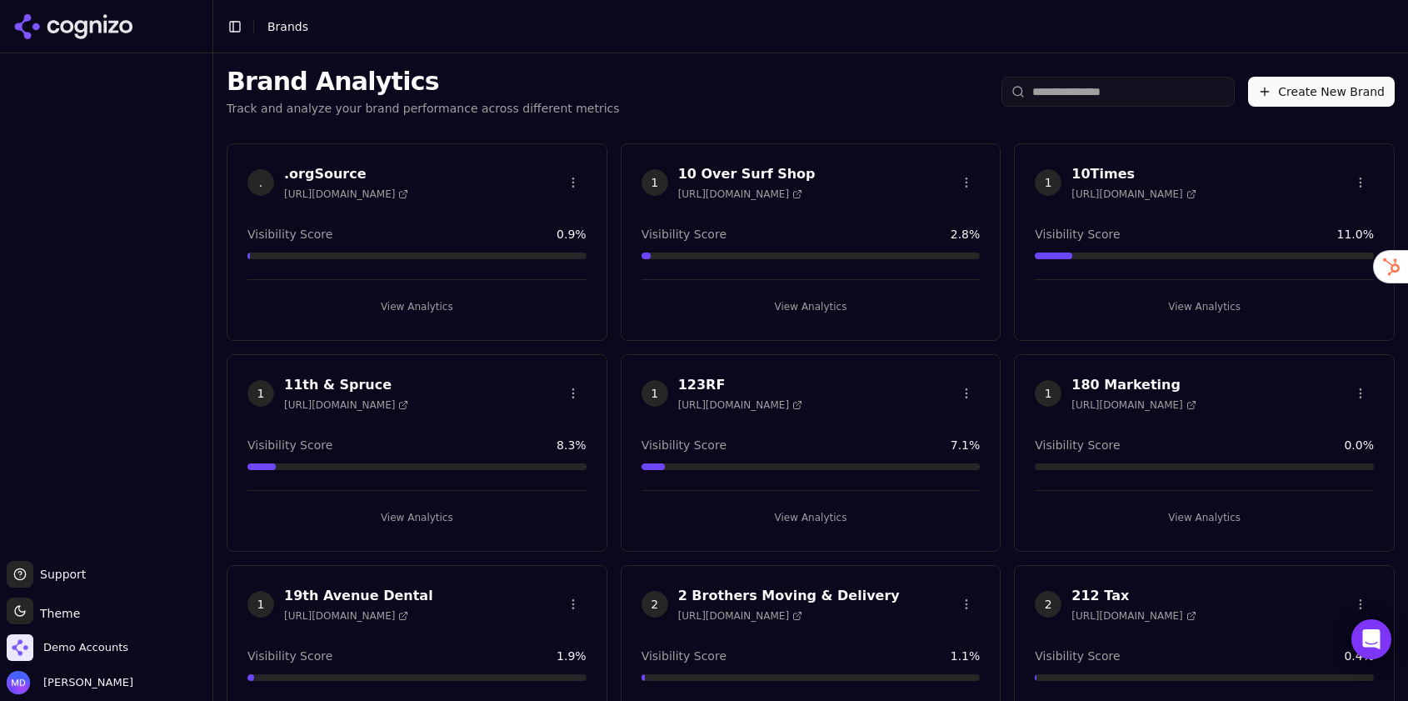
click at [1053, 98] on input "search" at bounding box center [1117, 92] width 233 height 30
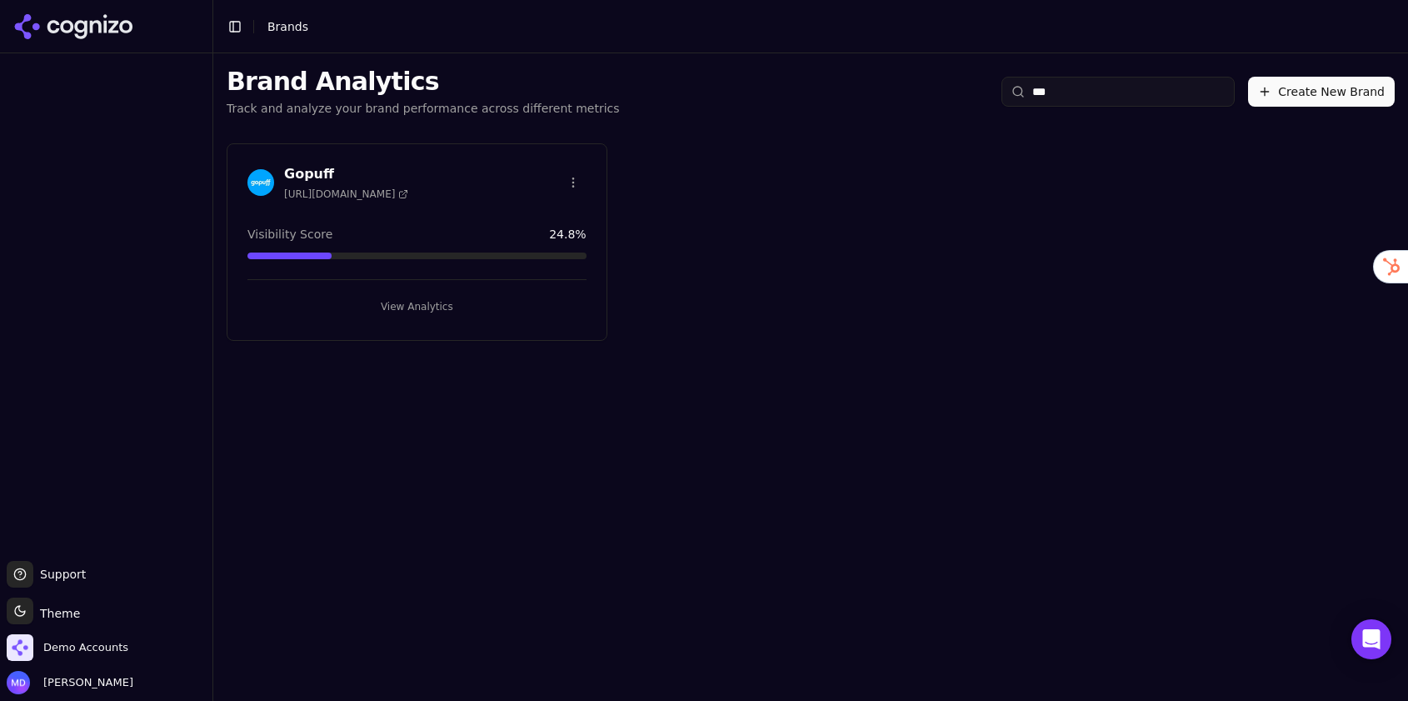
type input "***"
click at [372, 329] on div "Gopuff https://gopuff.com/gb Visibility Score 24.8 % View Analytics" at bounding box center [417, 241] width 381 height 197
click at [369, 314] on button "View Analytics" at bounding box center [416, 306] width 339 height 27
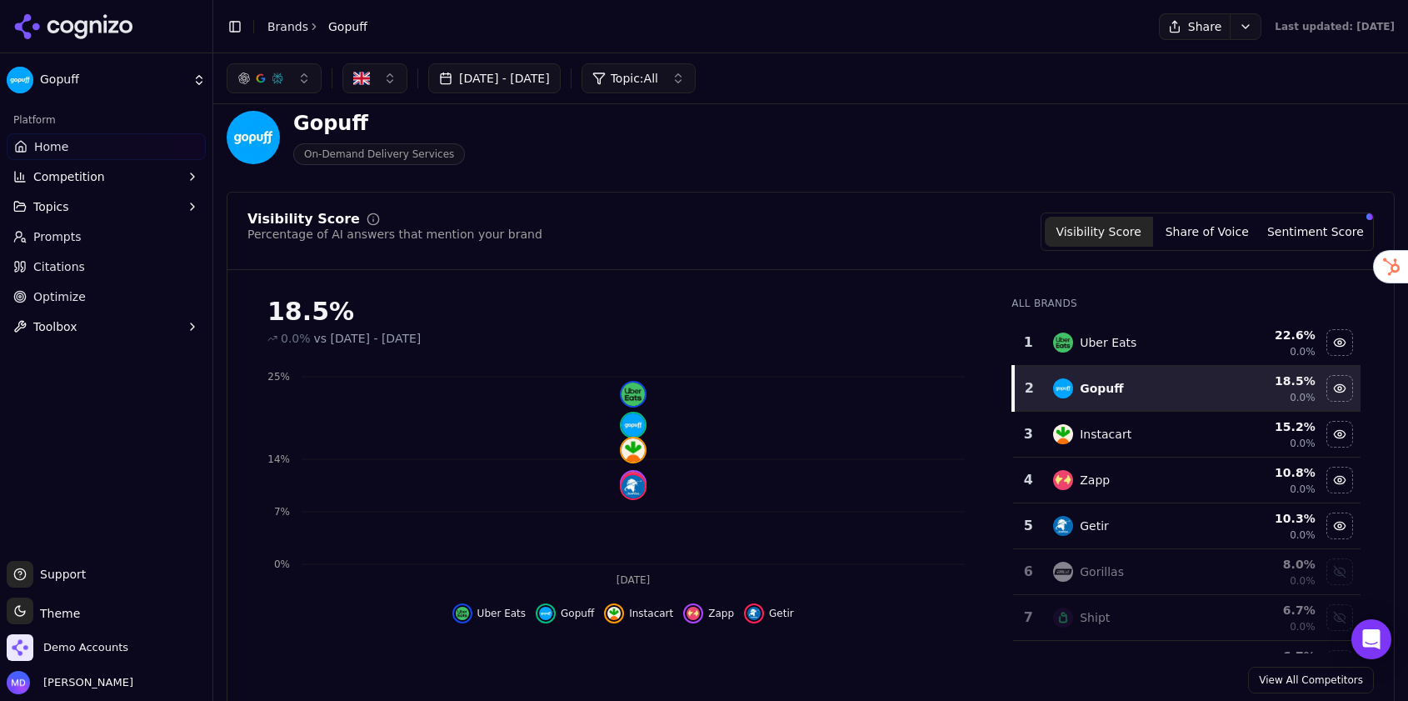
scroll to position [28, 0]
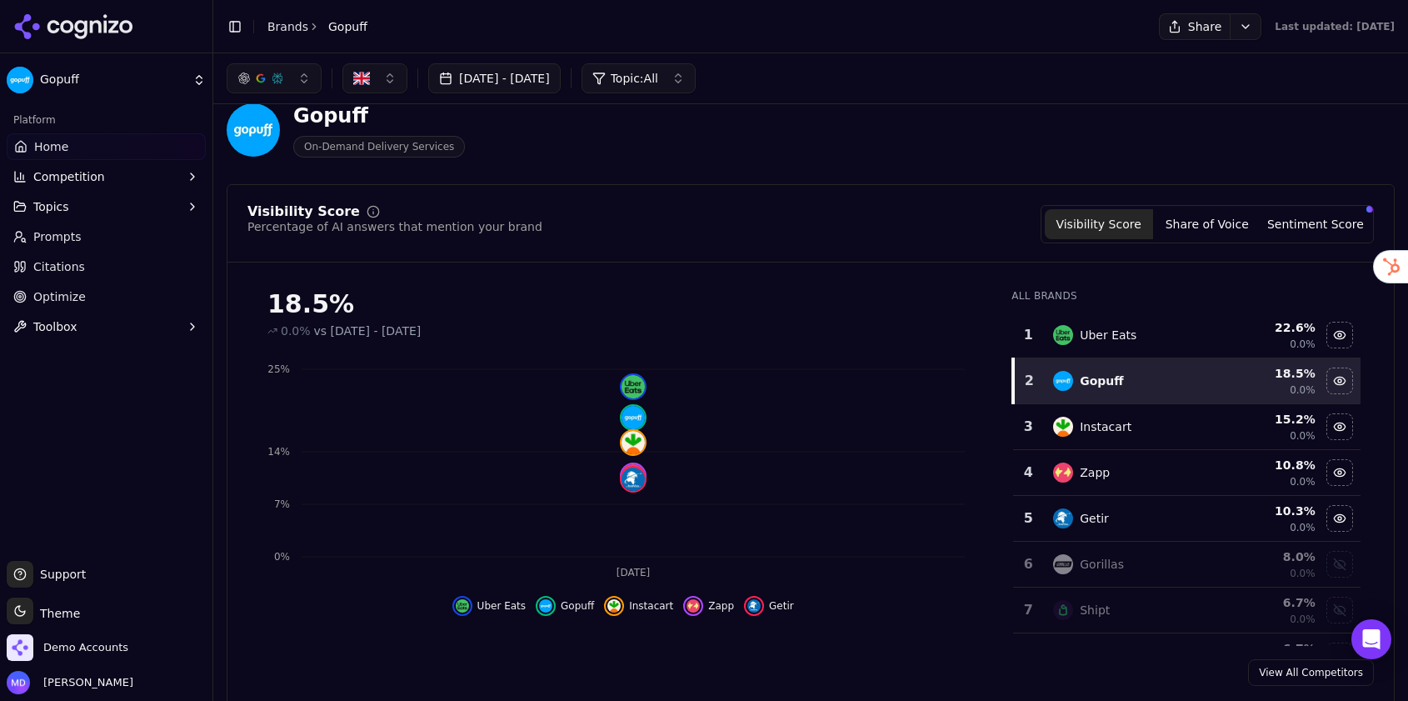
click at [39, 290] on span "Optimize" at bounding box center [59, 296] width 52 height 17
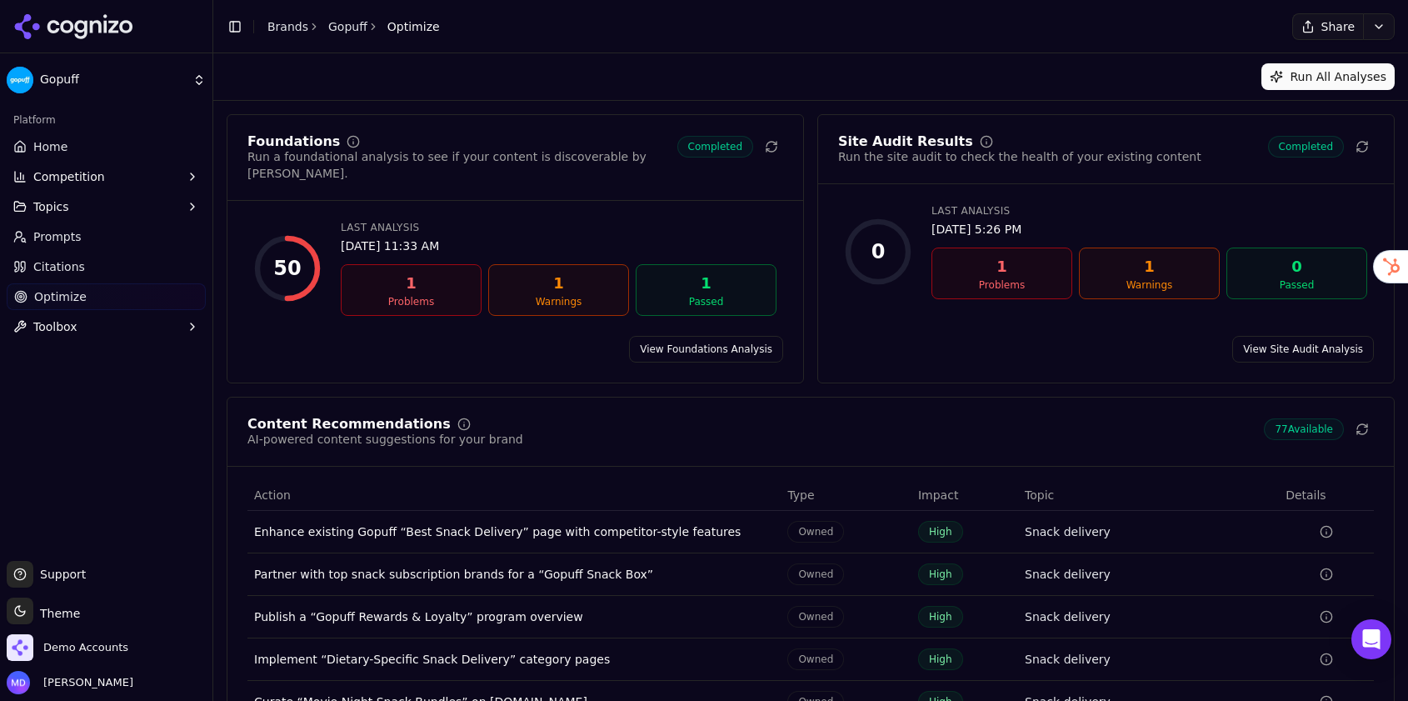
click at [1306, 338] on link "View Site Audit Analysis" at bounding box center [1303, 349] width 142 height 27
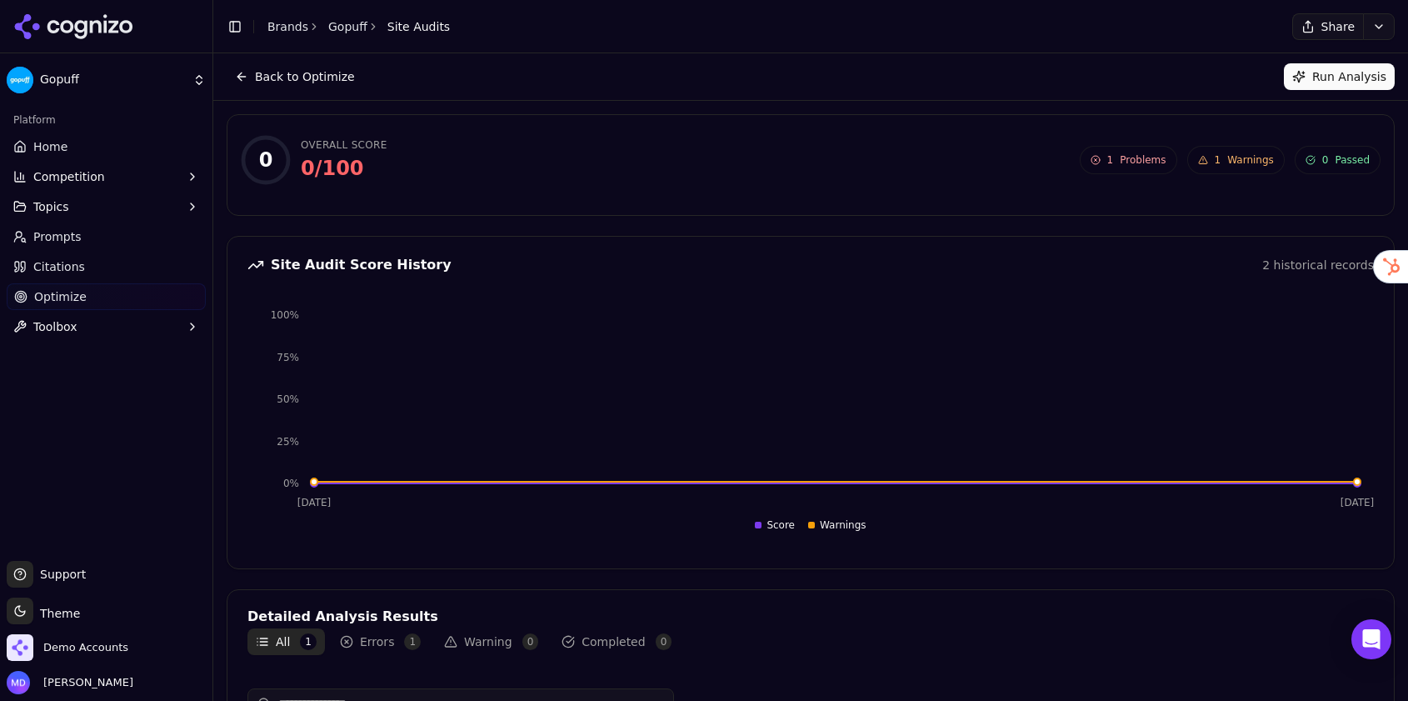
scroll to position [173, 0]
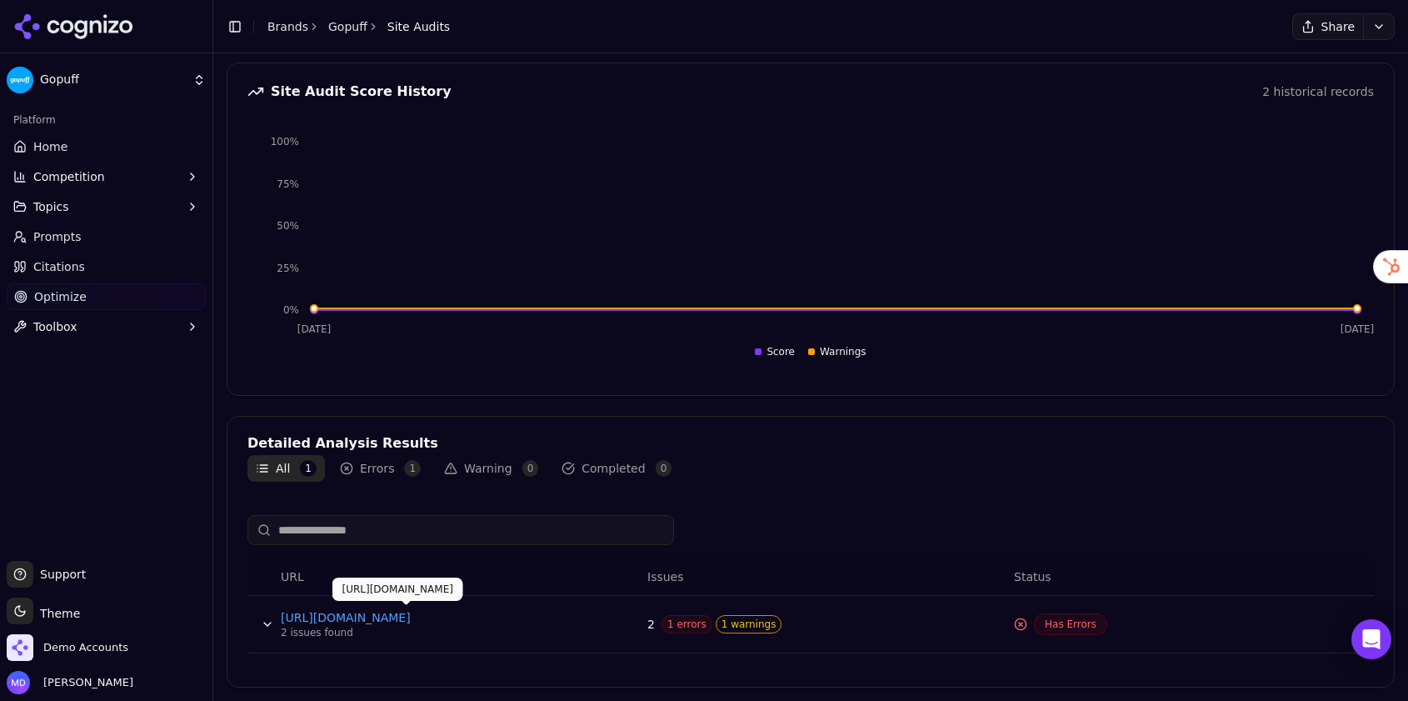
click at [464, 624] on link "https://www.gopuff.com/gb" at bounding box center [406, 617] width 250 height 17
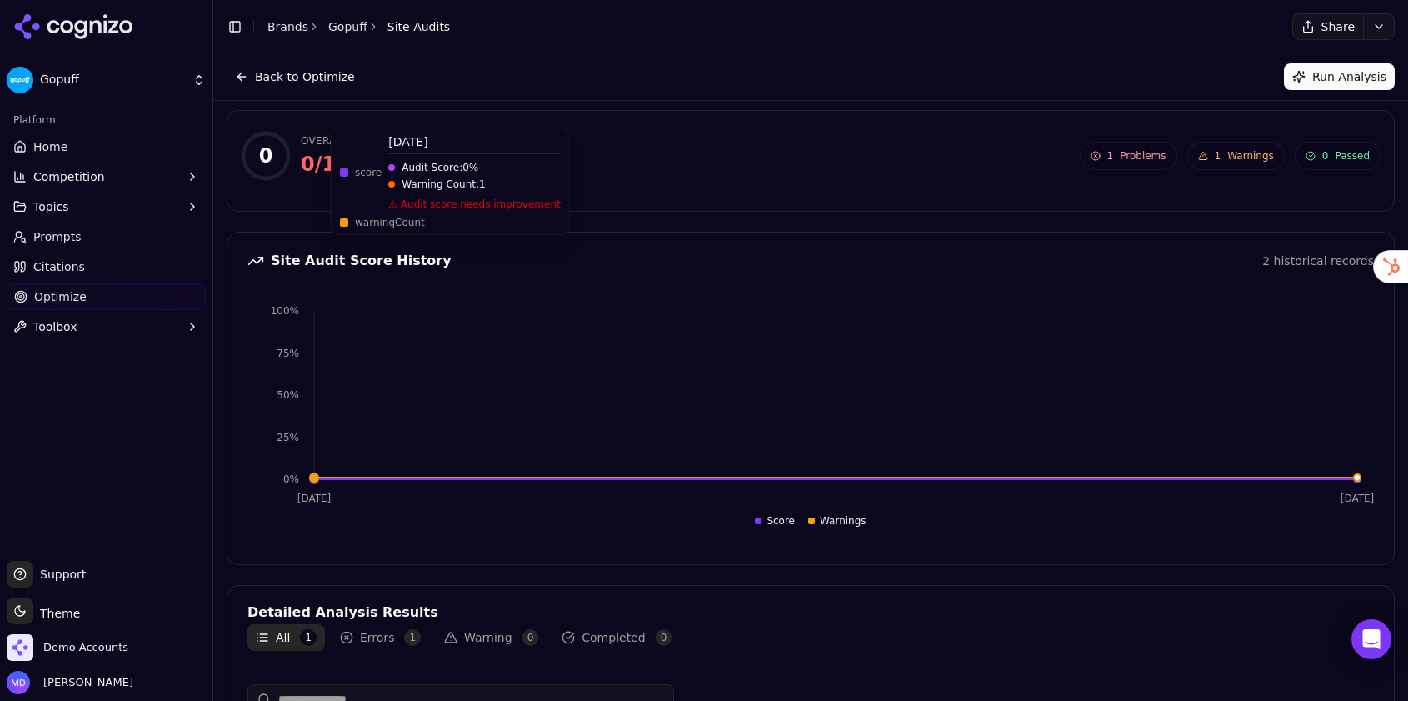
scroll to position [0, 0]
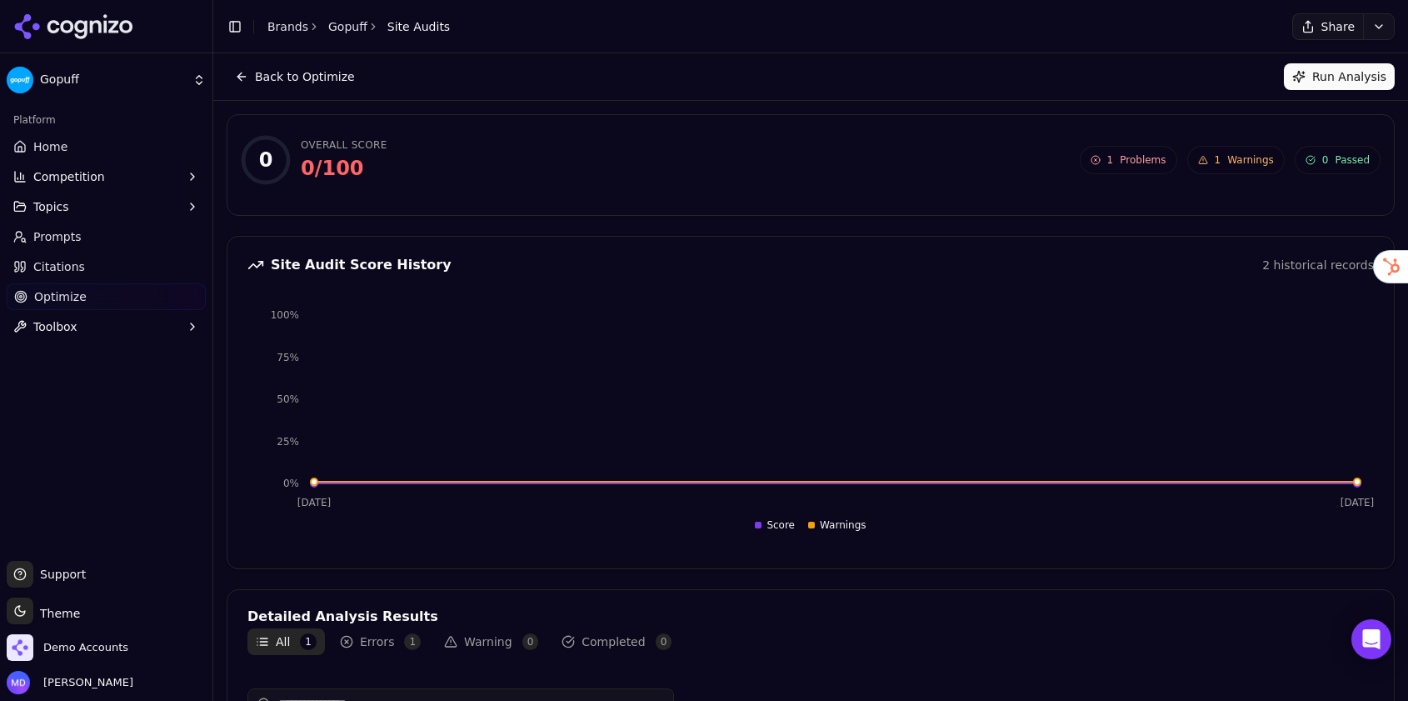
click at [277, 68] on button "Back to Optimize" at bounding box center [295, 76] width 137 height 27
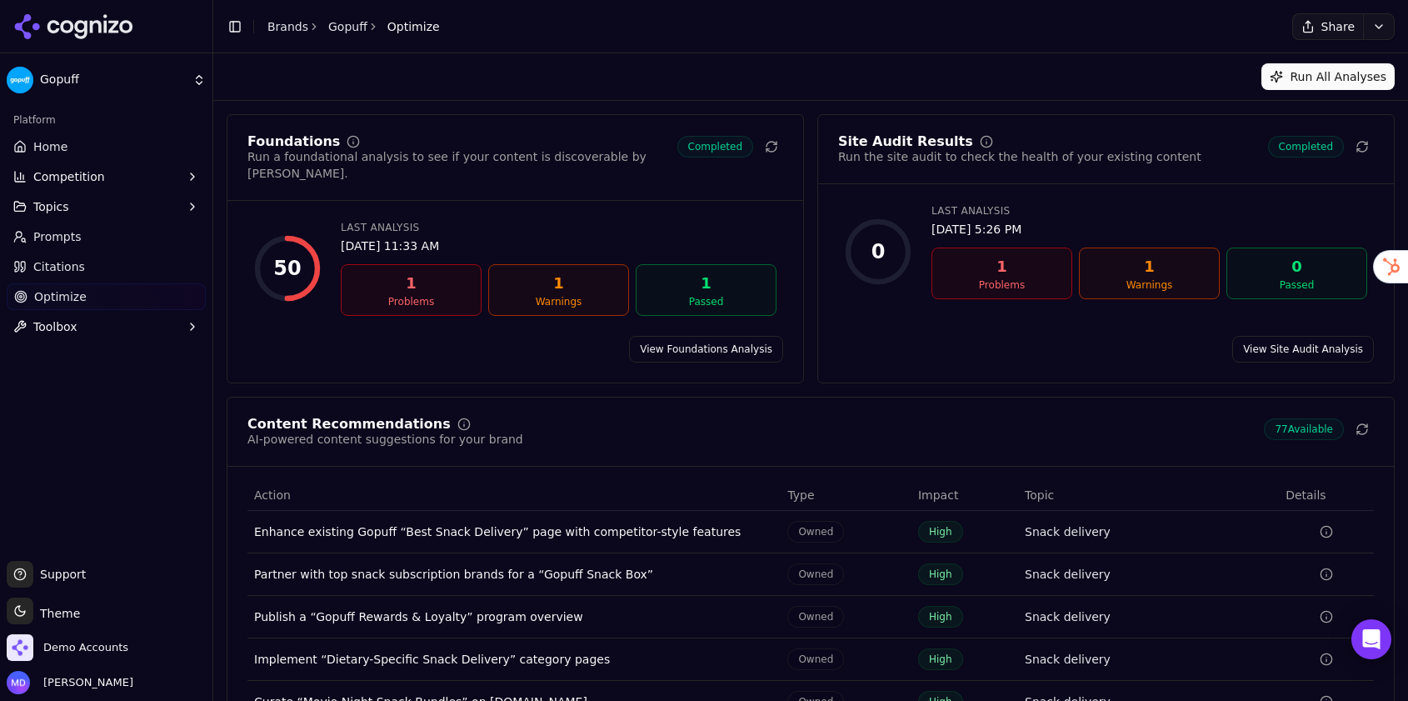
click at [691, 336] on link "View Foundations Analysis" at bounding box center [706, 349] width 154 height 27
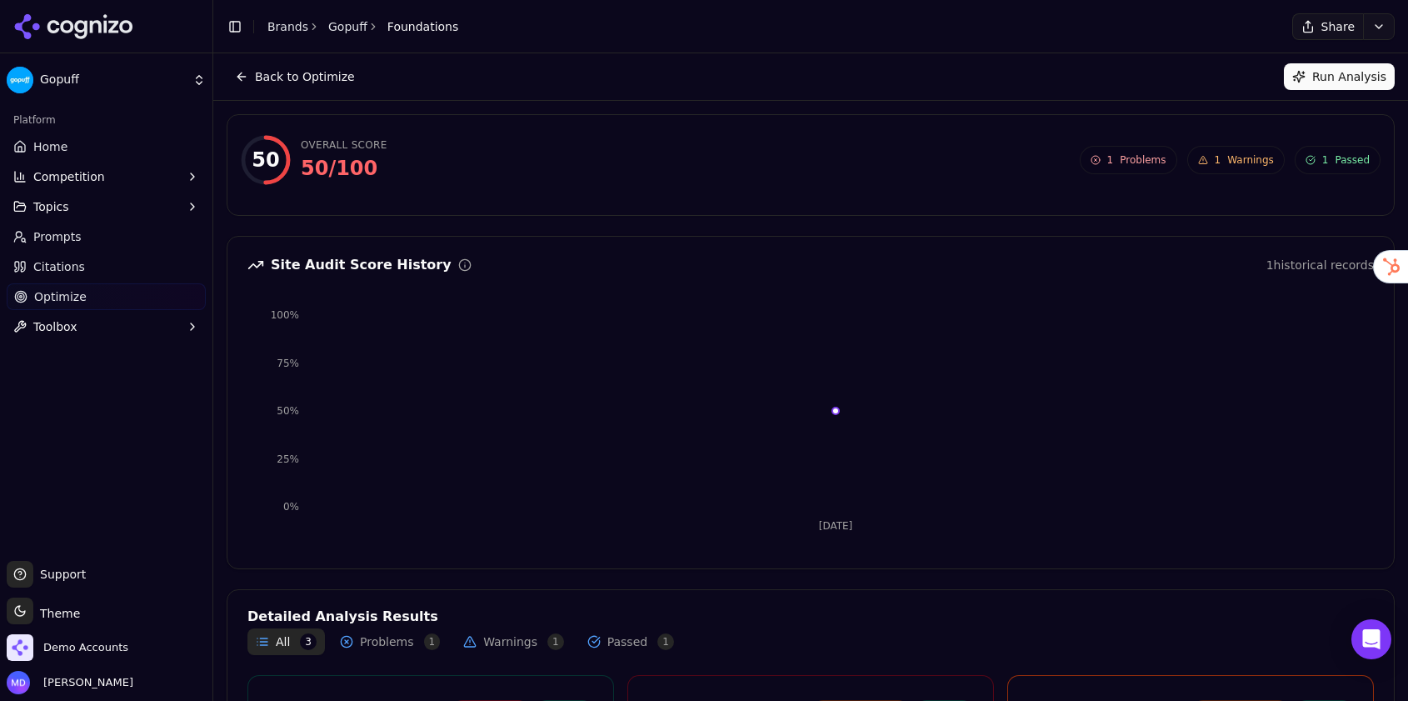
click at [299, 69] on button "Back to Optimize" at bounding box center [295, 76] width 137 height 27
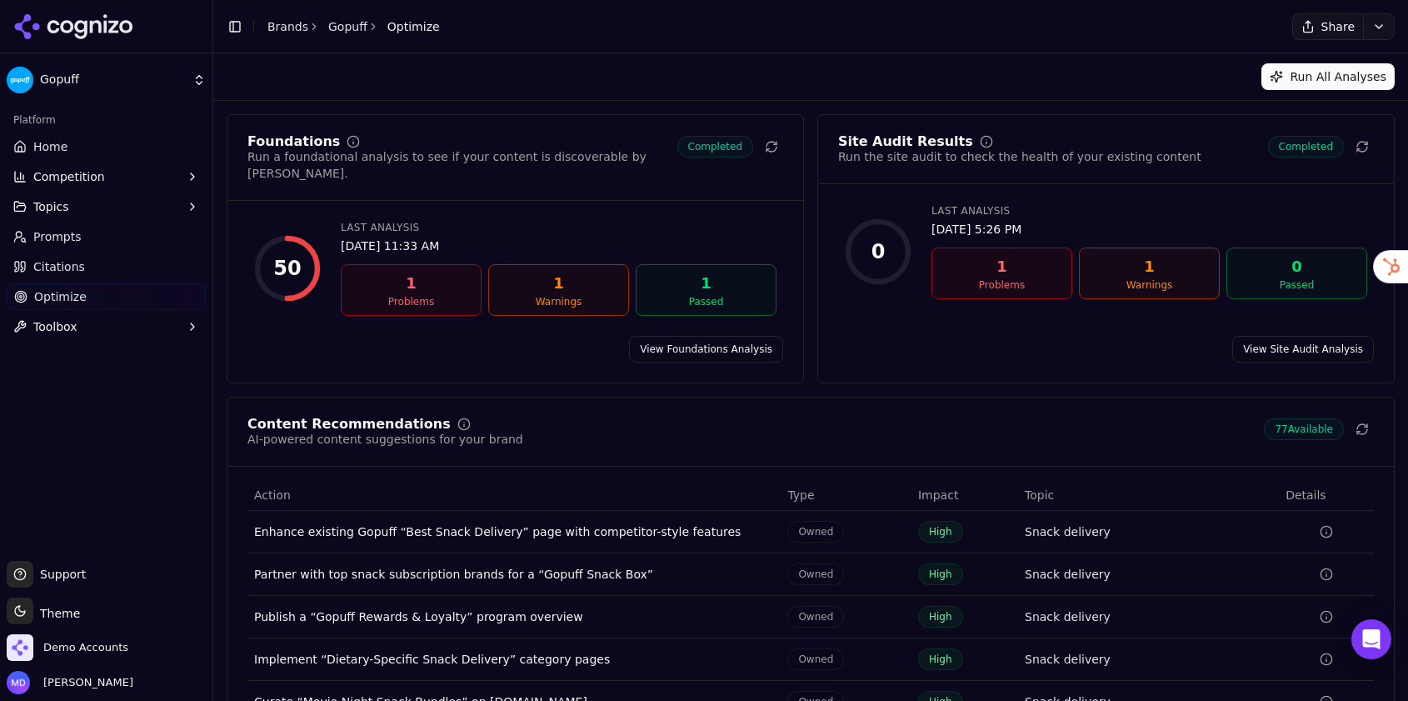
click at [106, 155] on link "Home" at bounding box center [106, 146] width 199 height 27
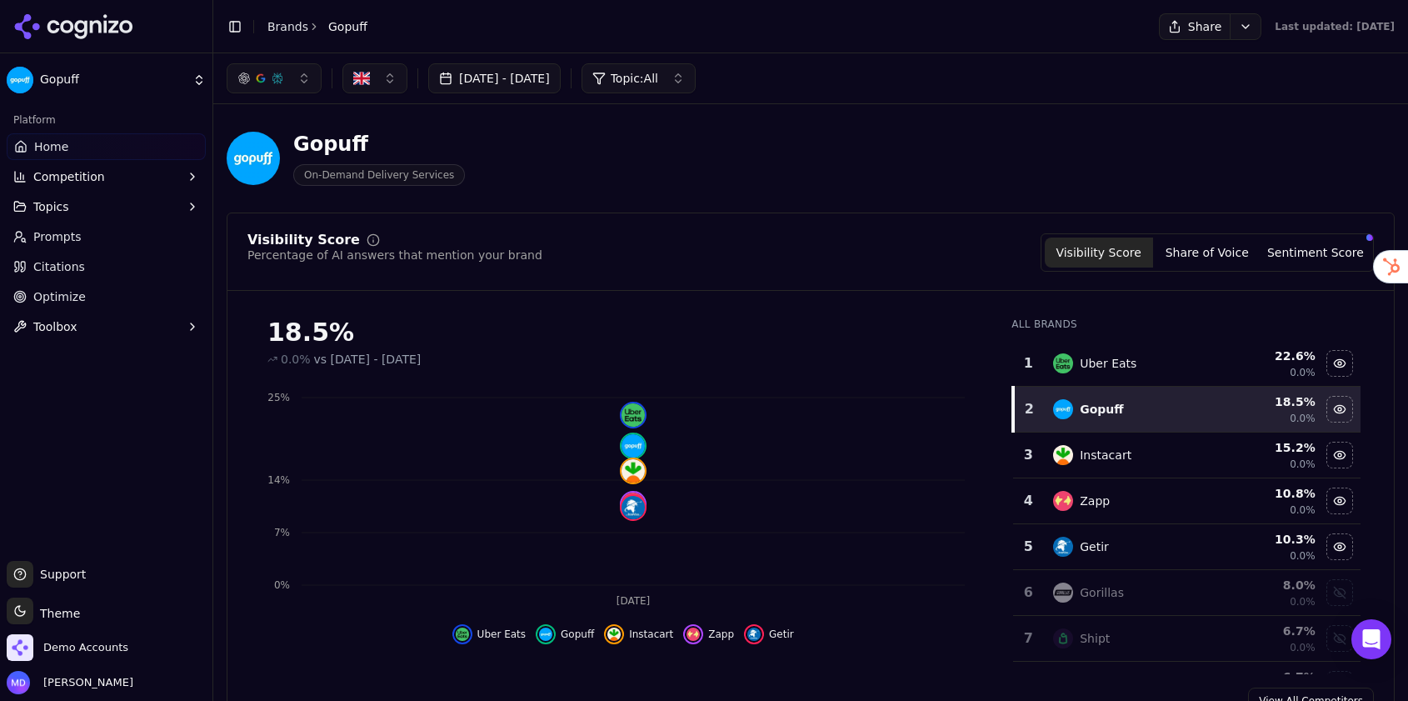
click at [80, 294] on span "Optimize" at bounding box center [59, 296] width 52 height 17
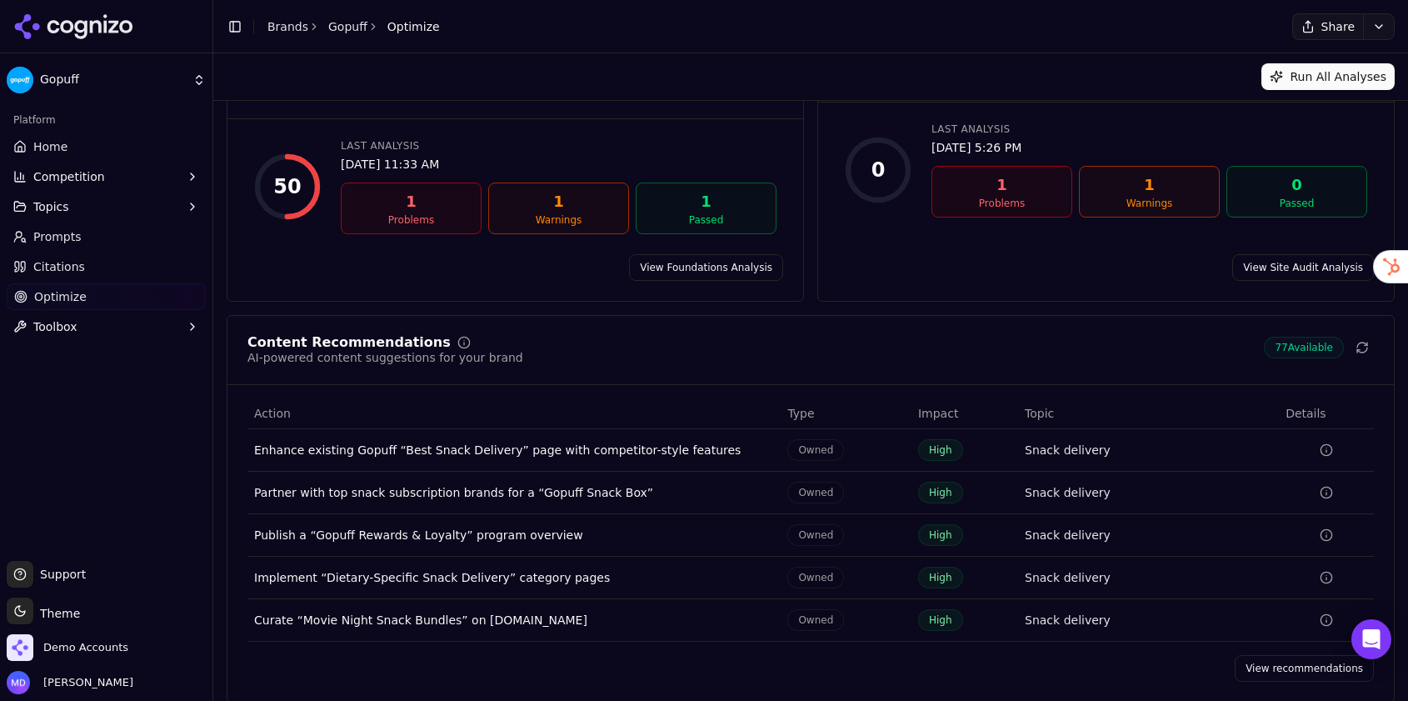
scroll to position [81, 0]
click at [1294, 656] on link "View recommendations" at bounding box center [1304, 669] width 139 height 27
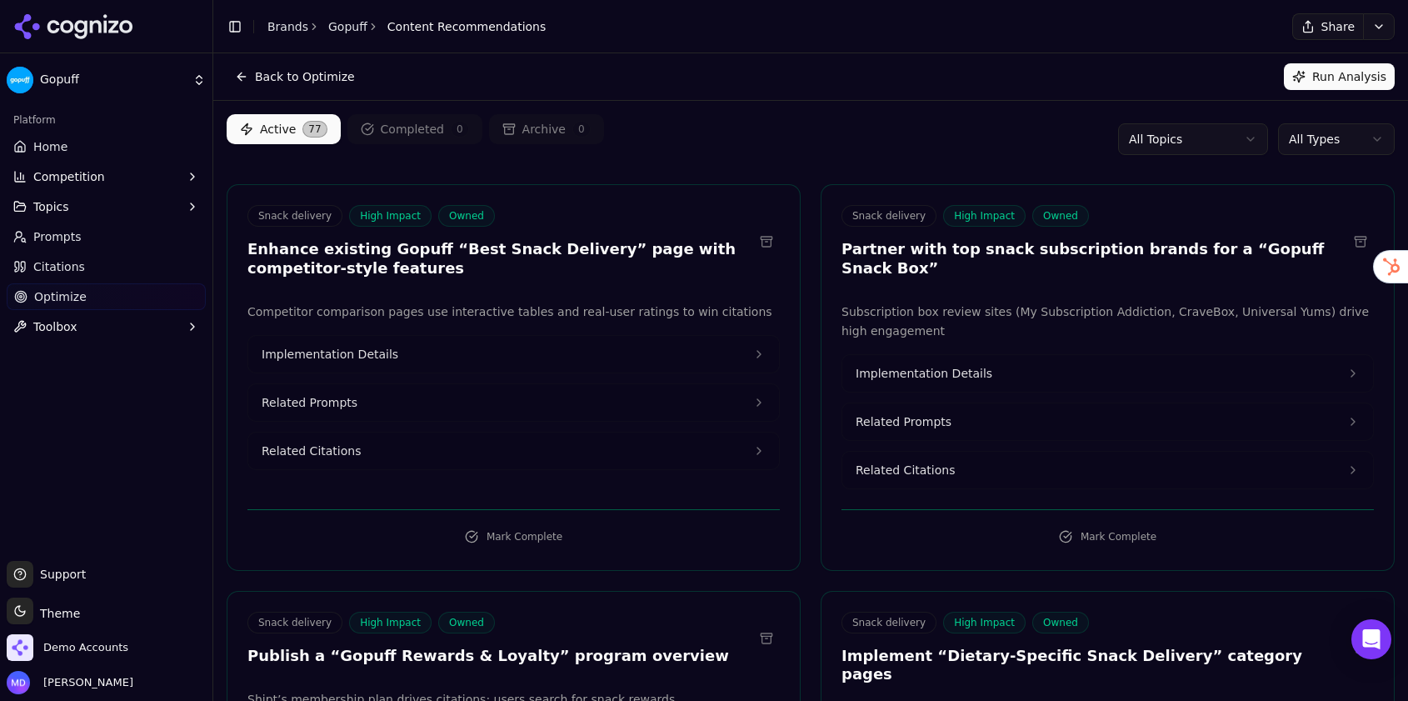
click at [1314, 142] on html "Gopuff Platform Home Competition Topics Prompts Citations Optimize Toolbox Supp…" at bounding box center [704, 350] width 1408 height 701
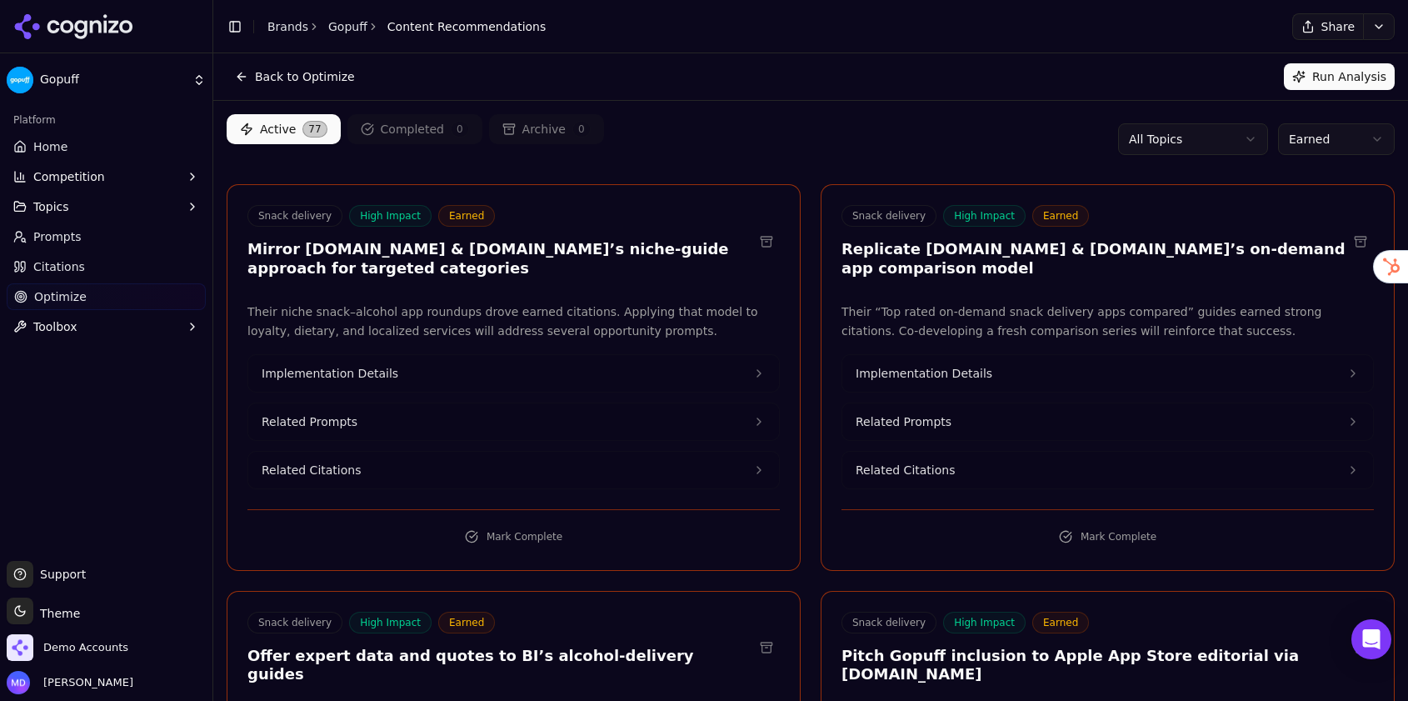
click at [1329, 68] on button "Run Analysis" at bounding box center [1339, 76] width 111 height 27
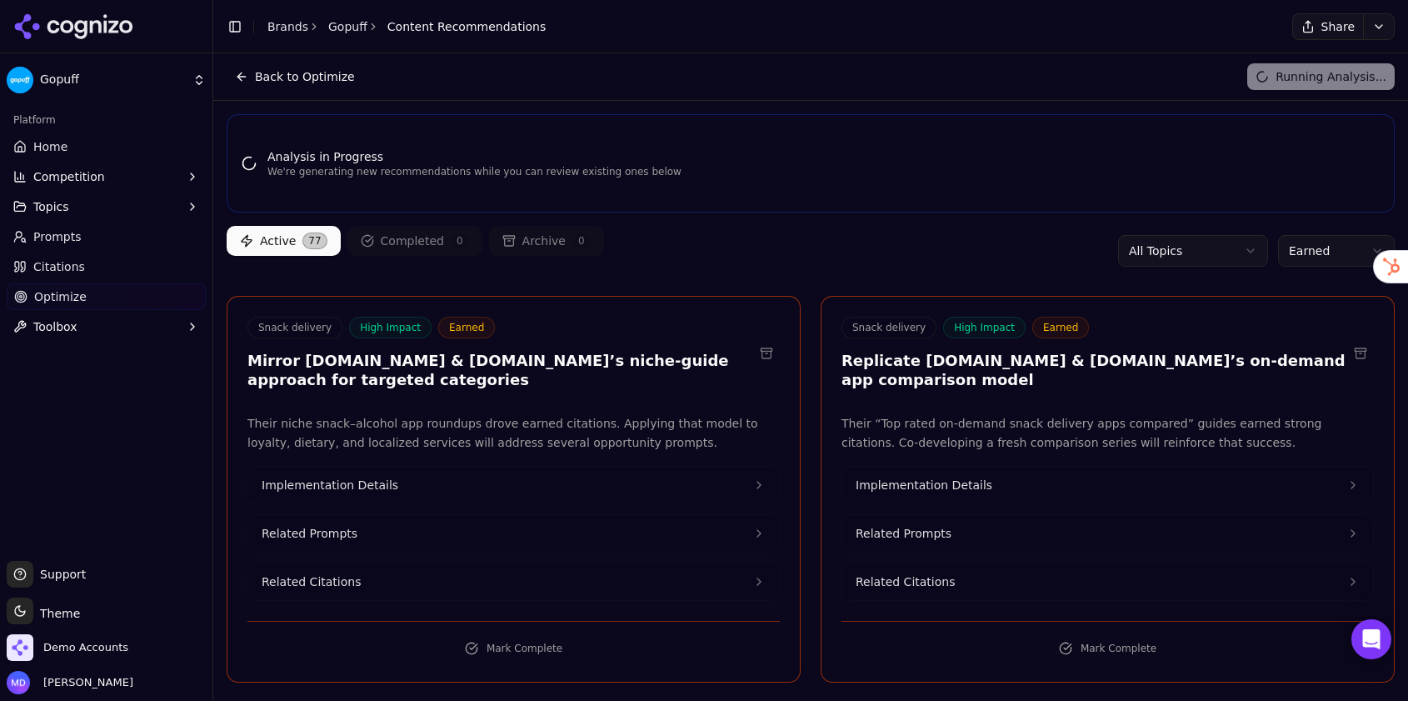
click at [59, 247] on link "Prompts" at bounding box center [106, 236] width 199 height 27
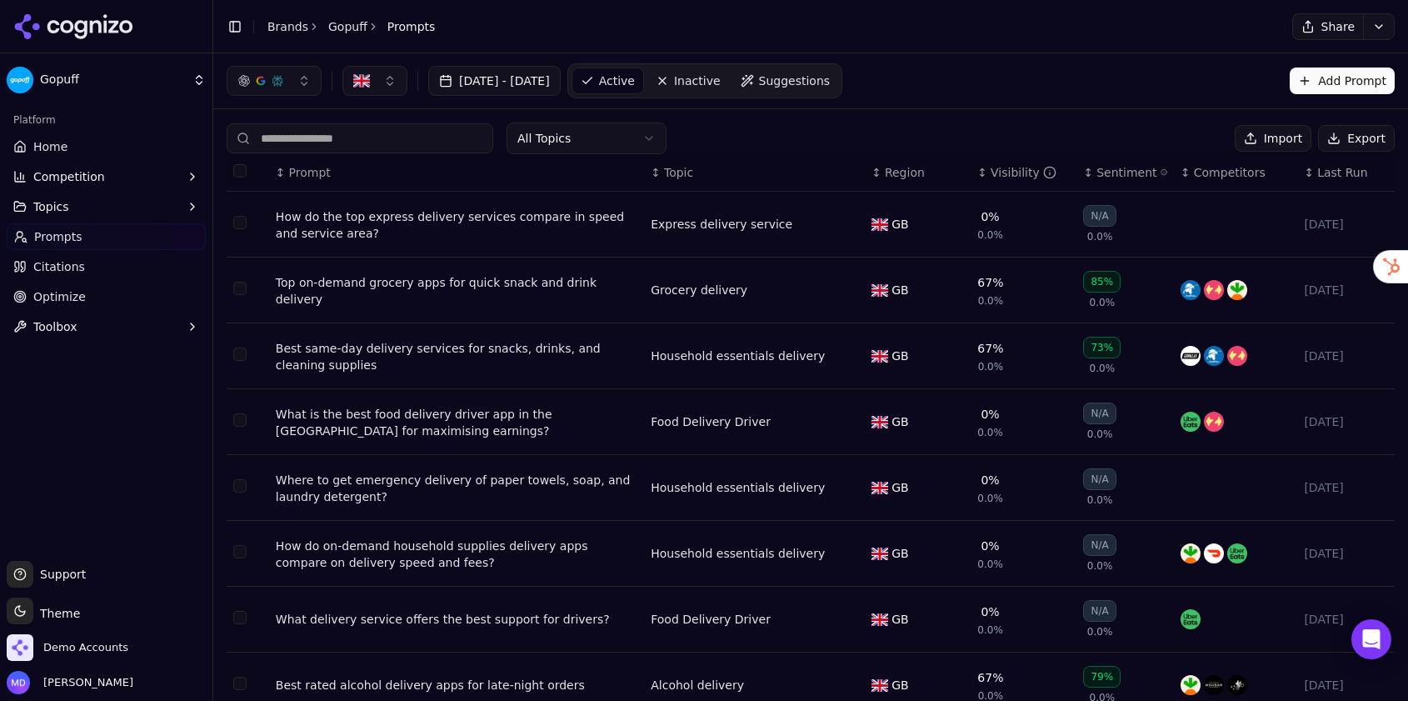
click at [997, 176] on div "Visibility" at bounding box center [1023, 172] width 66 height 17
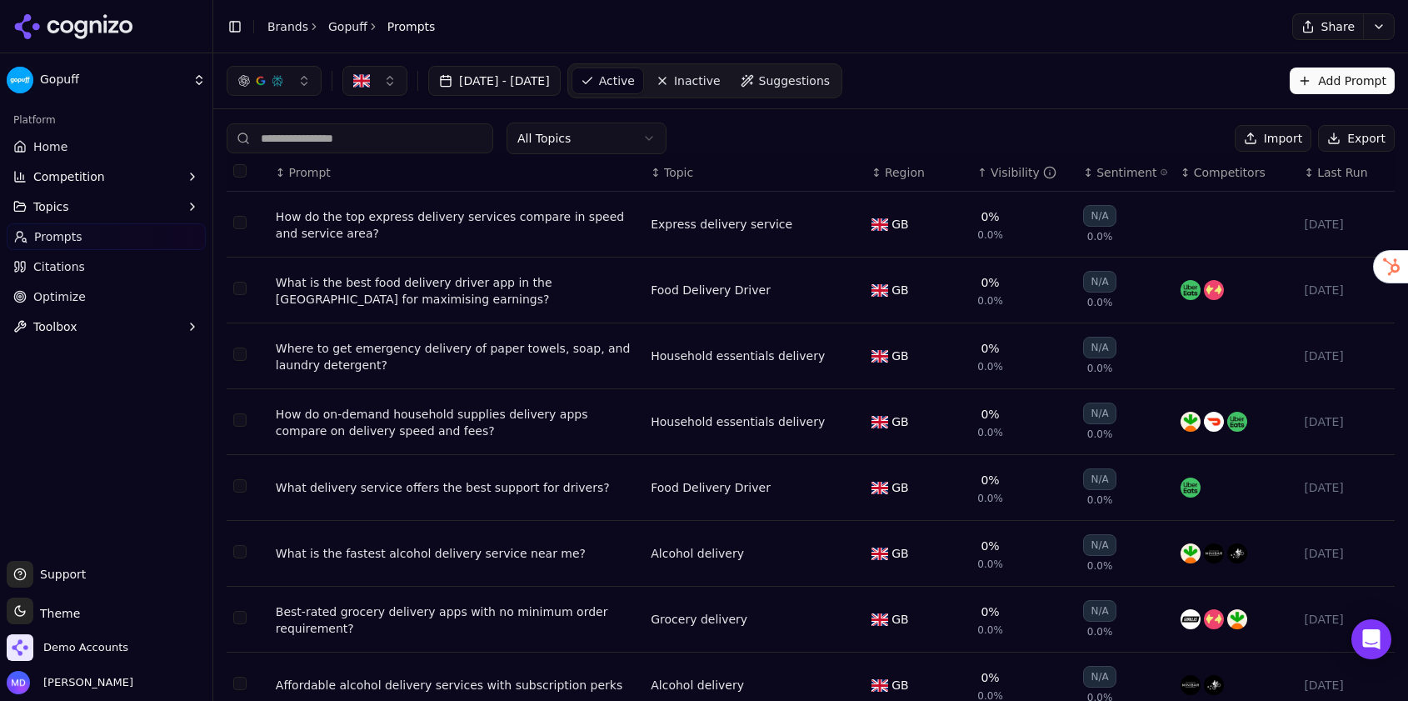
click at [997, 176] on div "Visibility" at bounding box center [1023, 172] width 66 height 17
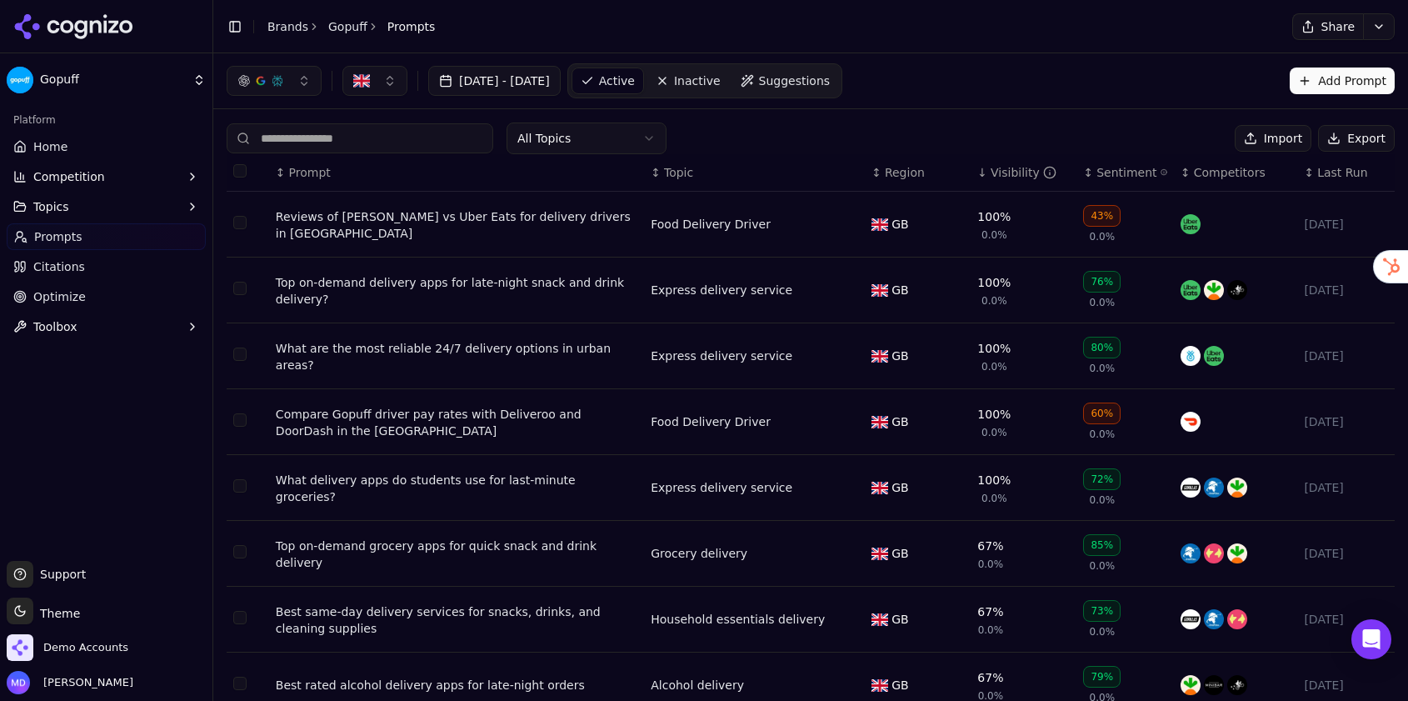
click at [32, 298] on link "Optimize" at bounding box center [106, 296] width 199 height 27
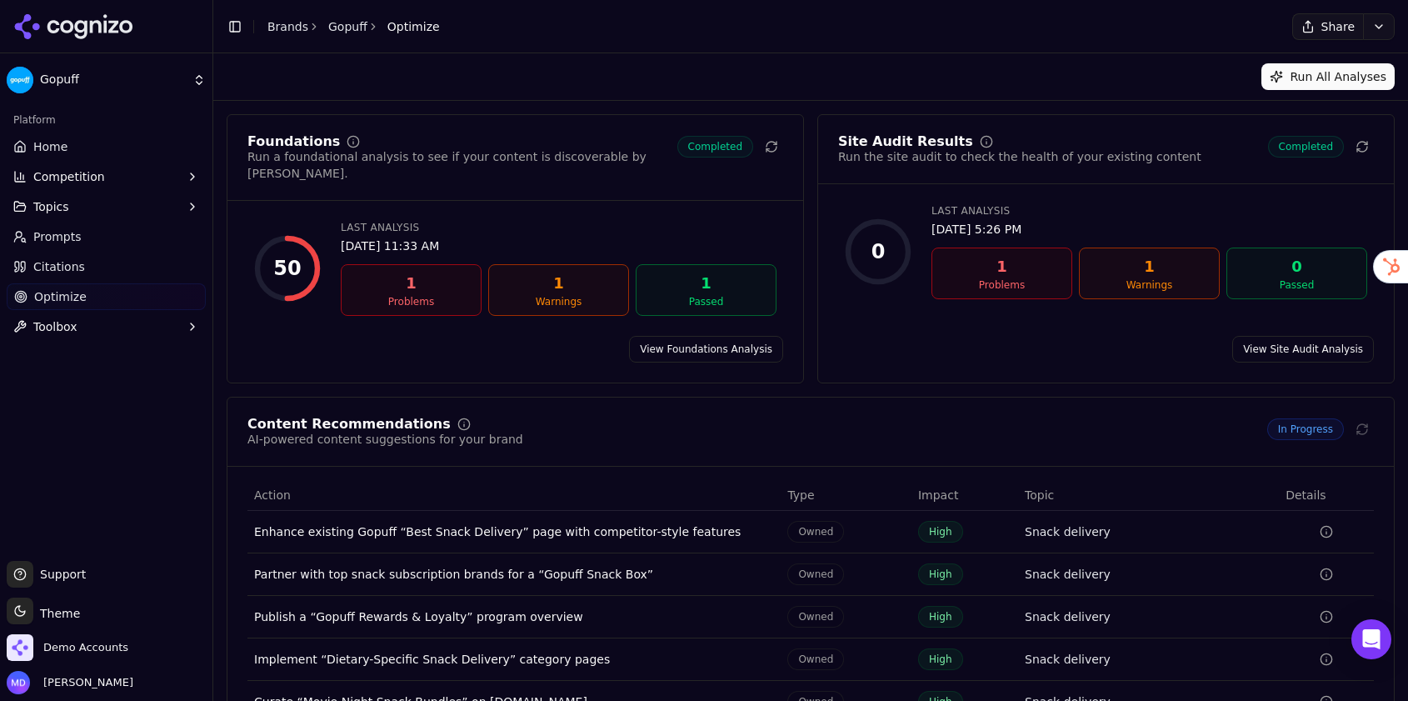
click at [100, 266] on link "Citations" at bounding box center [106, 266] width 199 height 27
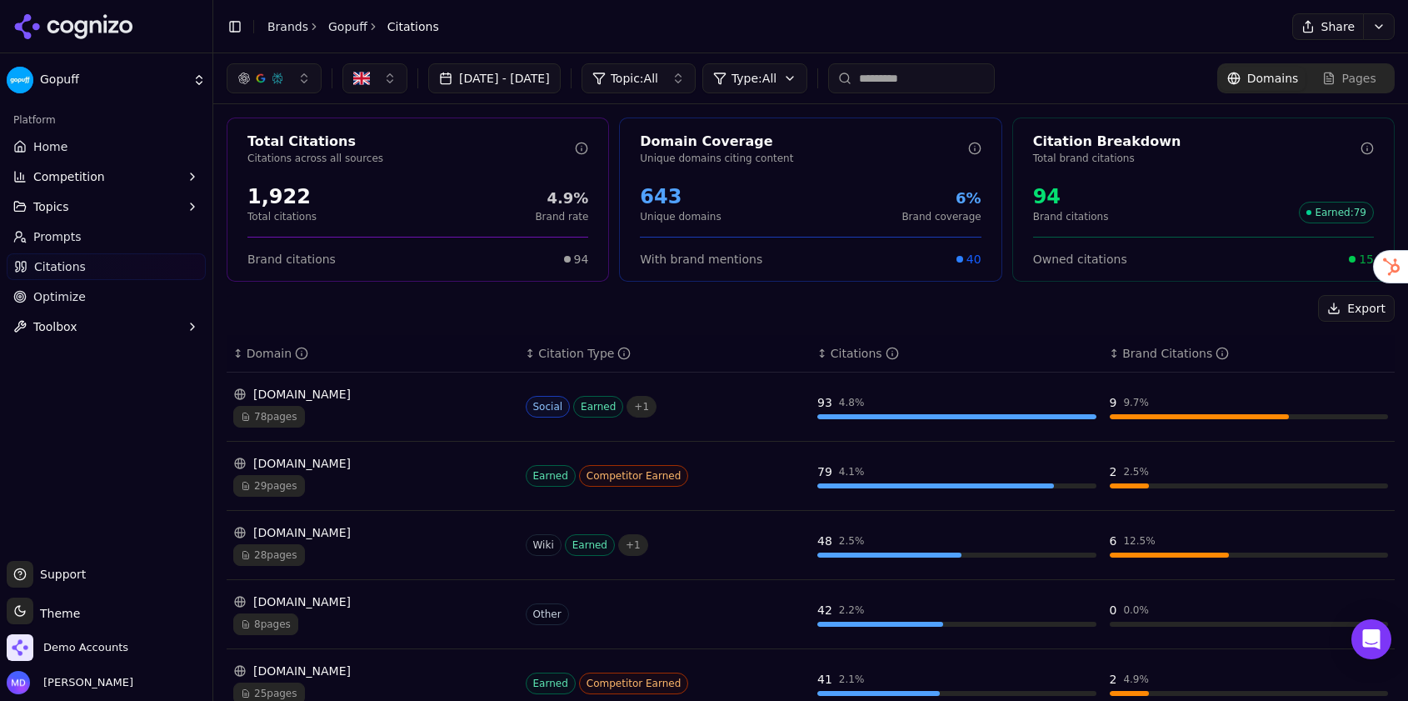
click at [92, 227] on link "Prompts" at bounding box center [106, 236] width 199 height 27
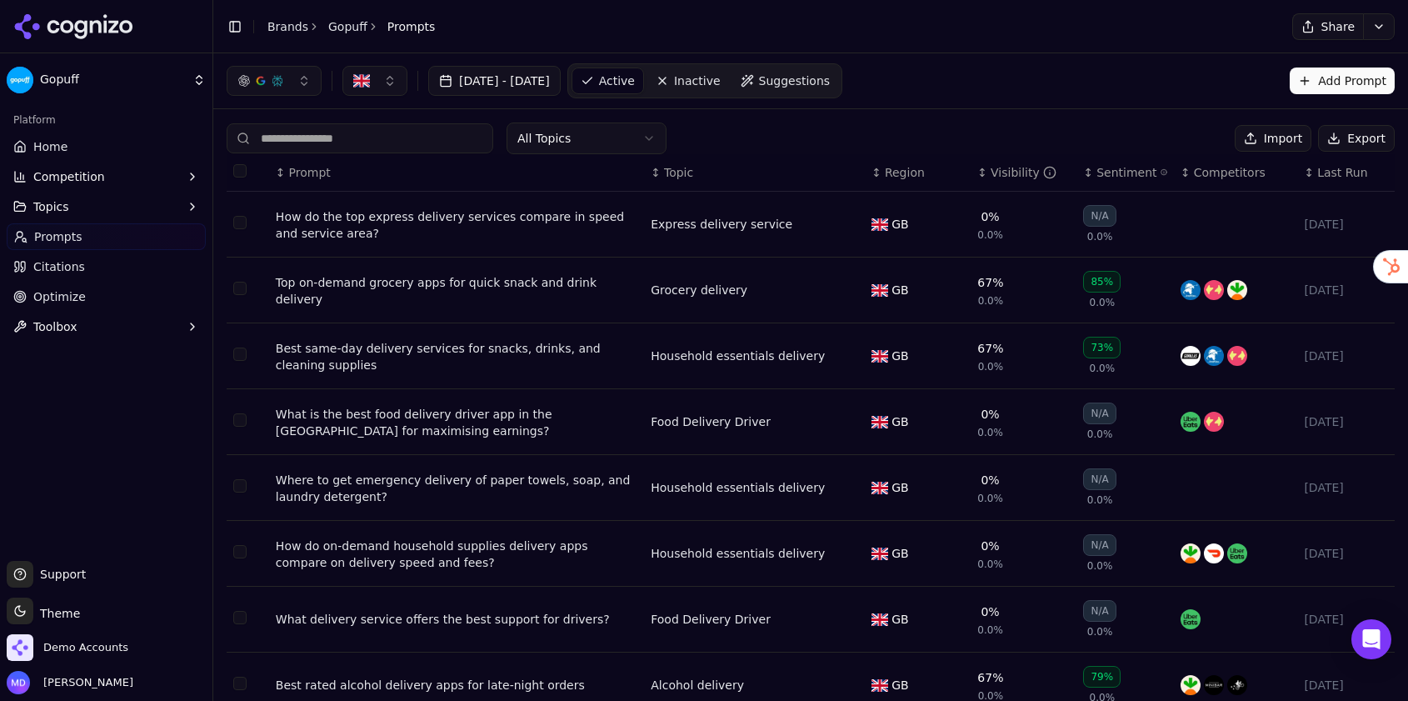
click at [126, 212] on button "Topics" at bounding box center [106, 206] width 199 height 27
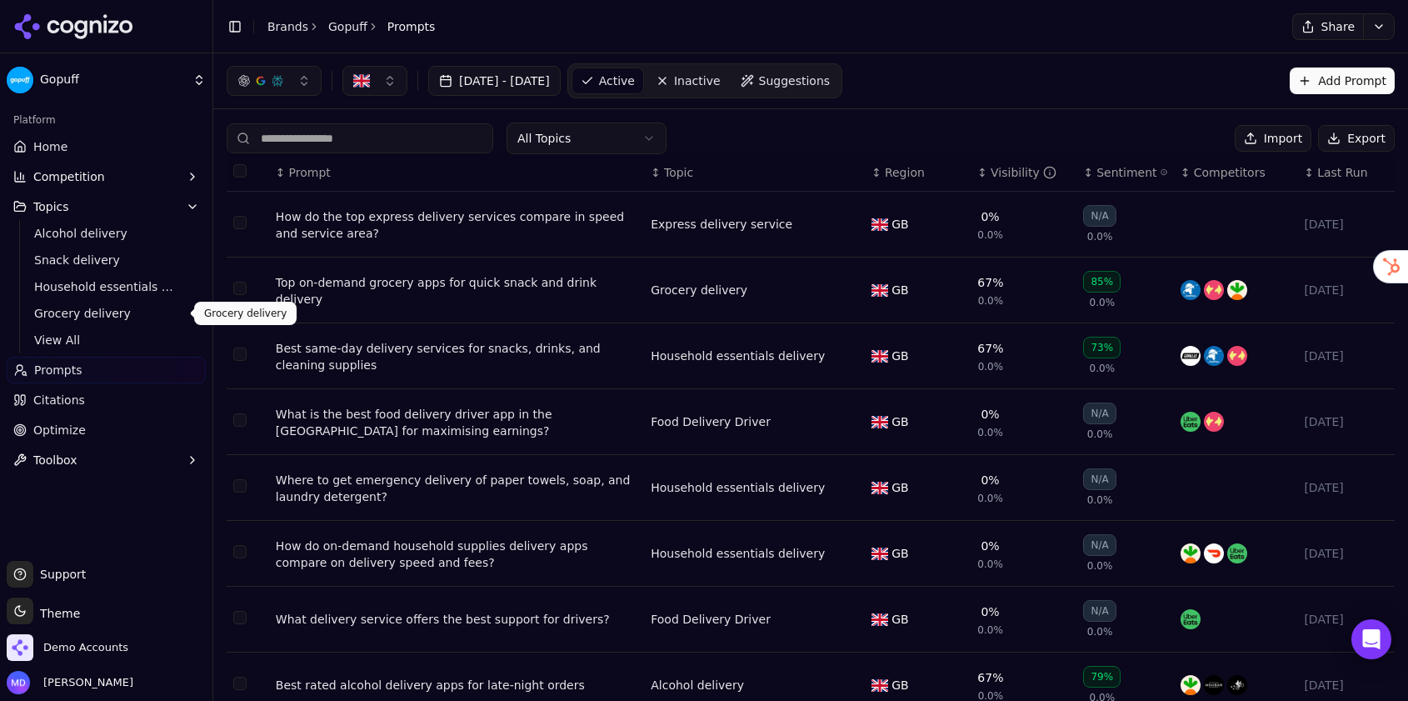
click at [87, 346] on span "View All" at bounding box center [106, 340] width 145 height 17
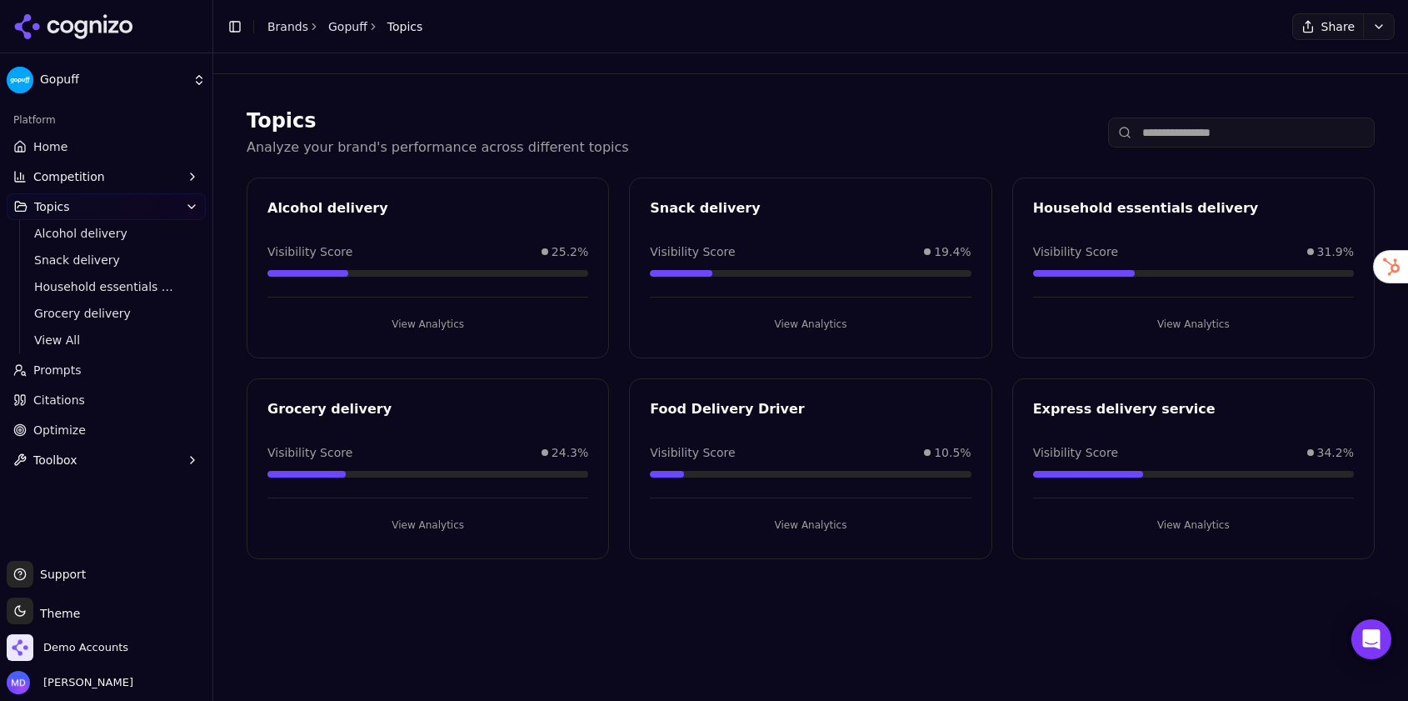
click at [296, 28] on link "Brands" at bounding box center [287, 26] width 41 height 13
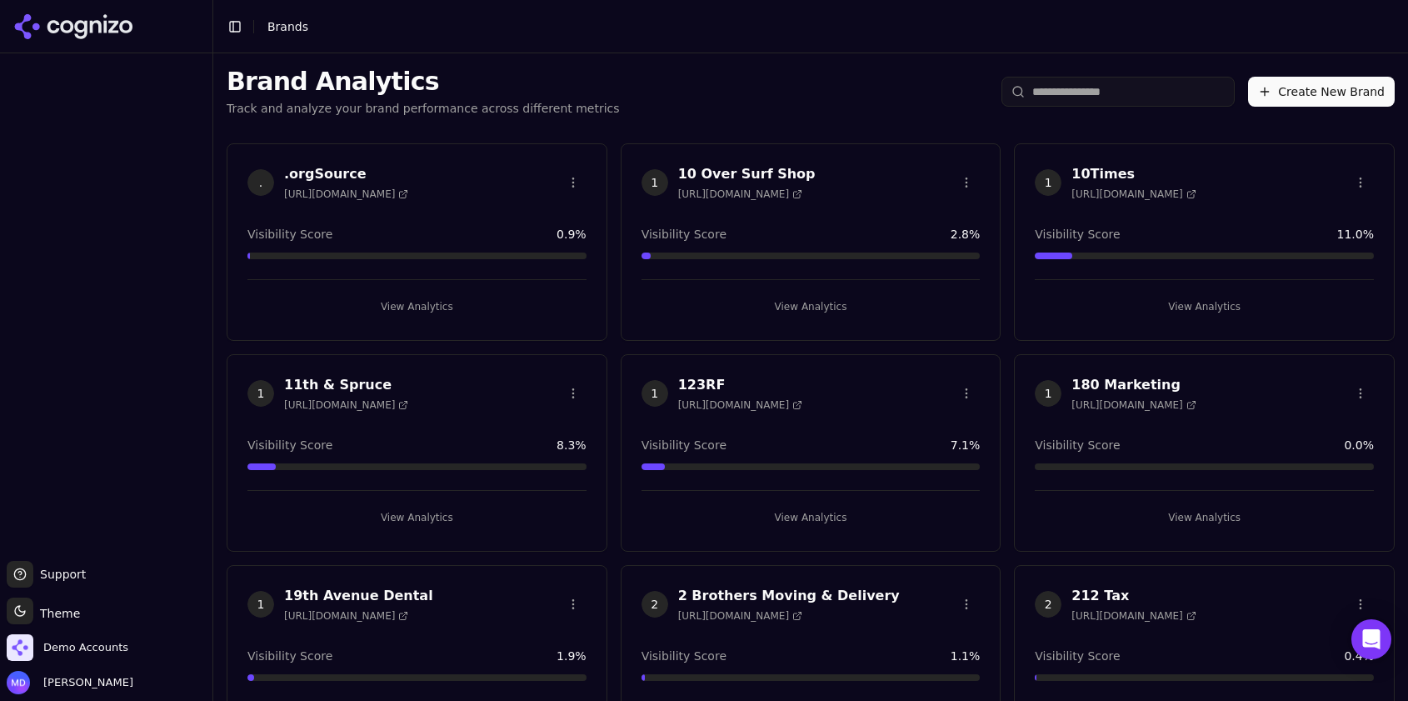
click at [1060, 93] on input "search" at bounding box center [1117, 92] width 233 height 30
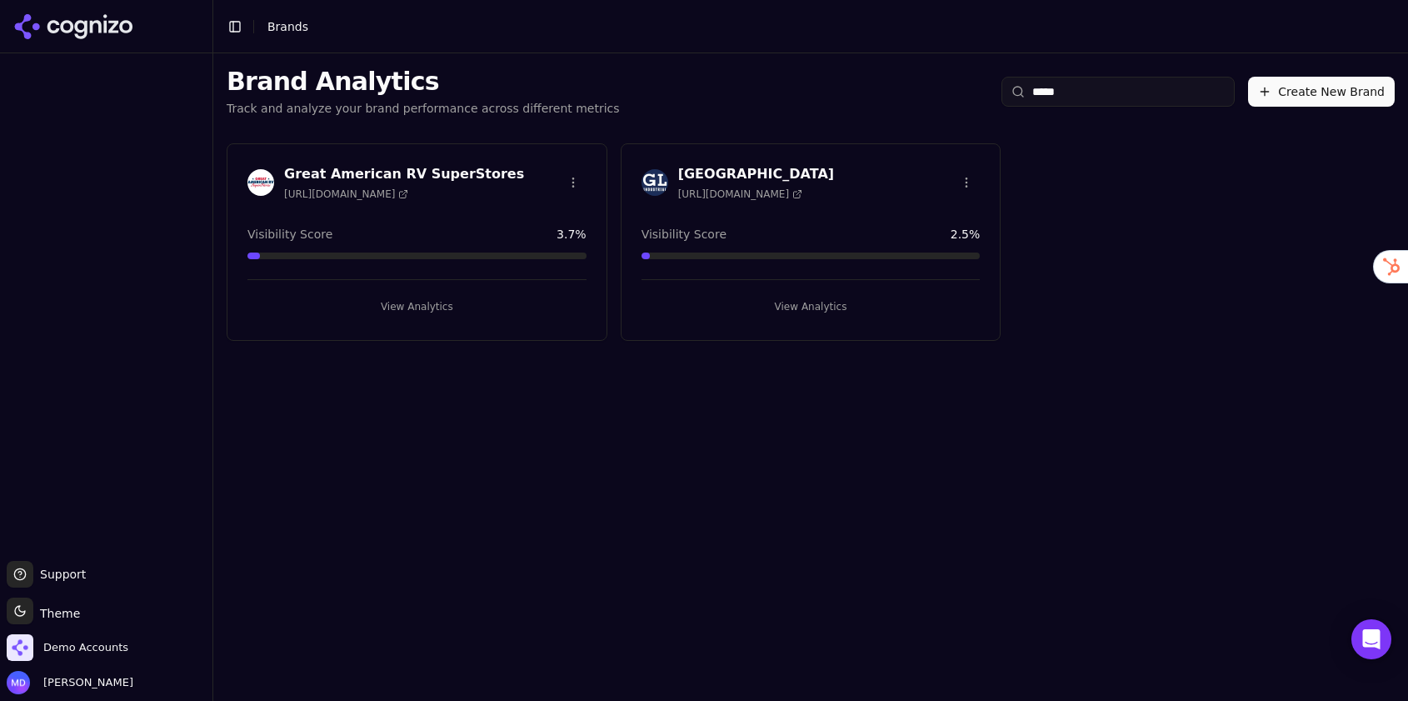
type input "*****"
click at [821, 308] on button "View Analytics" at bounding box center [810, 306] width 339 height 27
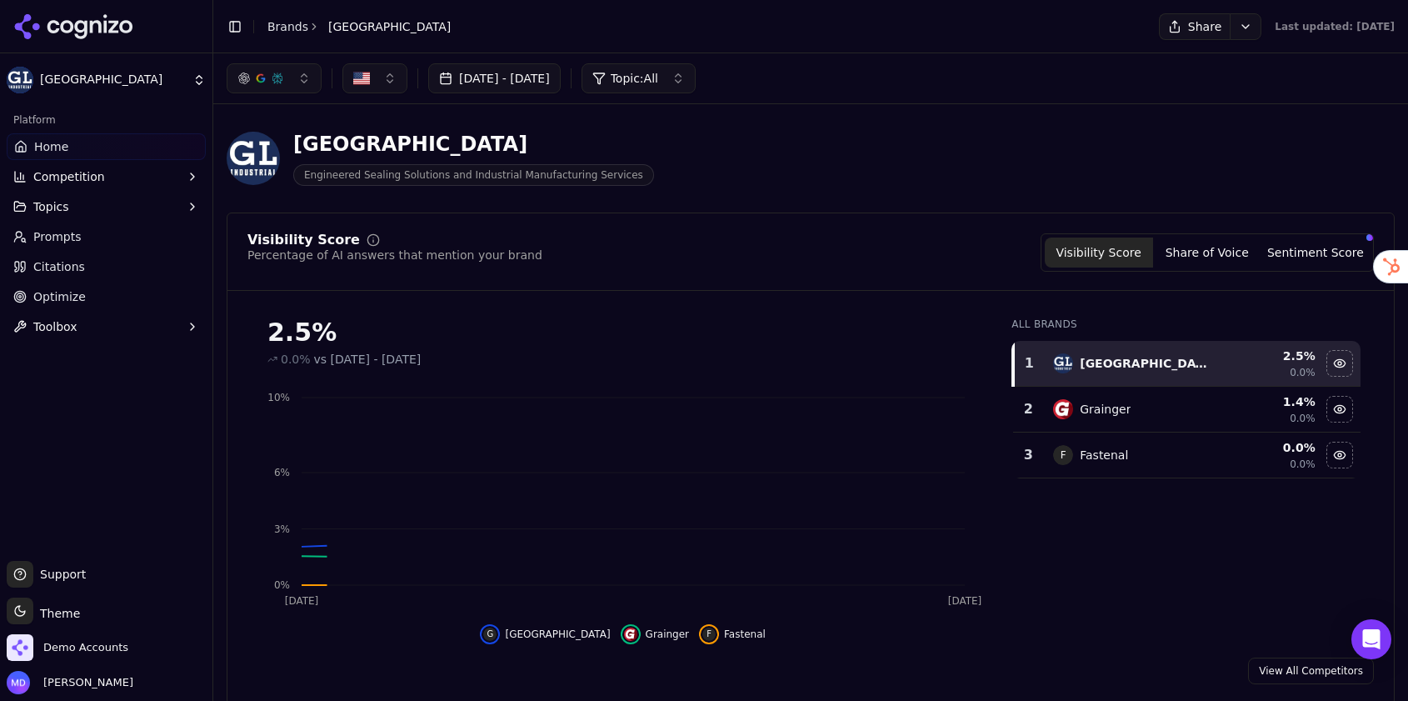
click at [96, 302] on link "Optimize" at bounding box center [106, 296] width 199 height 27
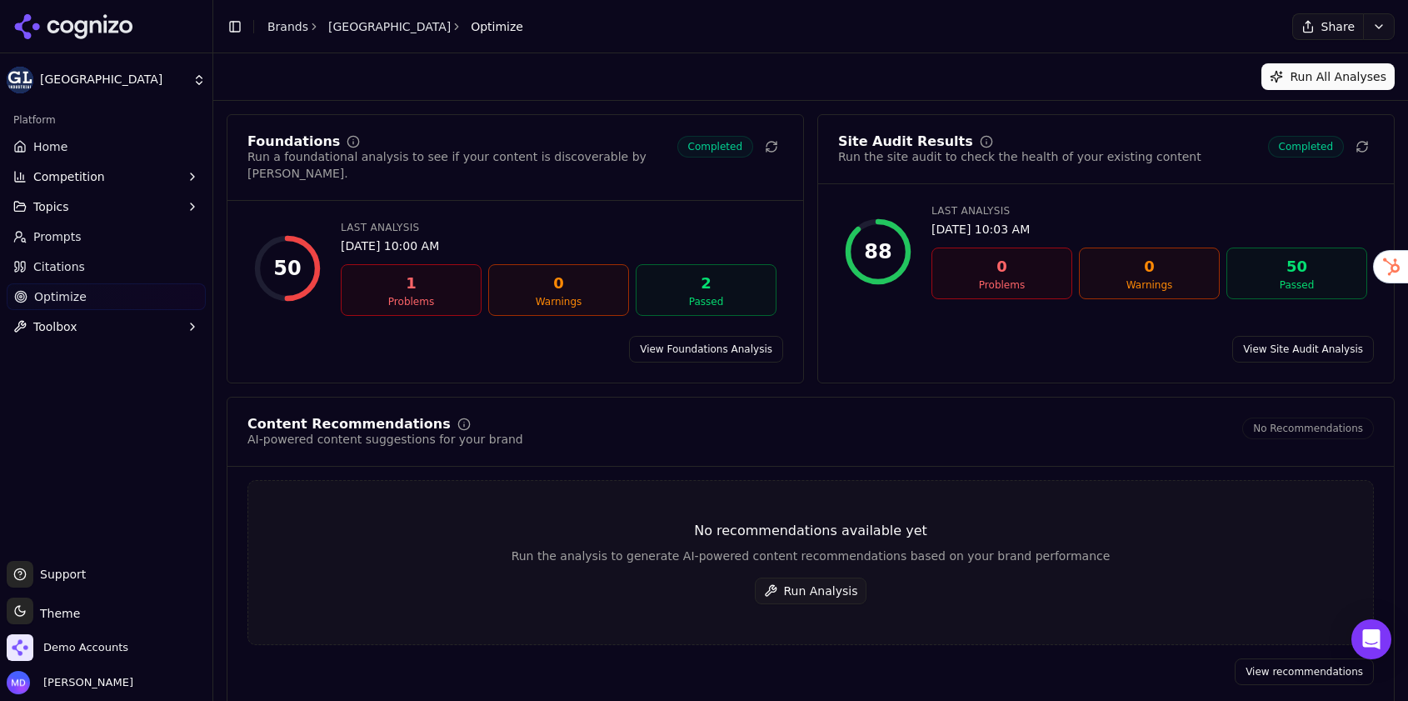
click at [841, 577] on button "Run Analysis" at bounding box center [811, 590] width 112 height 27
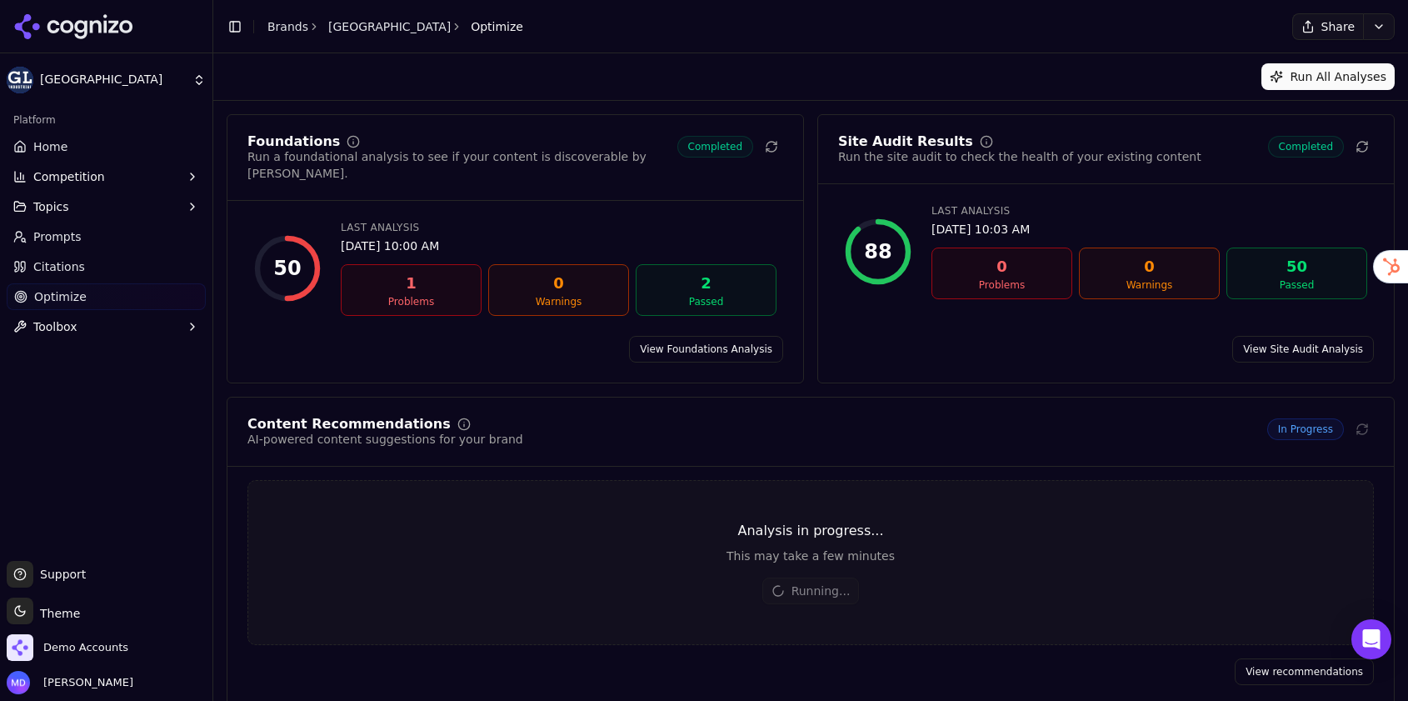
click at [292, 25] on link "Brands" at bounding box center [287, 26] width 41 height 13
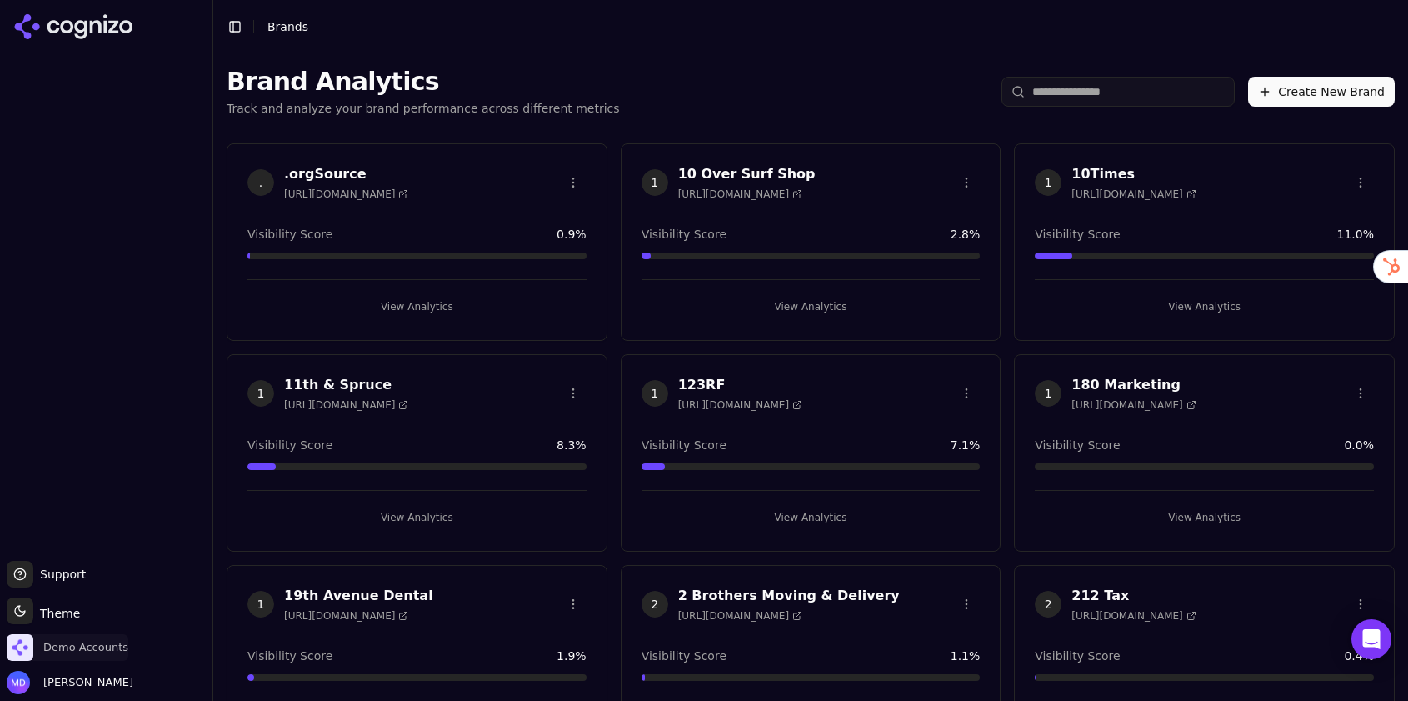
click at [112, 638] on span "Demo Accounts" at bounding box center [68, 647] width 122 height 27
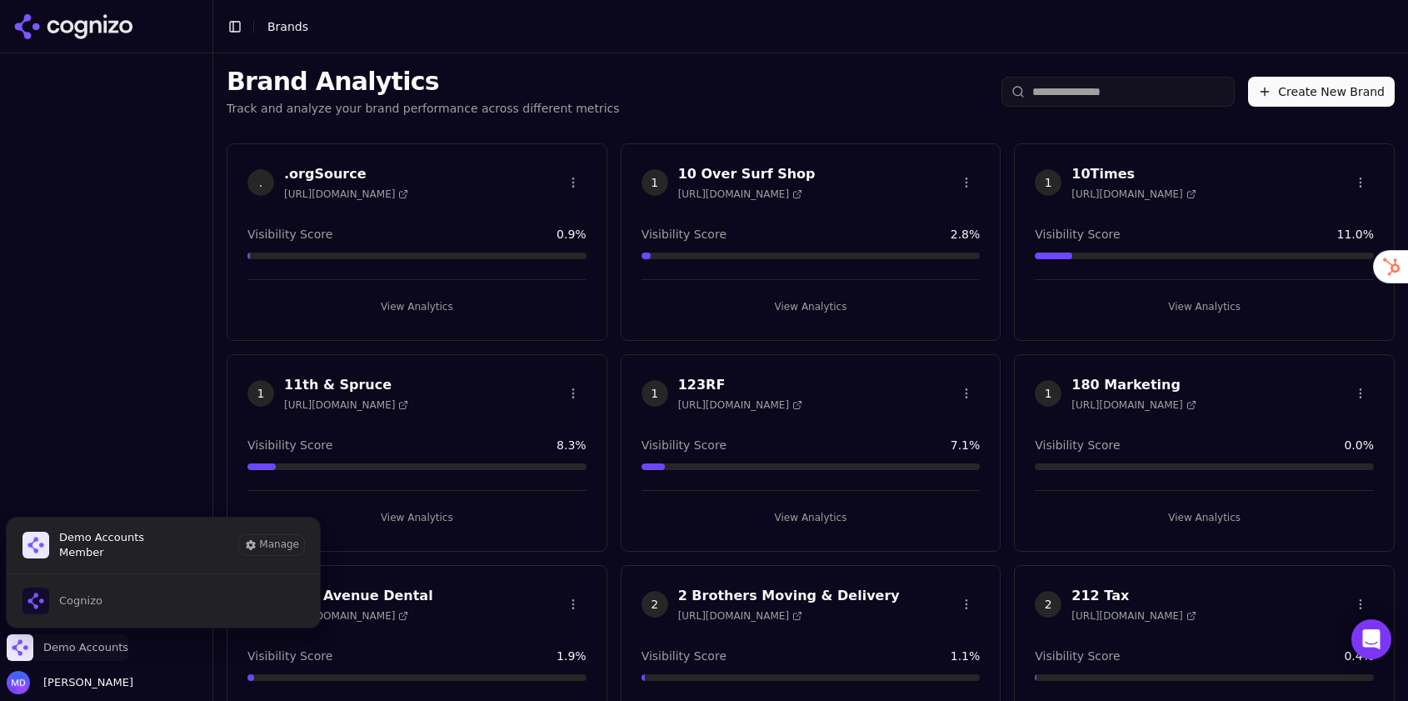
click at [106, 651] on span "Demo Accounts" at bounding box center [85, 647] width 85 height 15
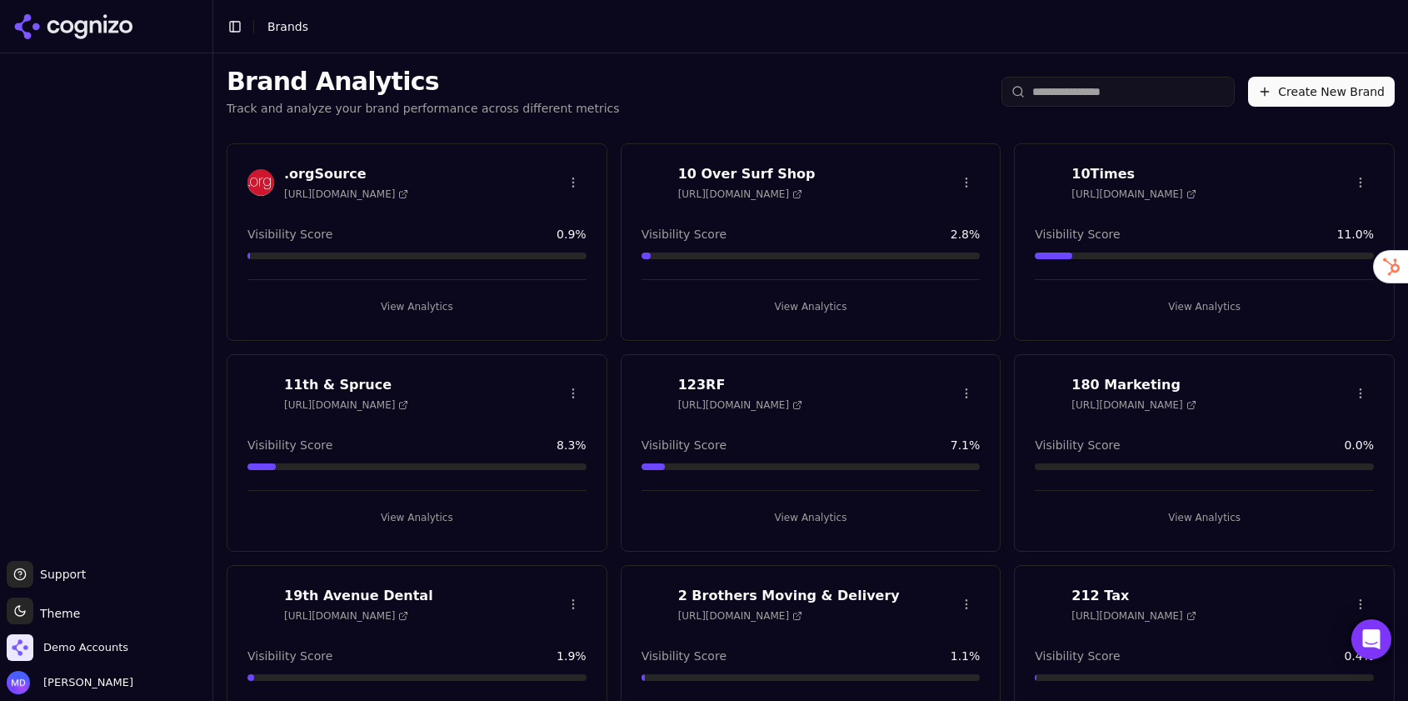
click at [103, 606] on html "Support Support Toggle theme Theme Demo Accounts Melissa Dowd Toggle Sidebar Br…" at bounding box center [704, 350] width 1408 height 701
click at [92, 650] on html "Support Support Toggle theme Theme Demo Accounts Melissa Dowd Toggle Sidebar Br…" at bounding box center [704, 350] width 1408 height 701
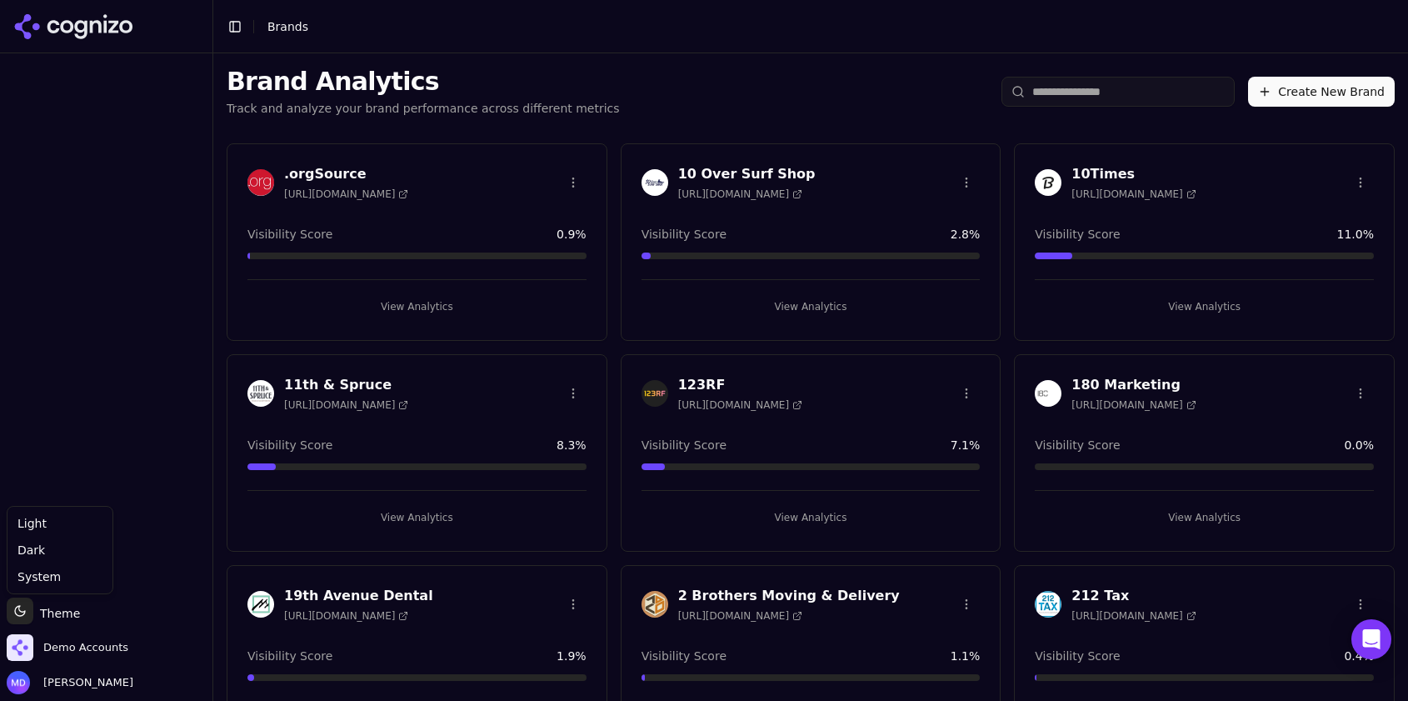
click at [75, 657] on html "Support Support Toggle theme Theme Demo Accounts Melissa Dowd Toggle Sidebar Br…" at bounding box center [704, 350] width 1408 height 701
click at [85, 642] on span "Demo Accounts" at bounding box center [85, 647] width 85 height 15
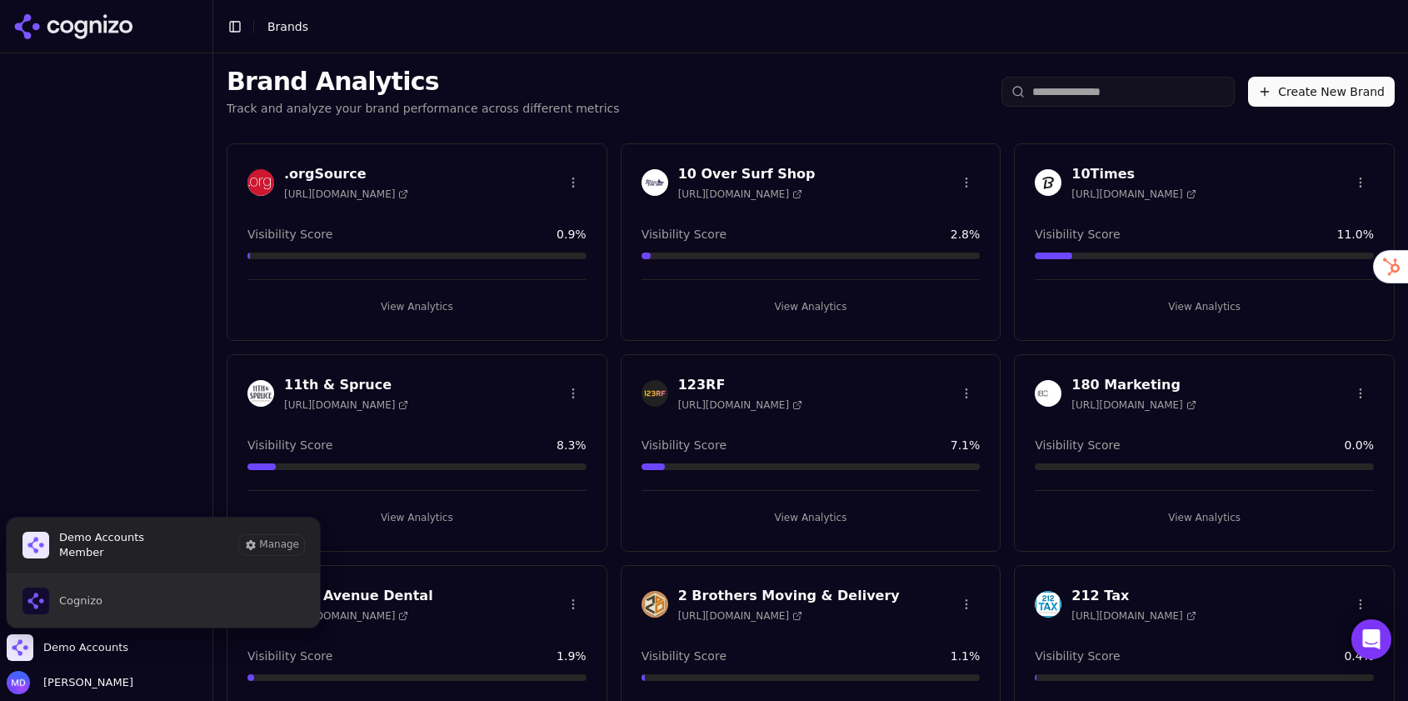
click at [90, 604] on span "Cognizo" at bounding box center [80, 600] width 43 height 15
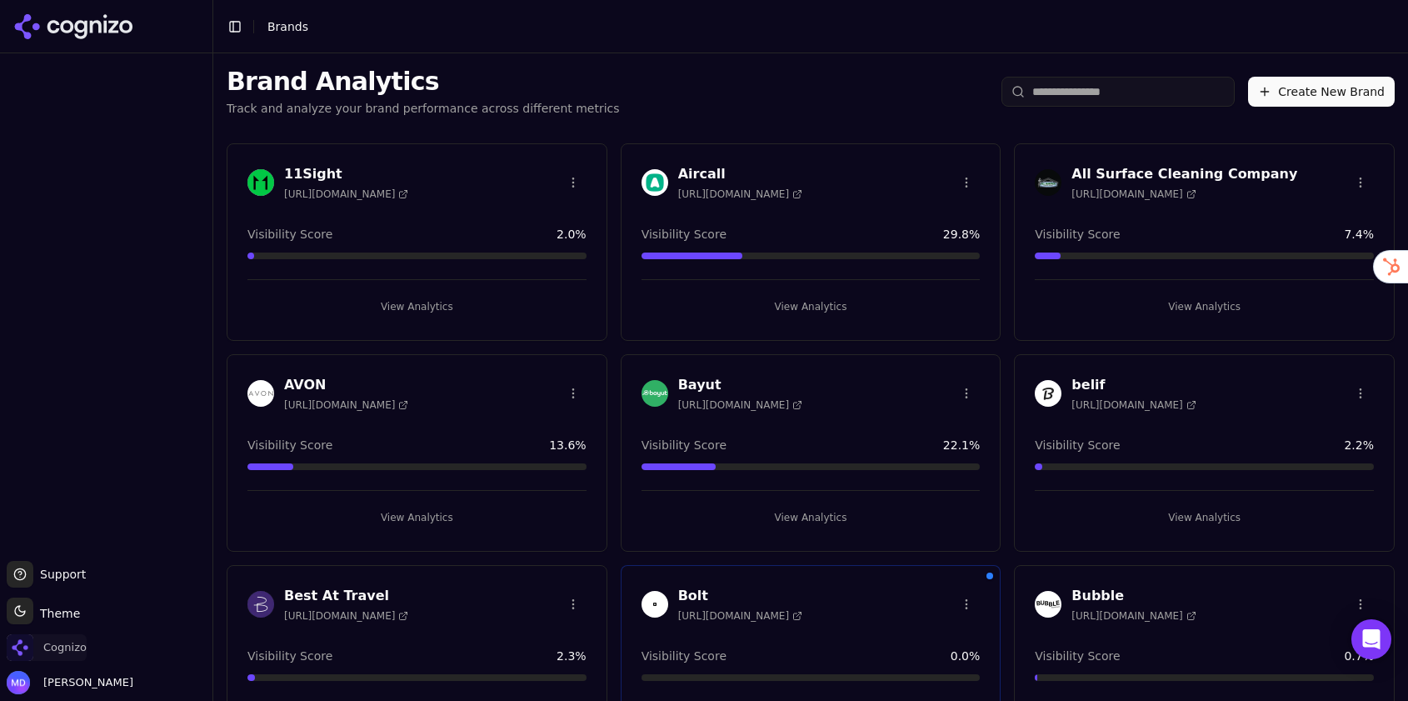
click at [52, 645] on span "Cognizo" at bounding box center [64, 647] width 43 height 15
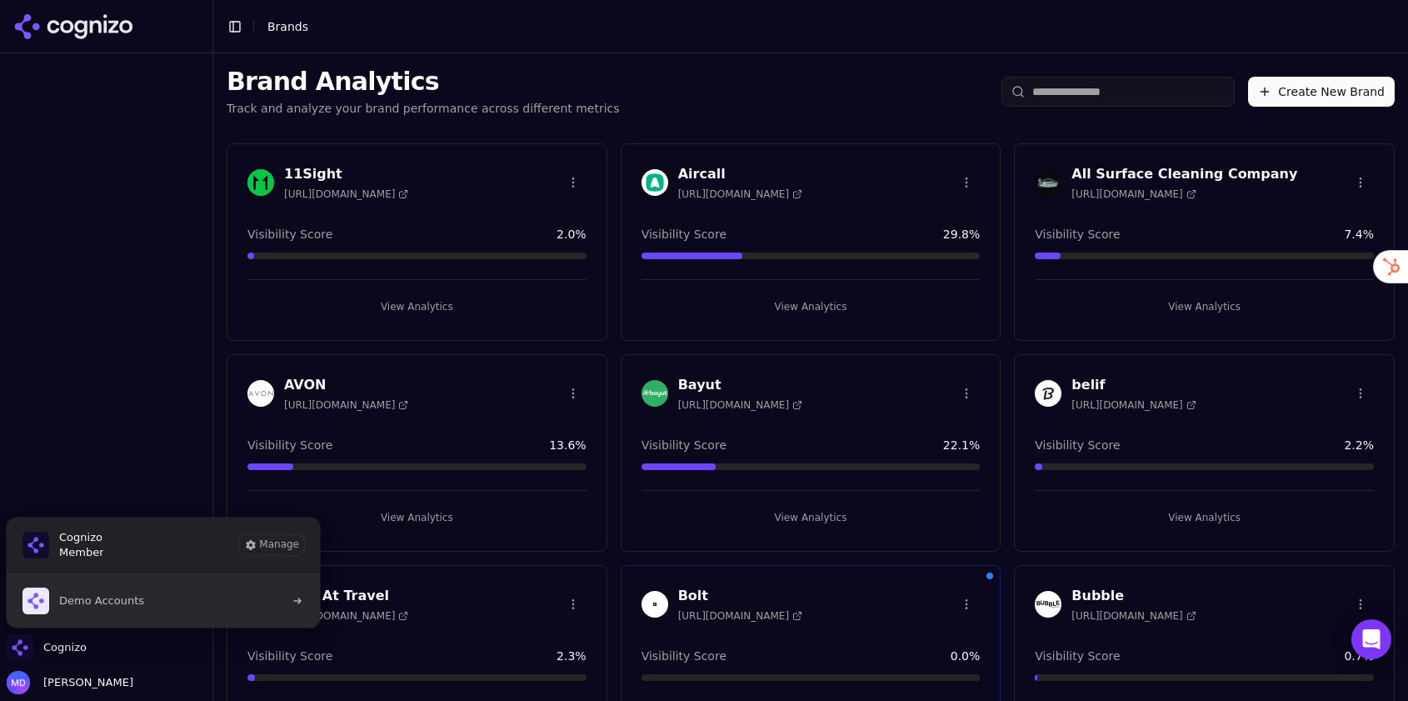
click at [85, 611] on span "Demo Accounts" at bounding box center [83, 600] width 122 height 27
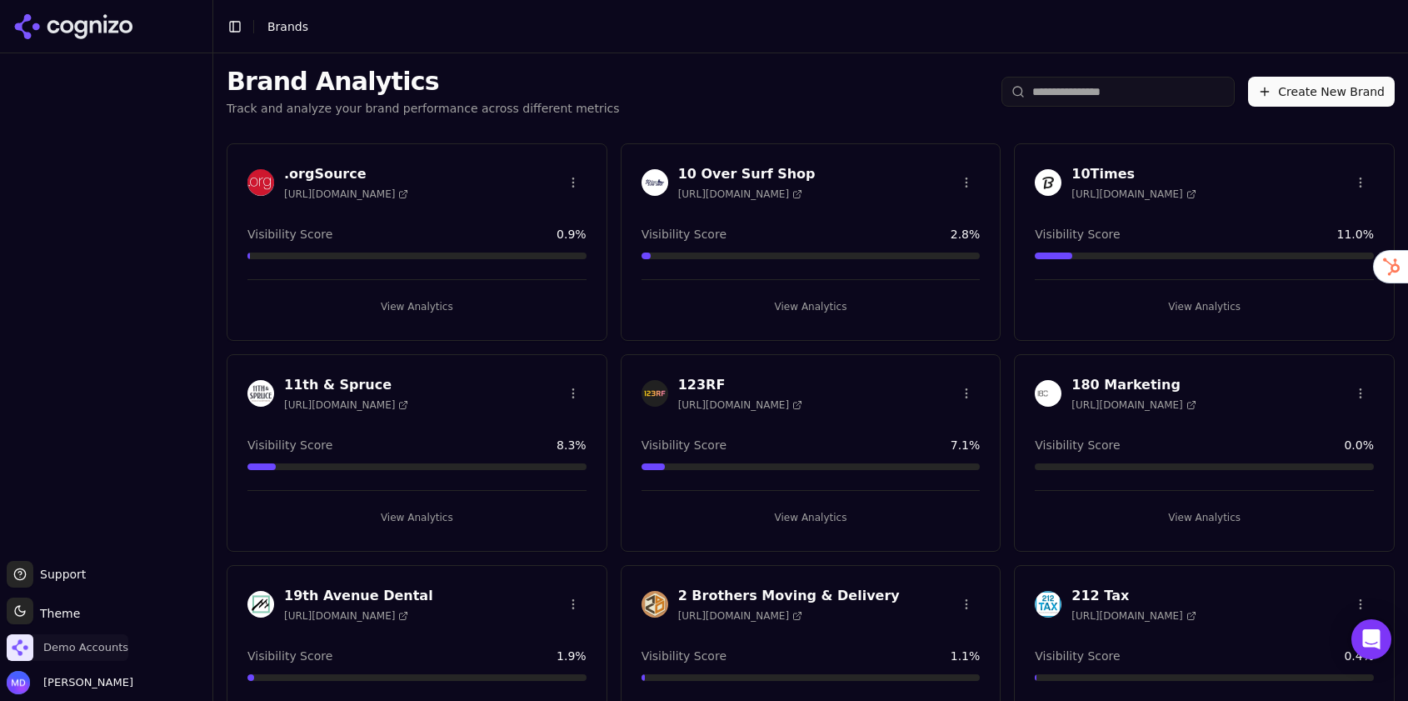
click at [98, 653] on span "Demo Accounts" at bounding box center [85, 647] width 85 height 15
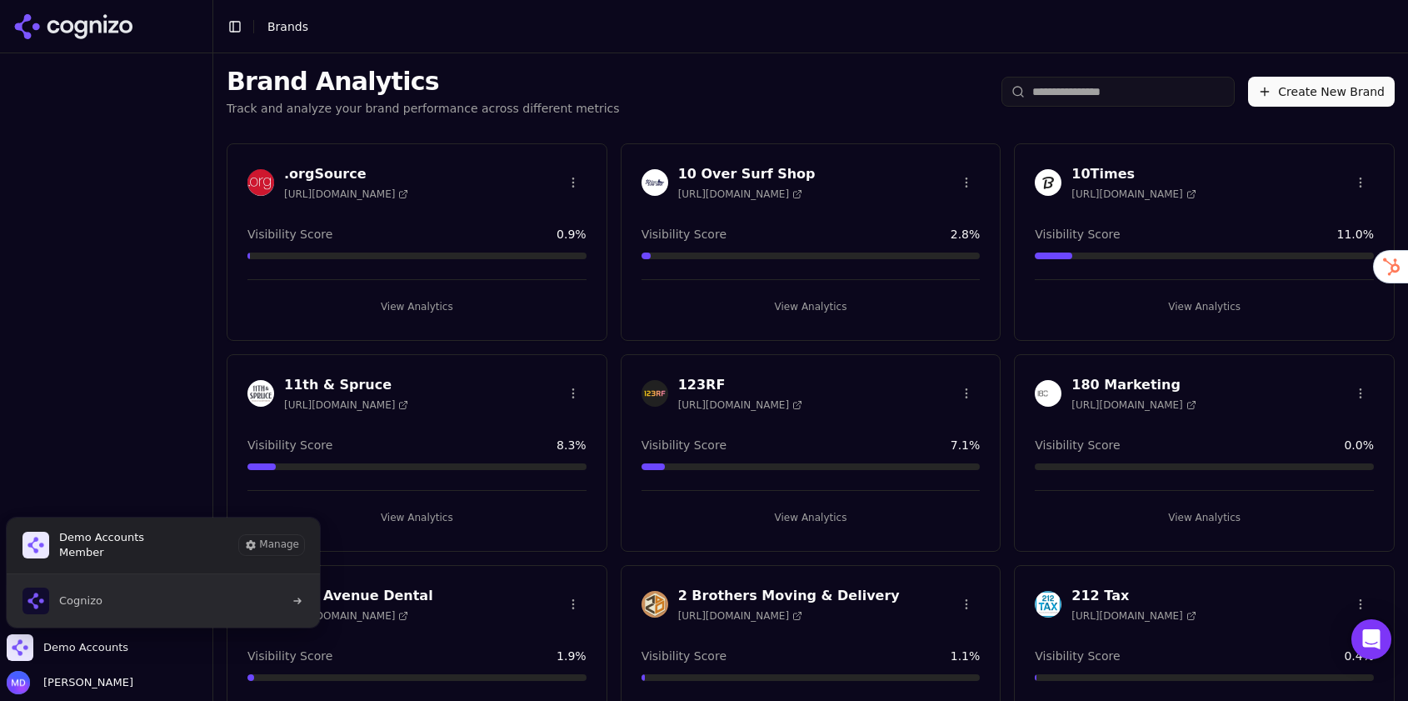
click at [97, 600] on span "Cognizo" at bounding box center [80, 600] width 43 height 15
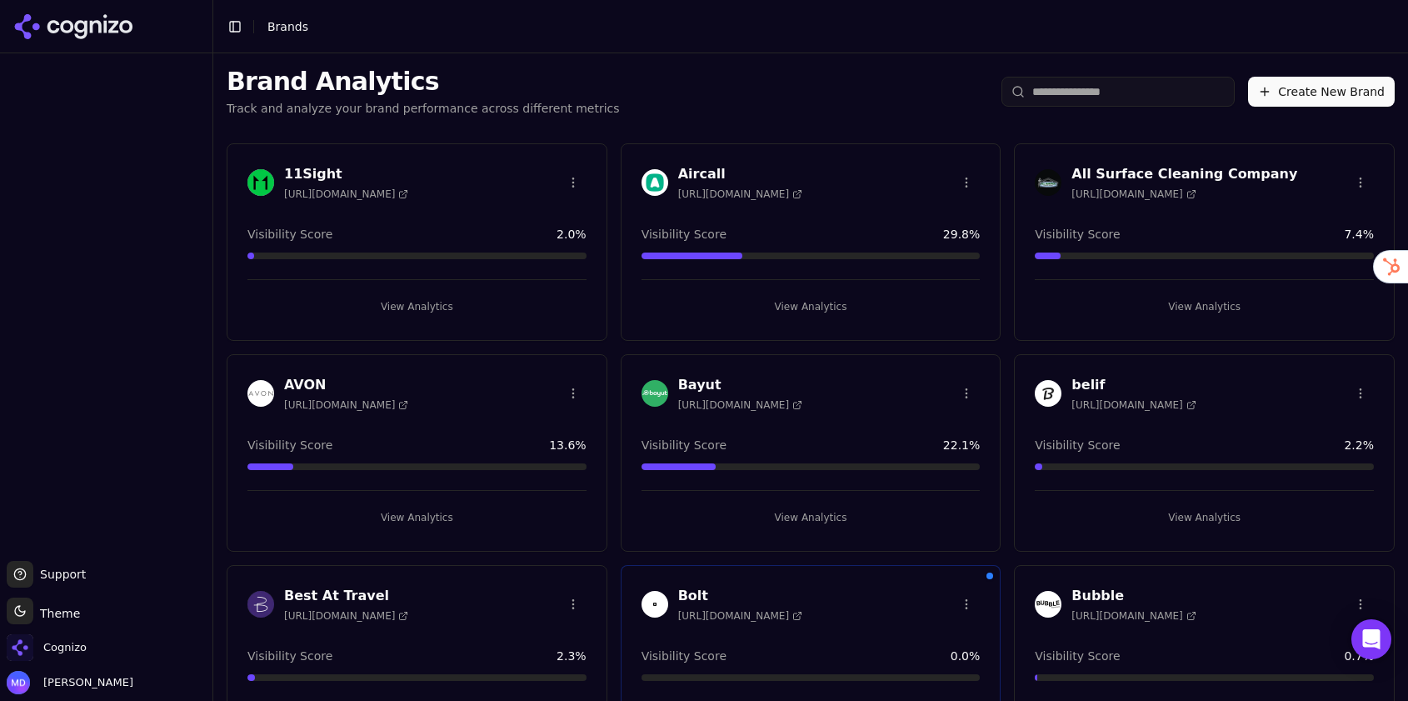
click at [1075, 91] on input "search" at bounding box center [1117, 92] width 233 height 30
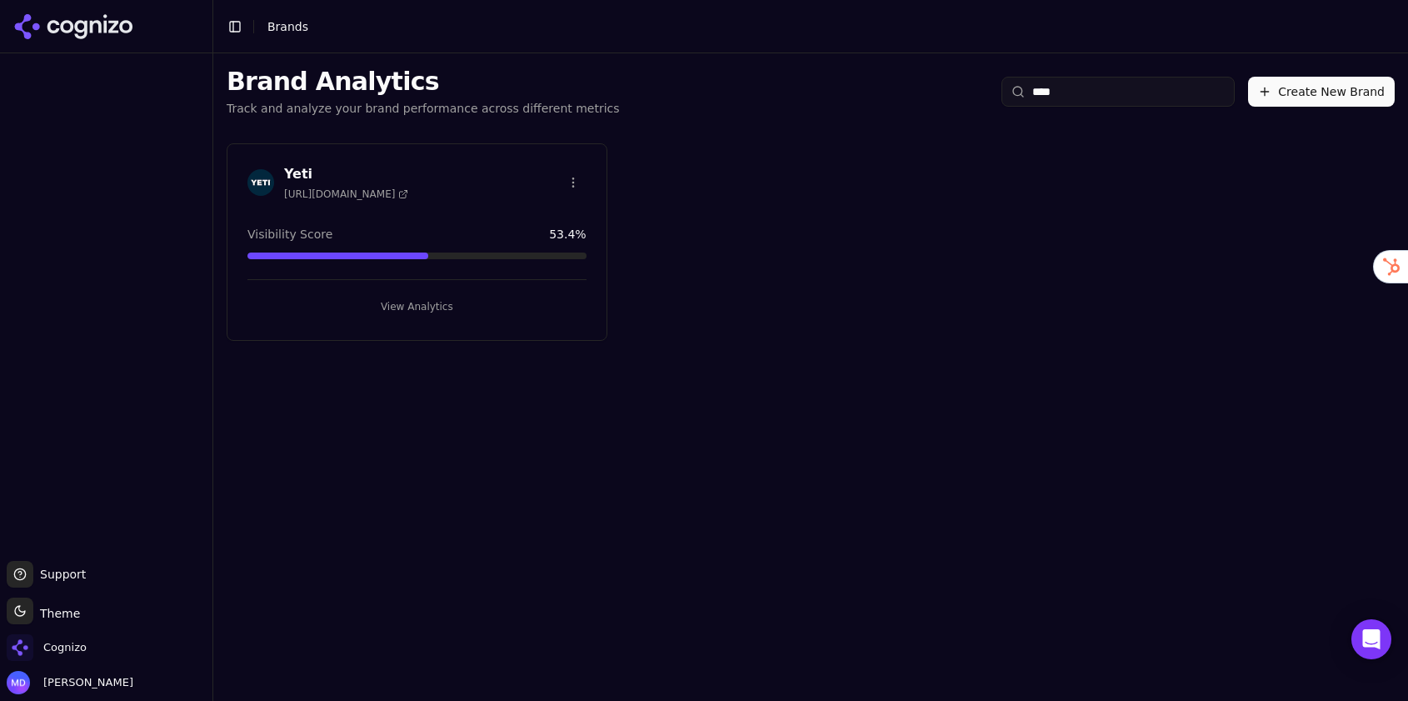
type input "****"
click at [437, 303] on button "View Analytics" at bounding box center [416, 306] width 339 height 27
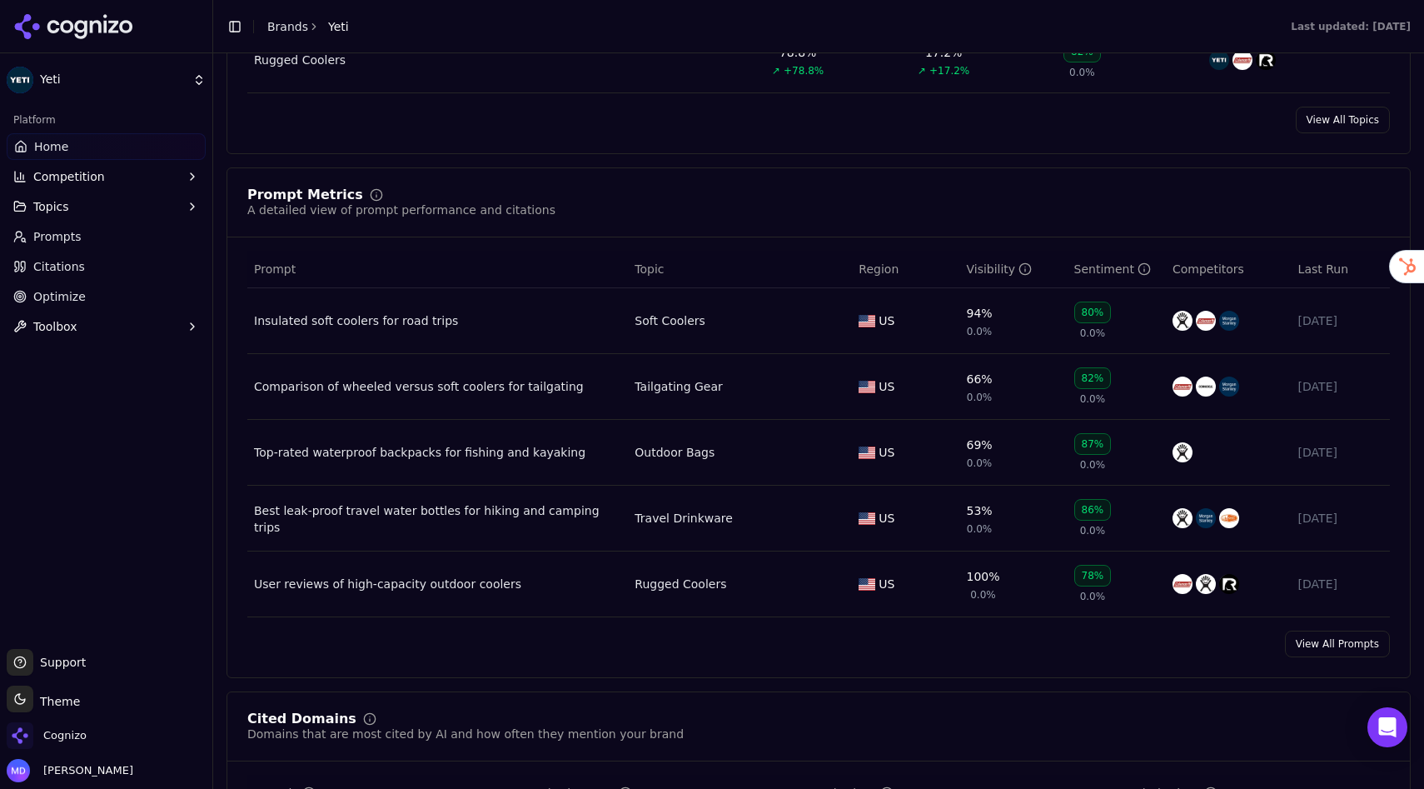
scroll to position [1109, 0]
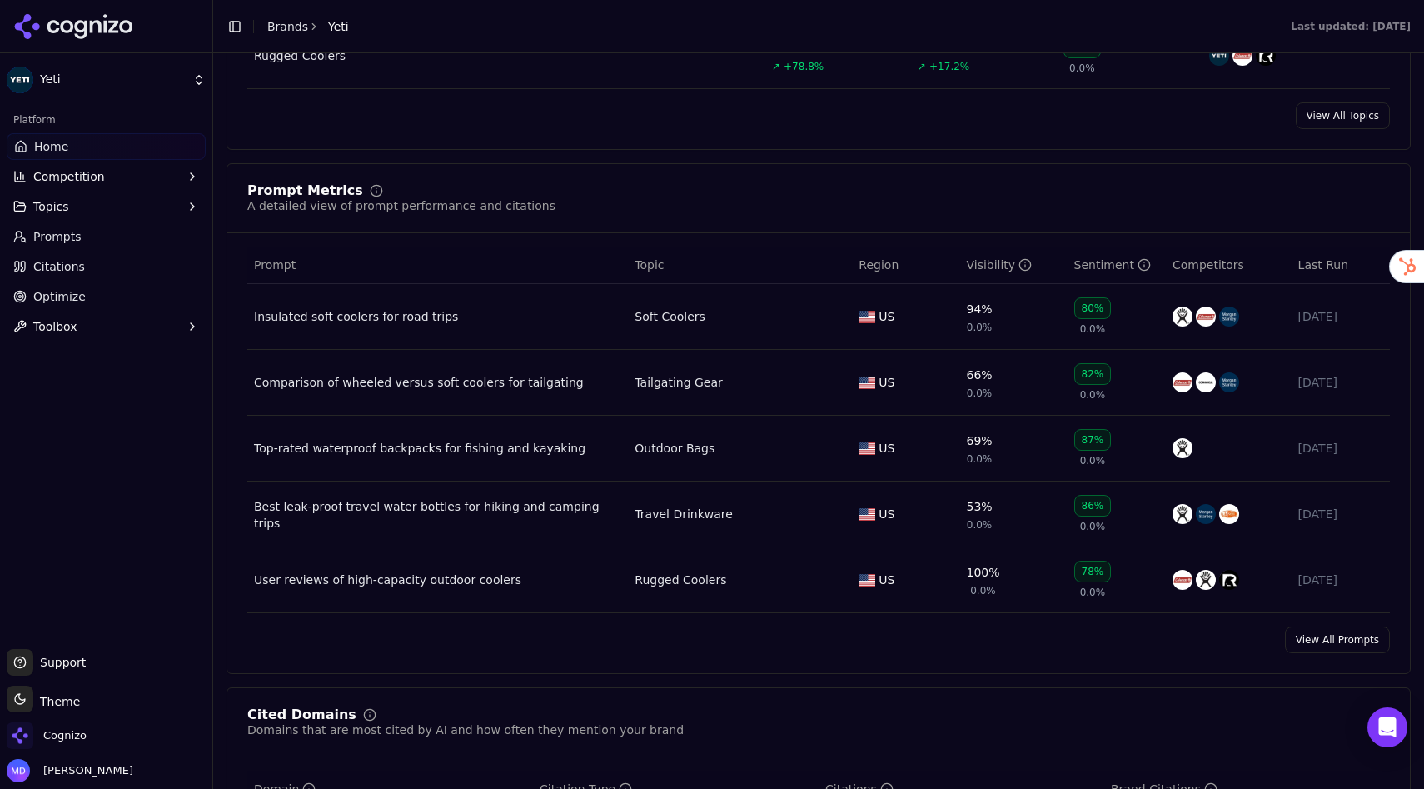
click at [1331, 641] on link "View All Prompts" at bounding box center [1337, 639] width 105 height 27
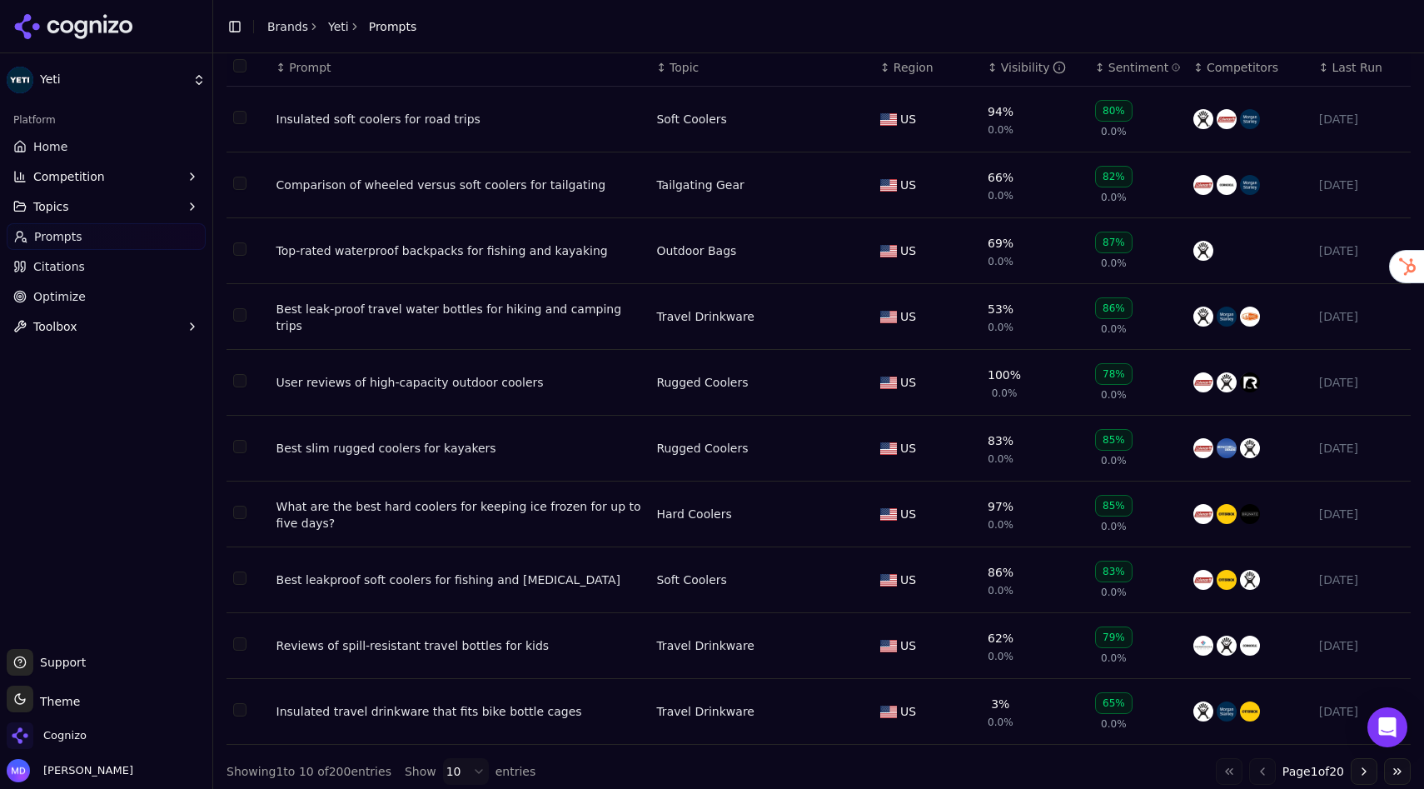
scroll to position [118, 0]
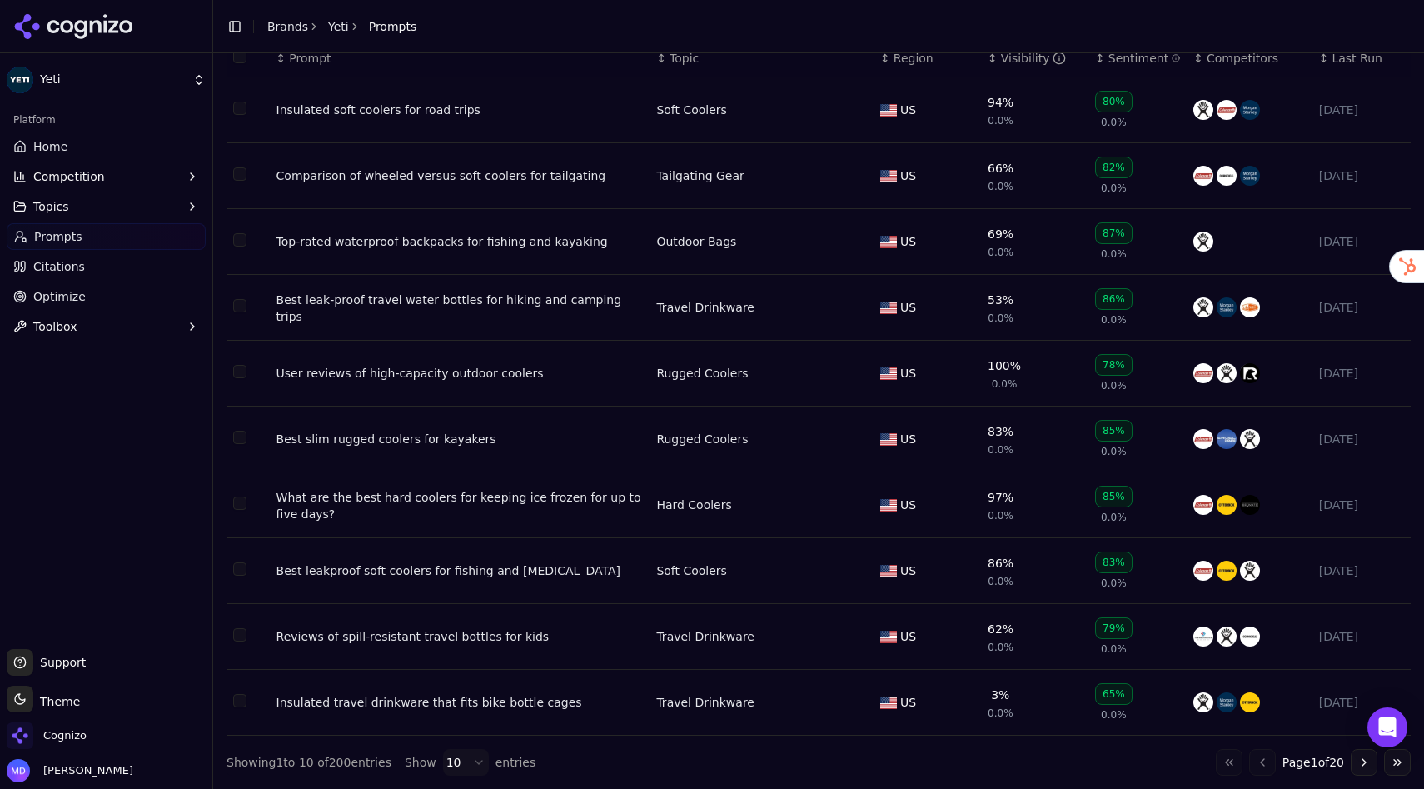
click at [87, 262] on link "Citations" at bounding box center [106, 266] width 199 height 27
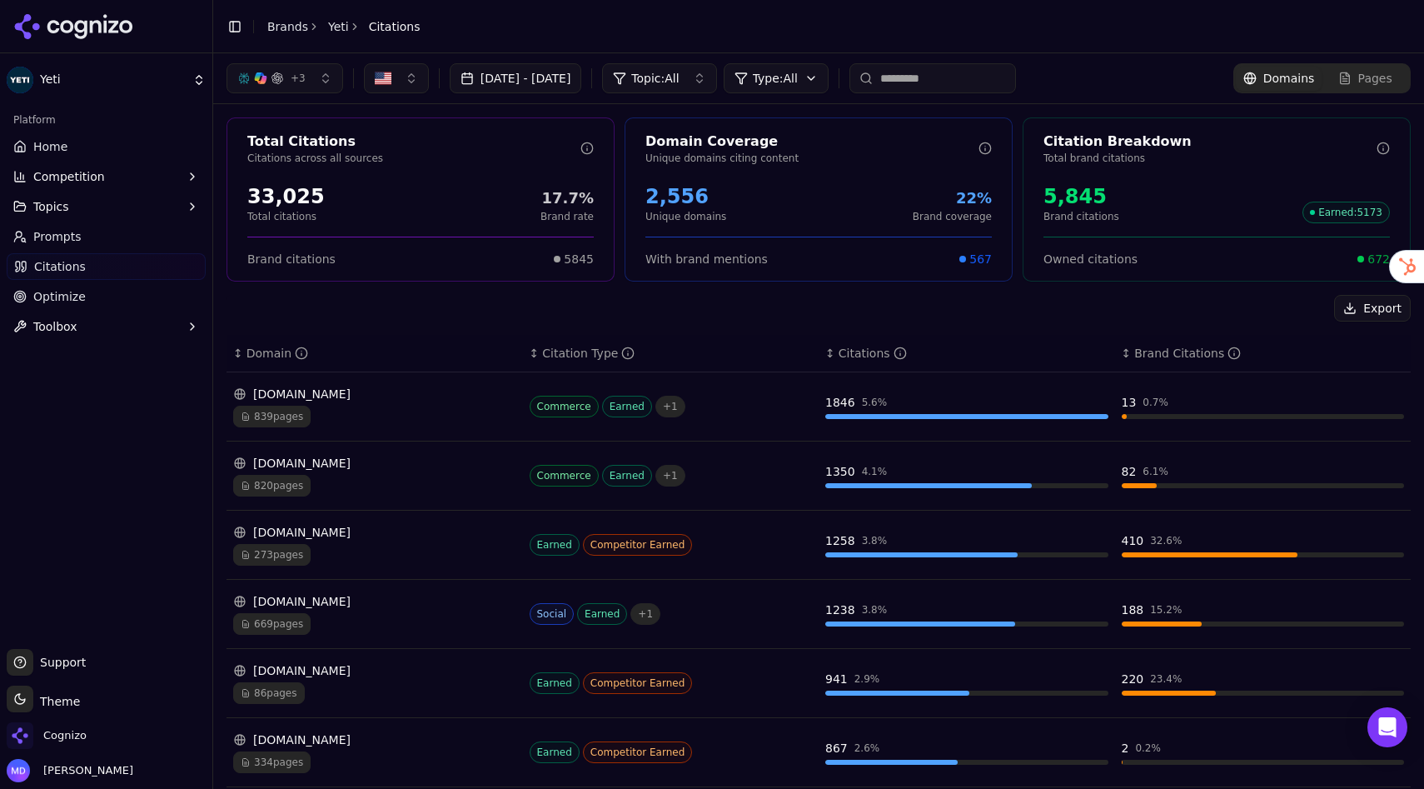
click at [74, 297] on span "Optimize" at bounding box center [59, 296] width 52 height 17
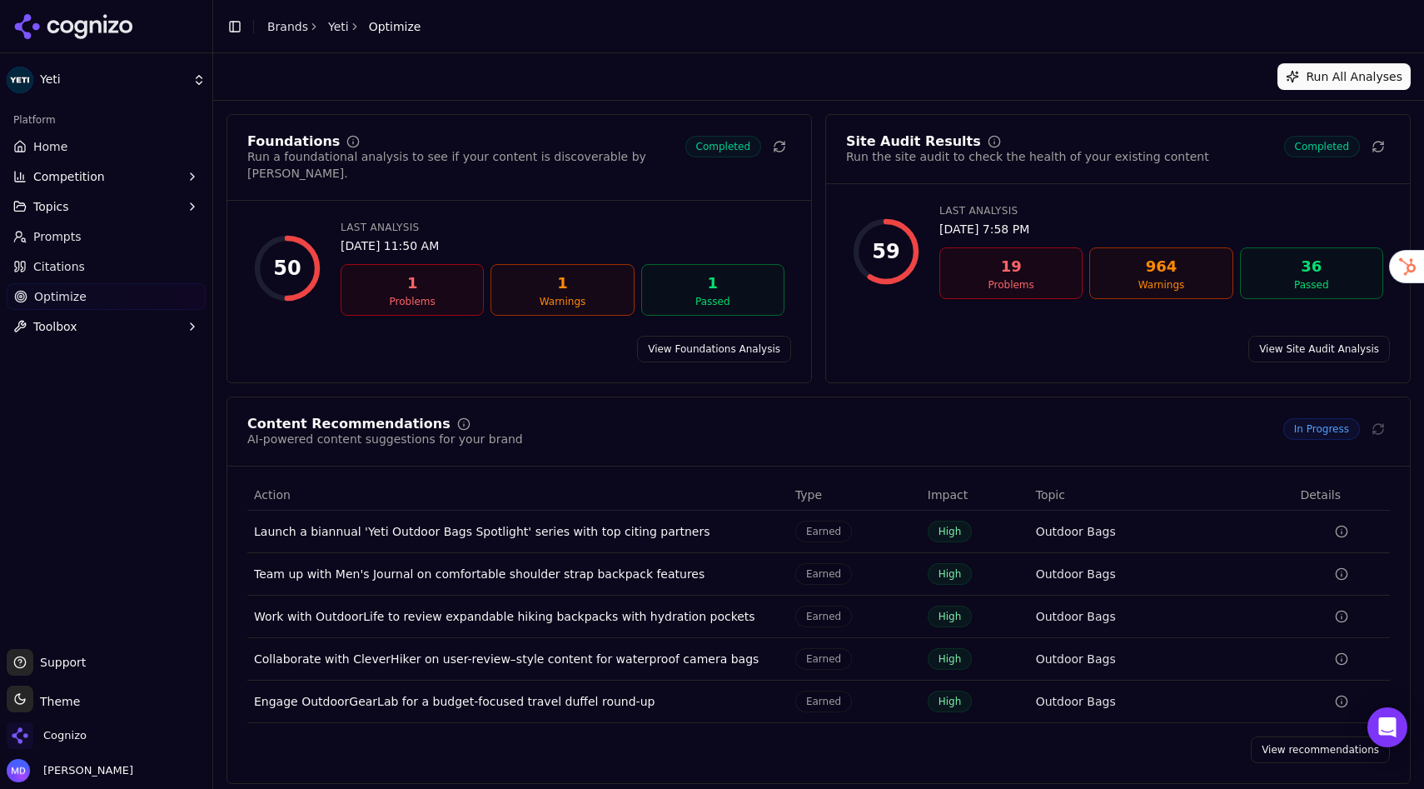
click at [74, 297] on span "Optimize" at bounding box center [60, 296] width 52 height 17
click at [387, 337] on div "View Foundations Analysis" at bounding box center [519, 349] width 584 height 27
click at [1306, 700] on link "View recommendations" at bounding box center [1320, 749] width 139 height 27
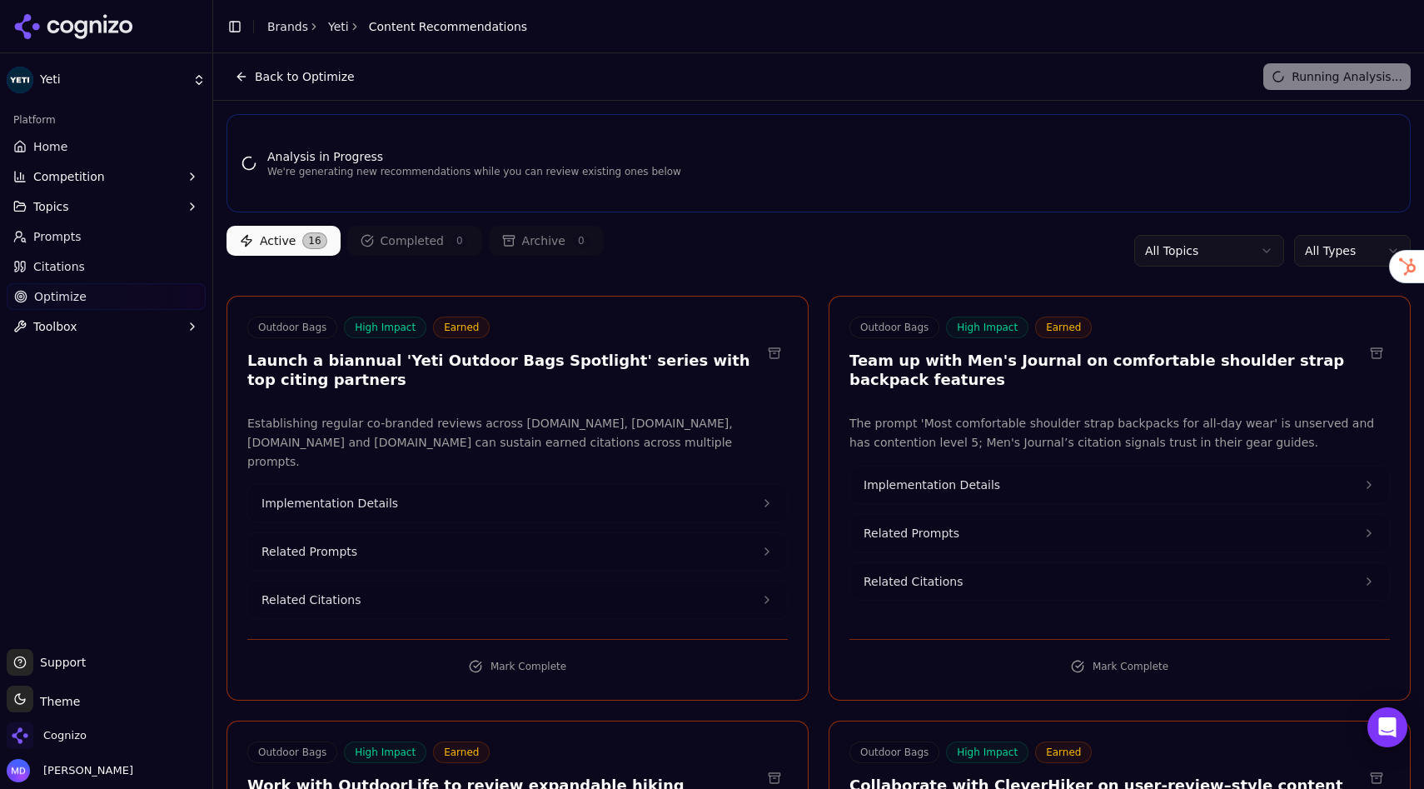
click at [82, 146] on link "Home" at bounding box center [106, 146] width 199 height 27
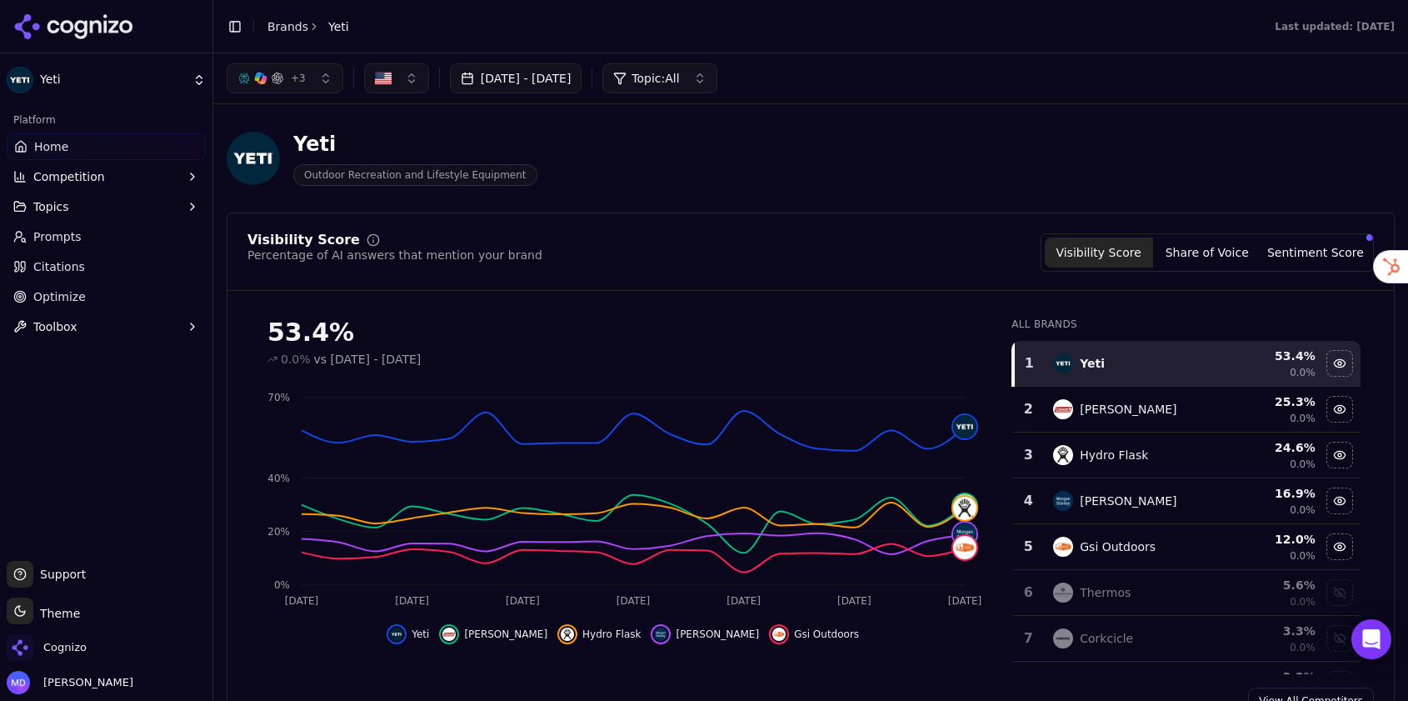
click at [287, 32] on link "Brands" at bounding box center [287, 26] width 41 height 13
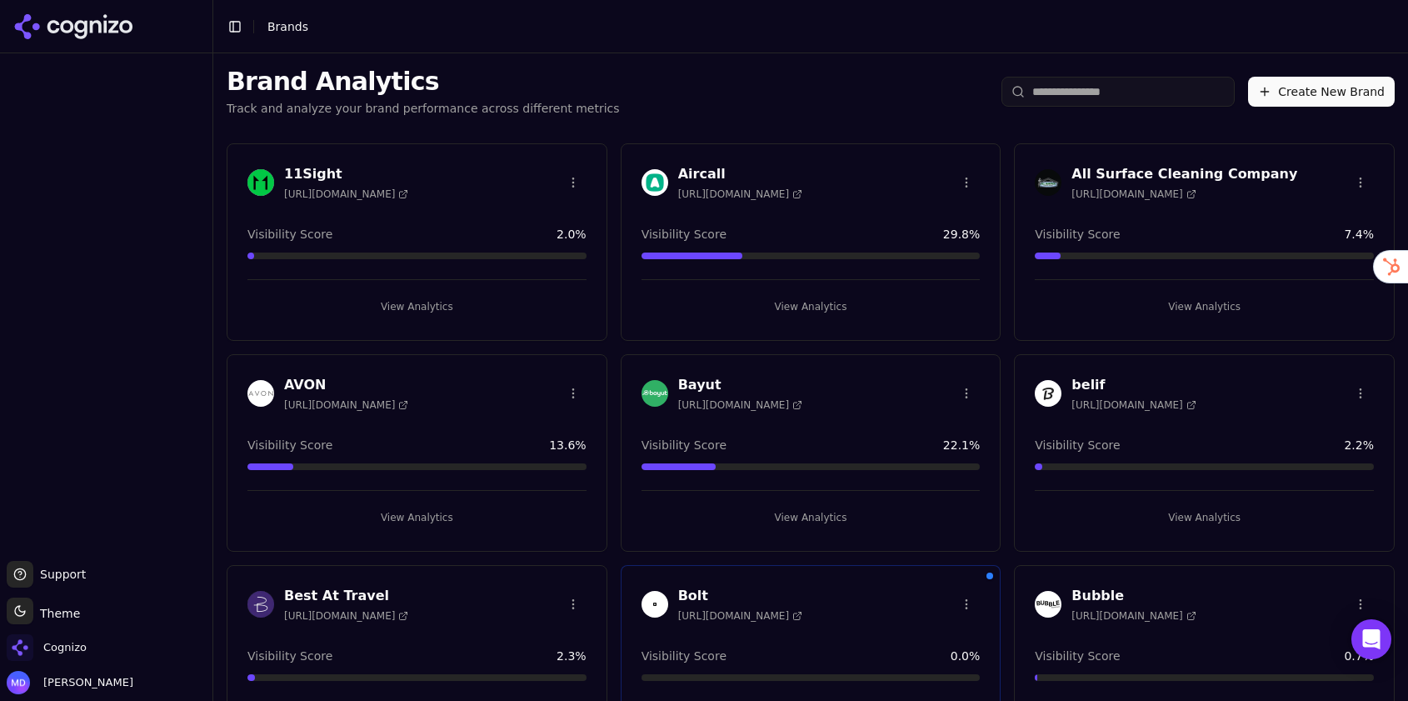
click at [1038, 94] on input "search" at bounding box center [1117, 92] width 233 height 30
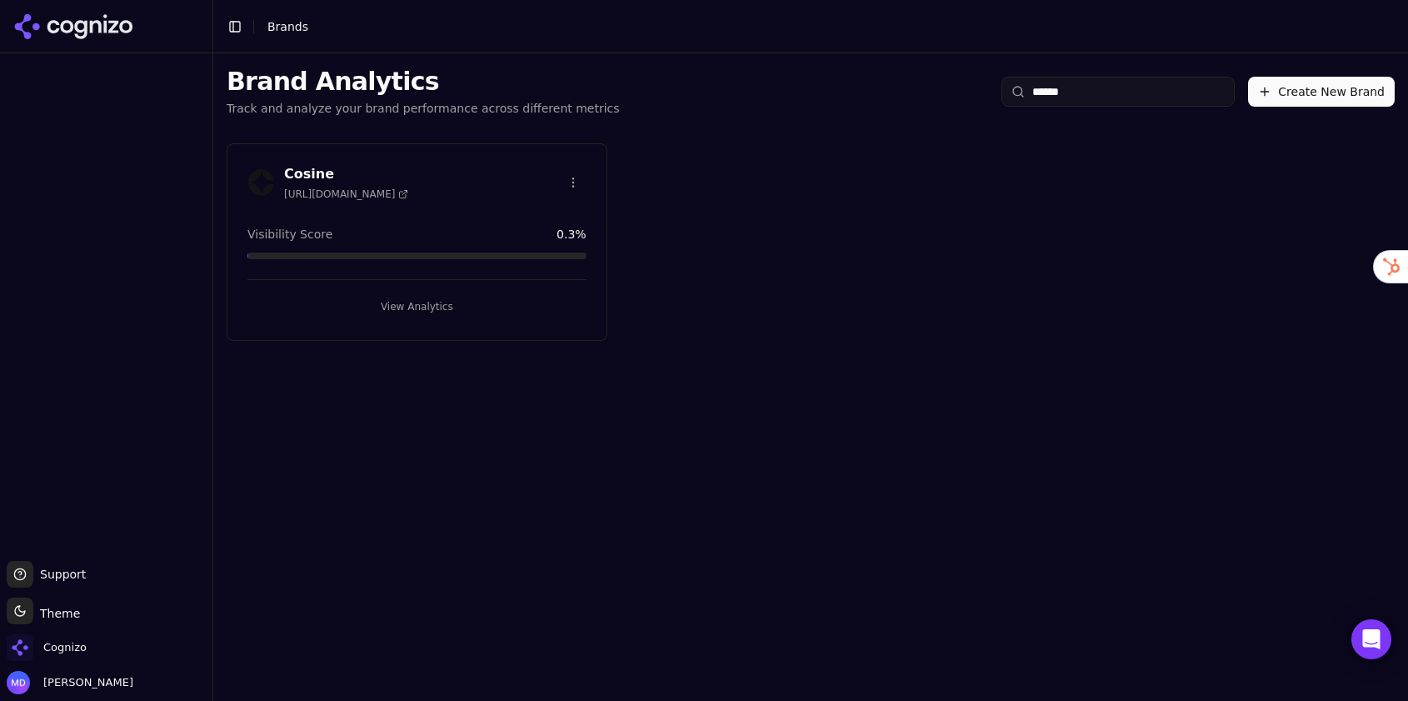
type input "******"
click at [432, 327] on div "Cosine [URL][DOMAIN_NAME] Visibility Score 0.3 % View Analytics" at bounding box center [417, 241] width 381 height 197
click at [430, 313] on button "View Analytics" at bounding box center [416, 306] width 339 height 27
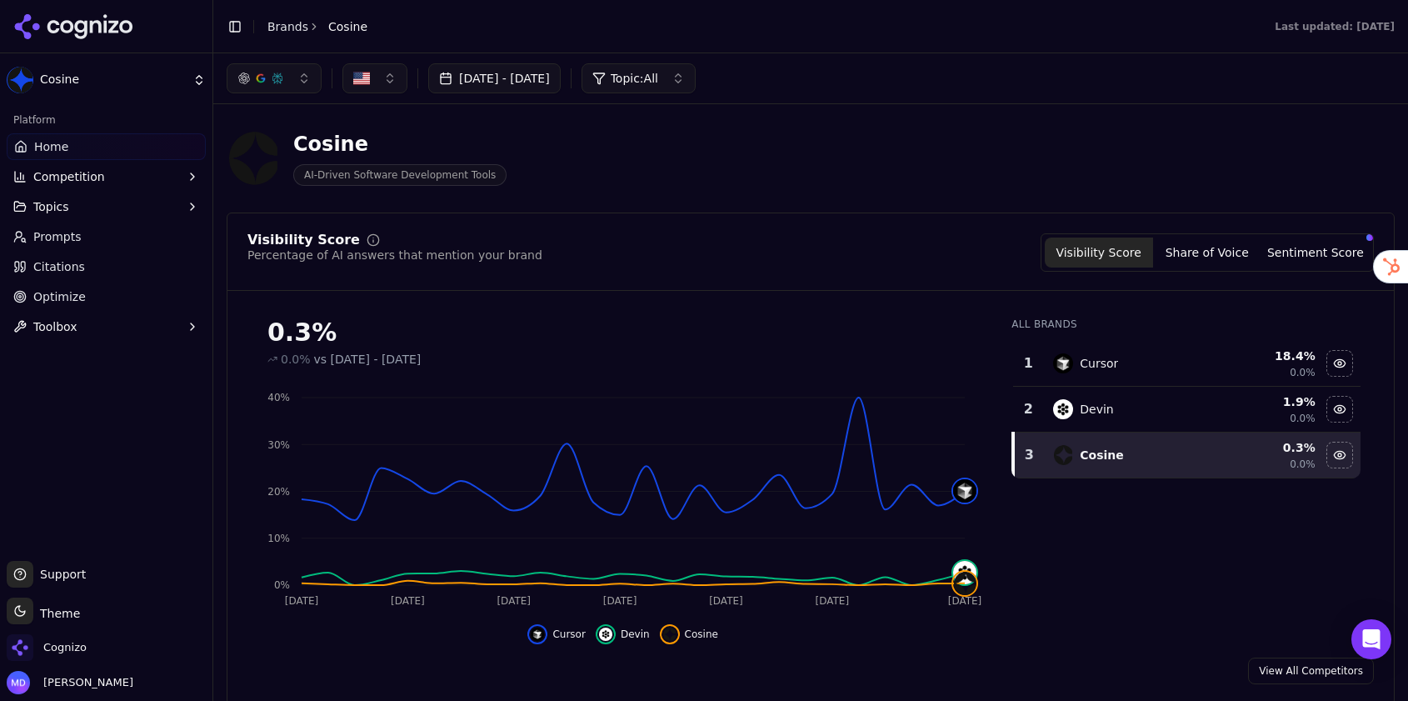
click at [1125, 248] on button "Visibility Score" at bounding box center [1099, 252] width 108 height 30
click at [1282, 248] on button "Sentiment Score" at bounding box center [1315, 252] width 108 height 30
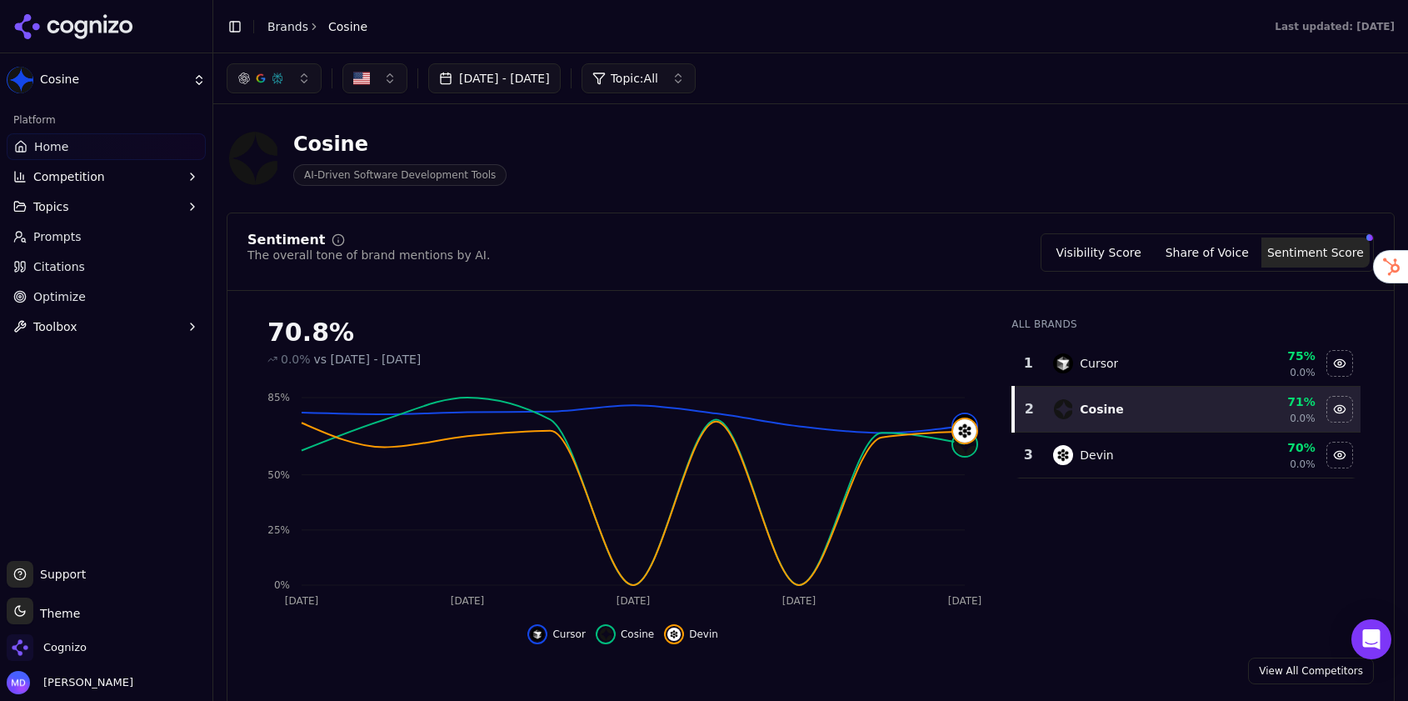
click at [1124, 251] on button "Visibility Score" at bounding box center [1099, 252] width 108 height 30
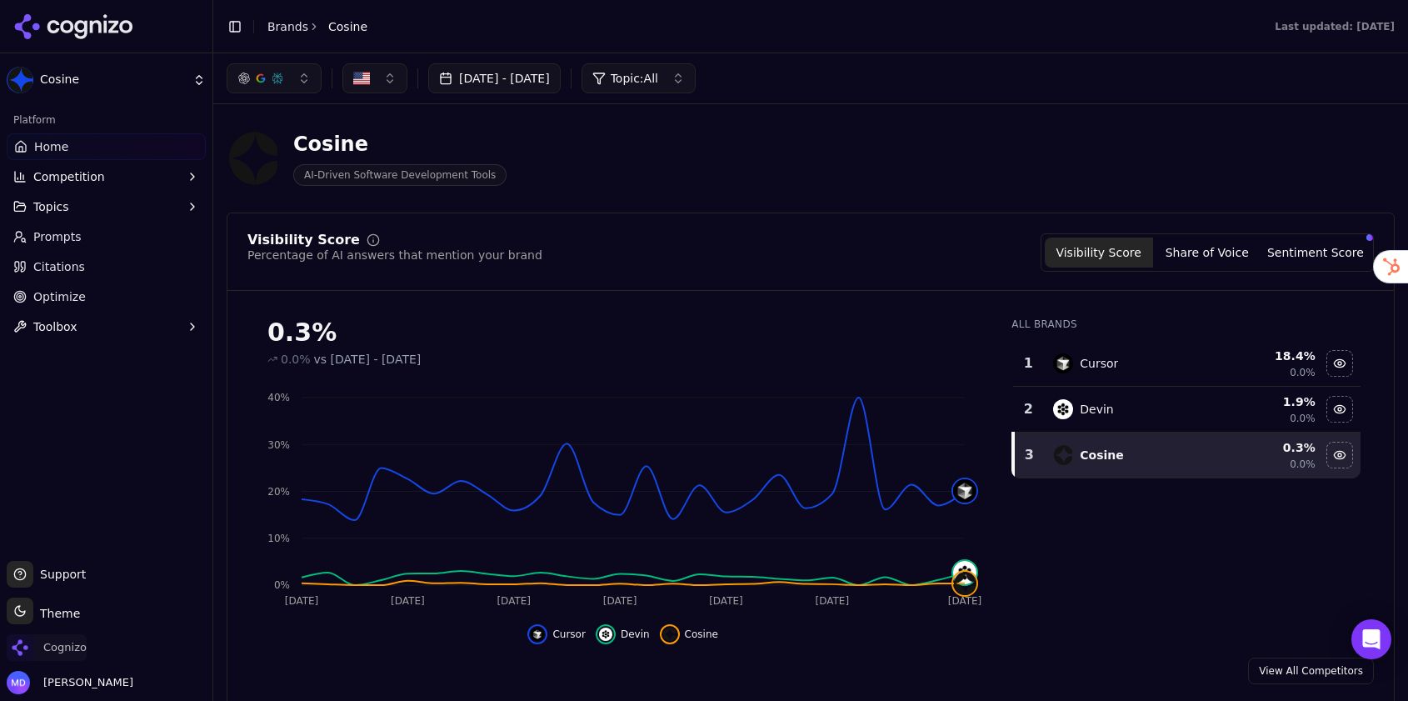
click at [79, 650] on span "Cognizo" at bounding box center [64, 647] width 43 height 15
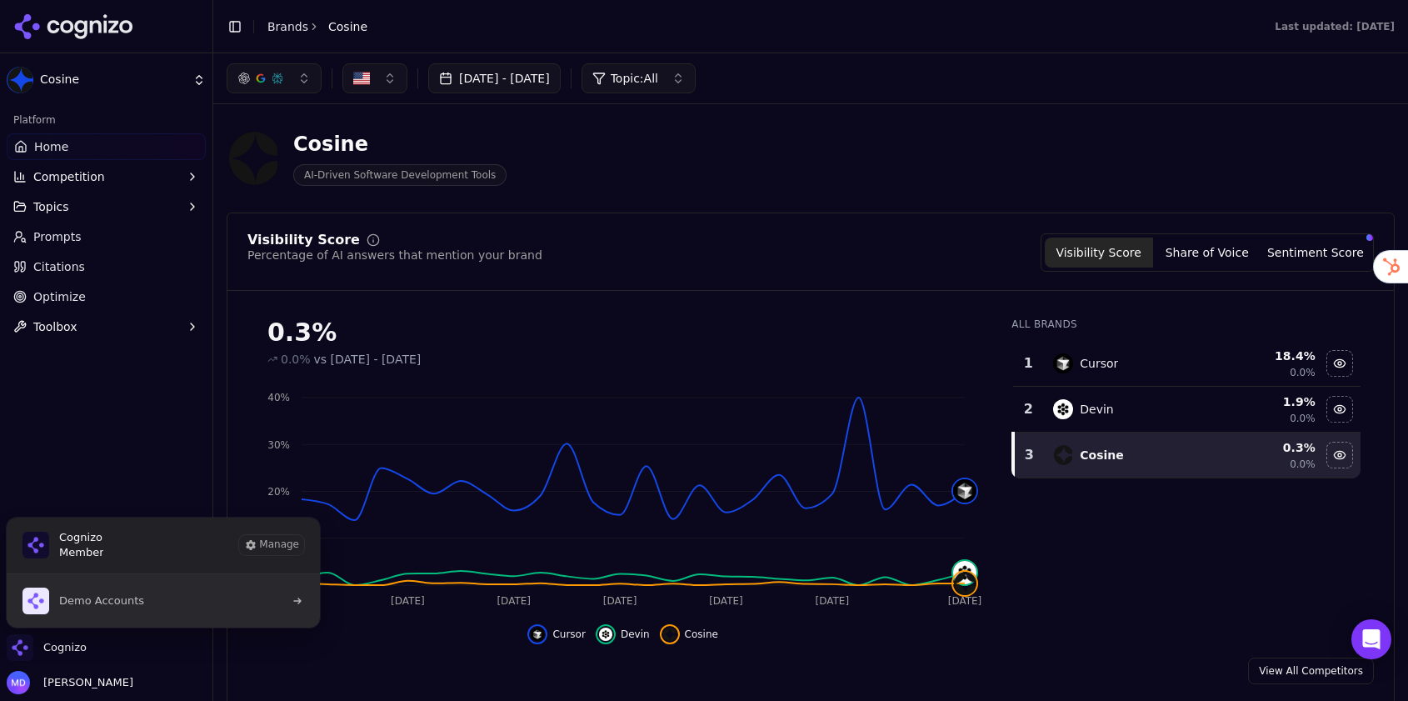
click at [128, 616] on button "Demo Accounts" at bounding box center [163, 600] width 315 height 53
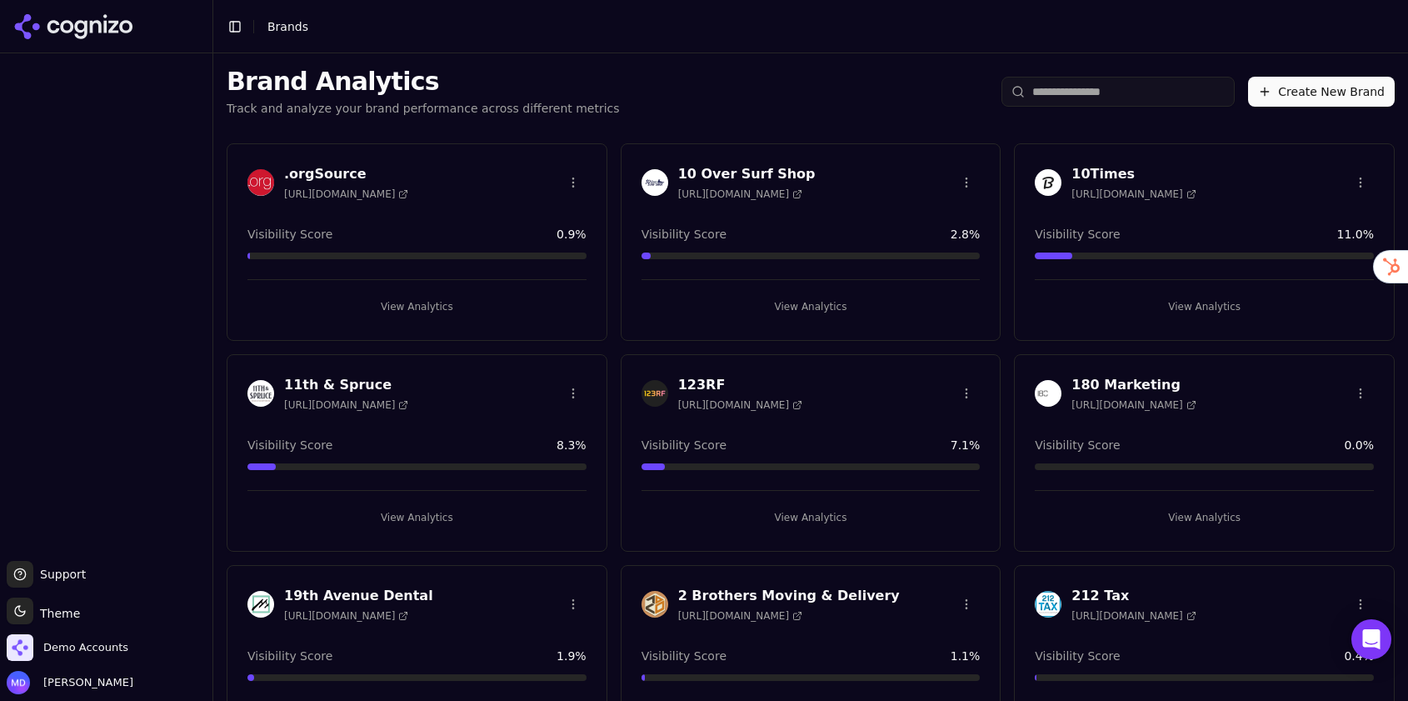
click at [1143, 92] on input "search" at bounding box center [1117, 92] width 233 height 30
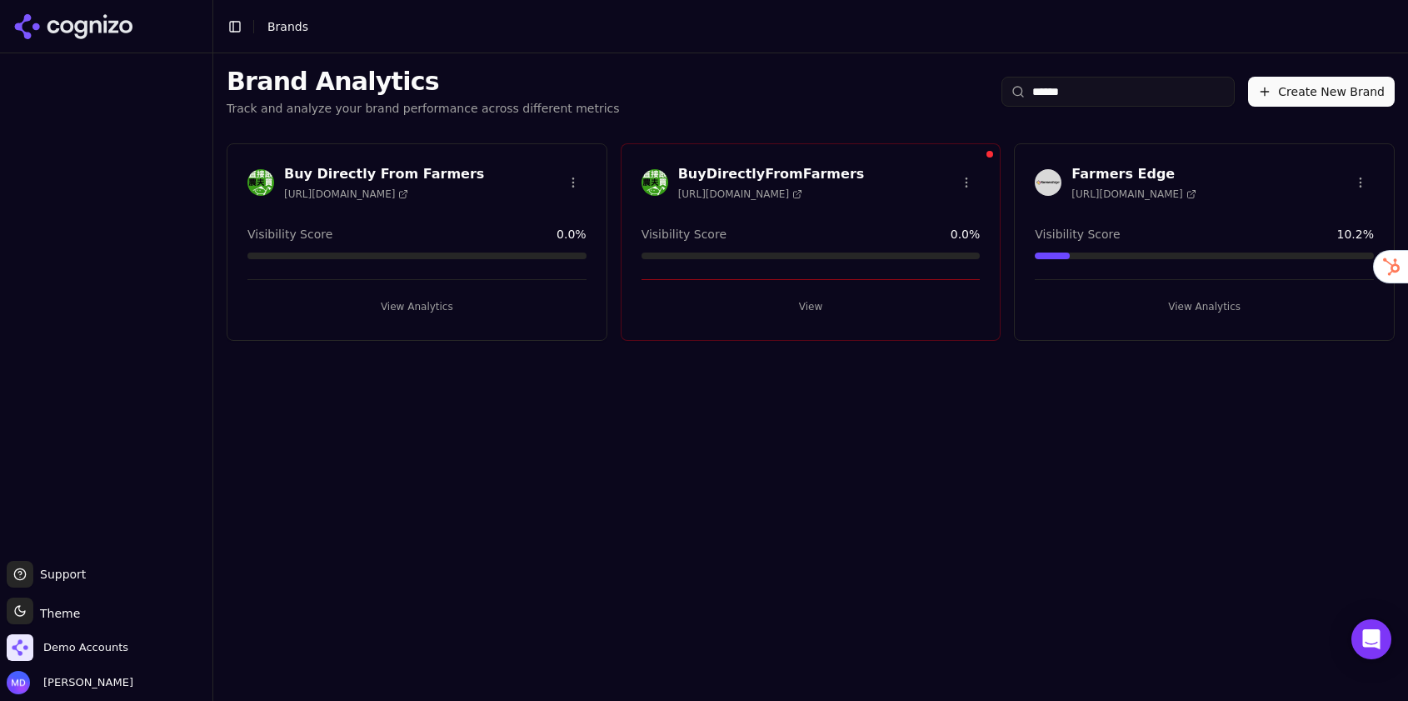
type input "******"
click at [1170, 309] on button "View Analytics" at bounding box center [1204, 306] width 339 height 27
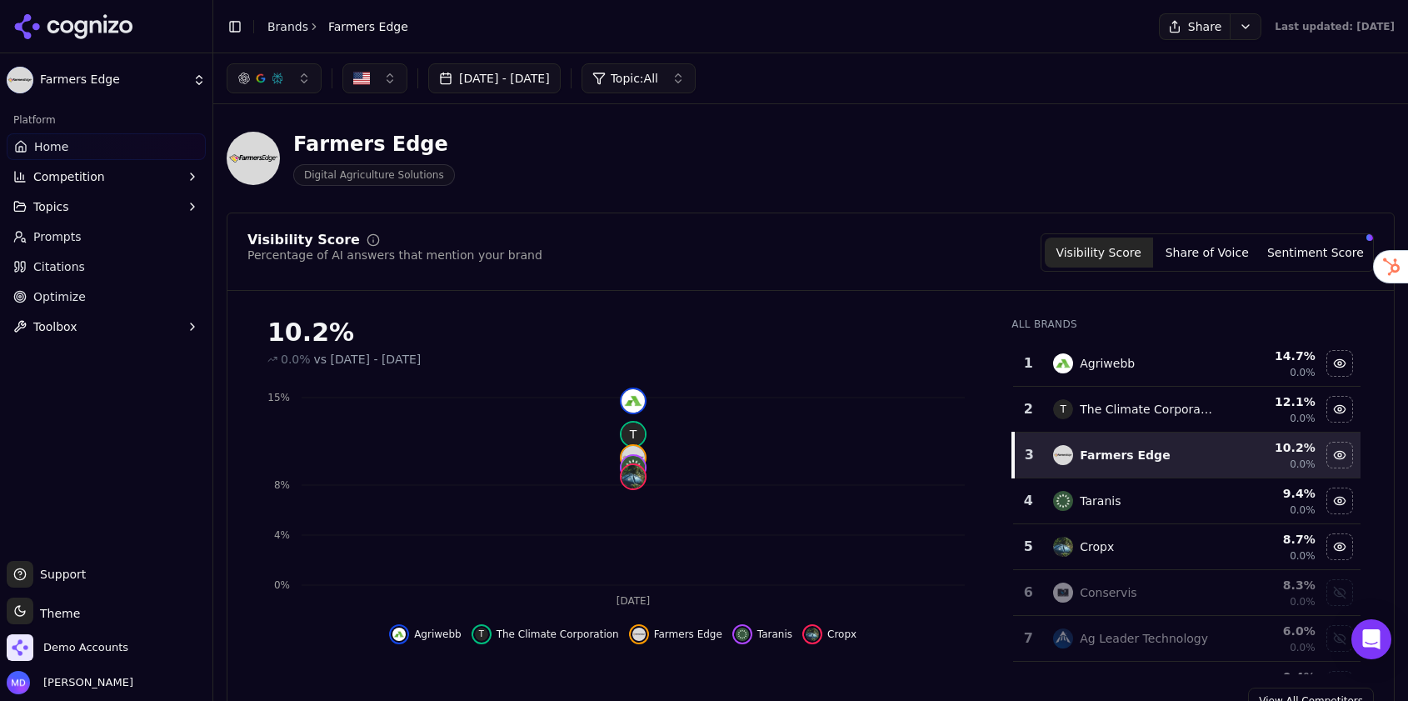
click at [57, 299] on span "Optimize" at bounding box center [59, 296] width 52 height 17
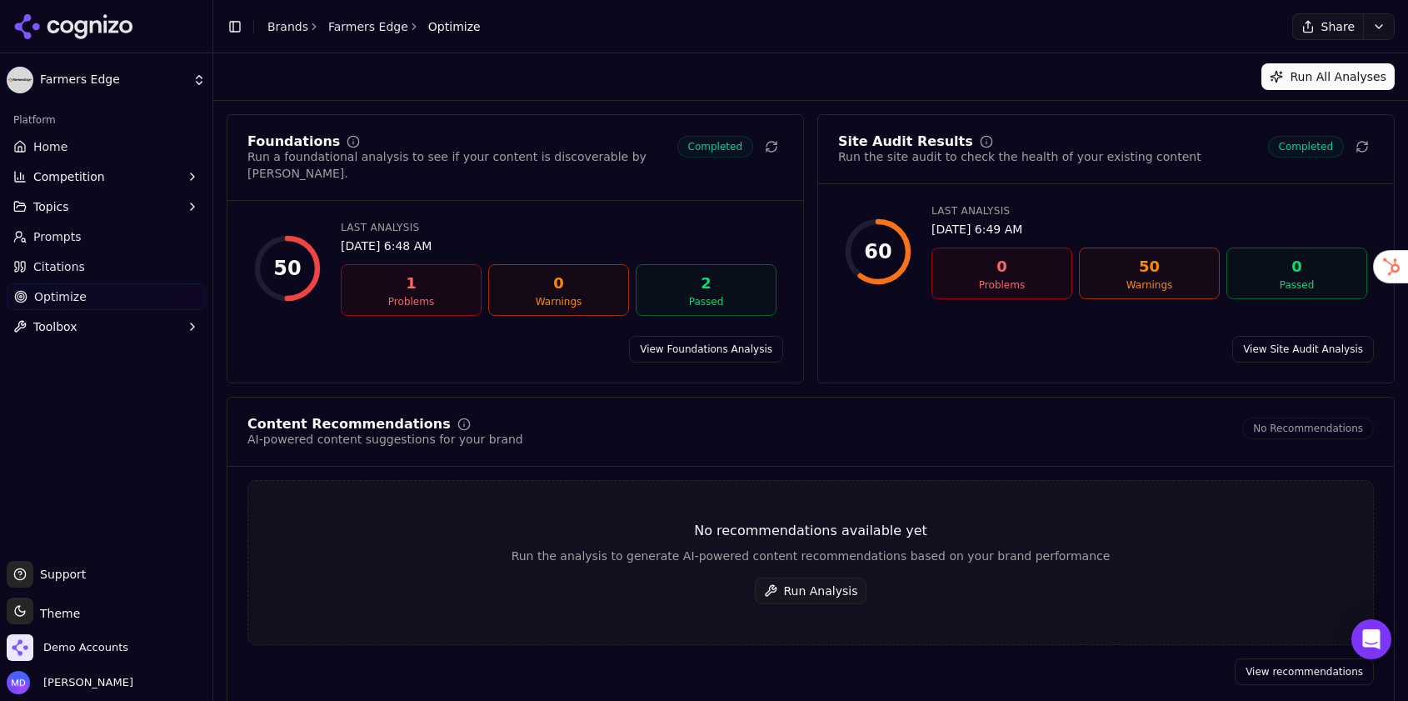
click at [840, 578] on button "Run Analysis" at bounding box center [811, 590] width 112 height 27
